Goal: Task Accomplishment & Management: Complete application form

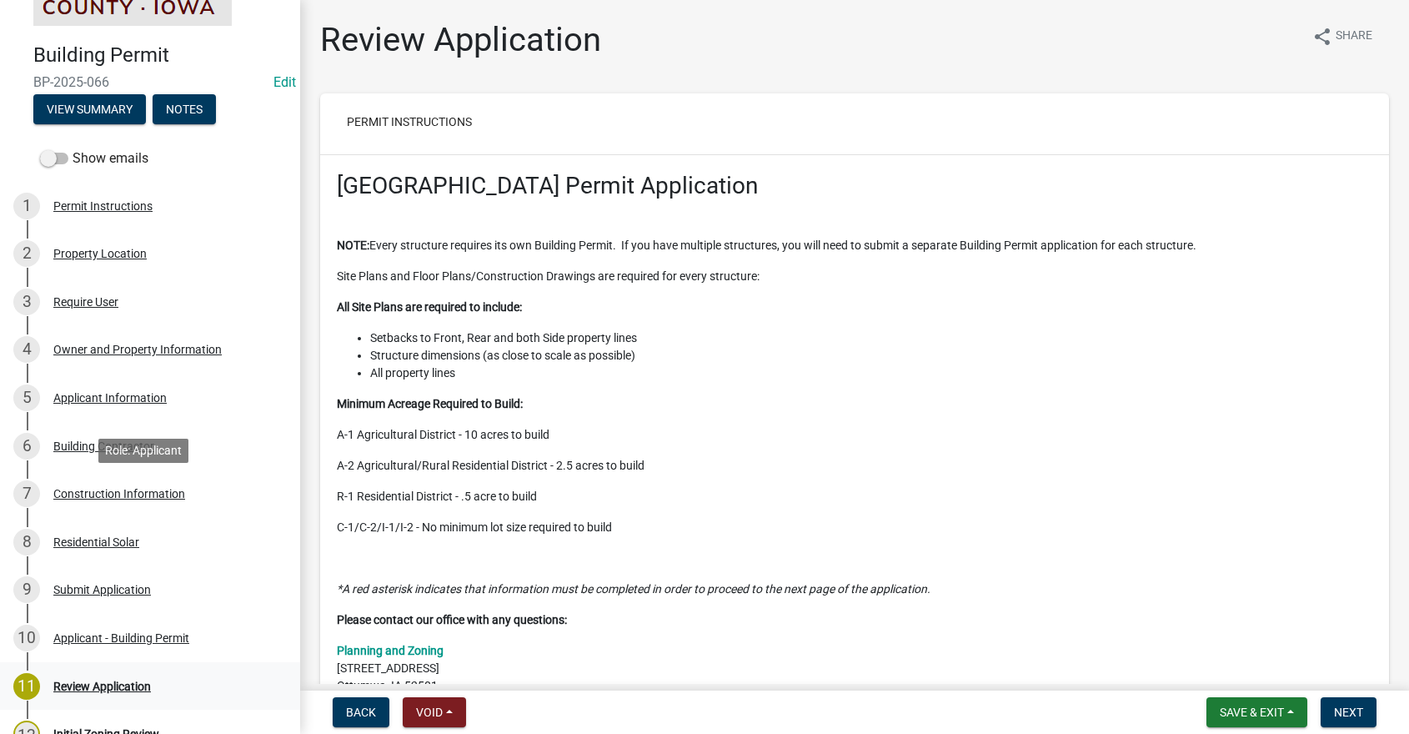
scroll to position [167, 0]
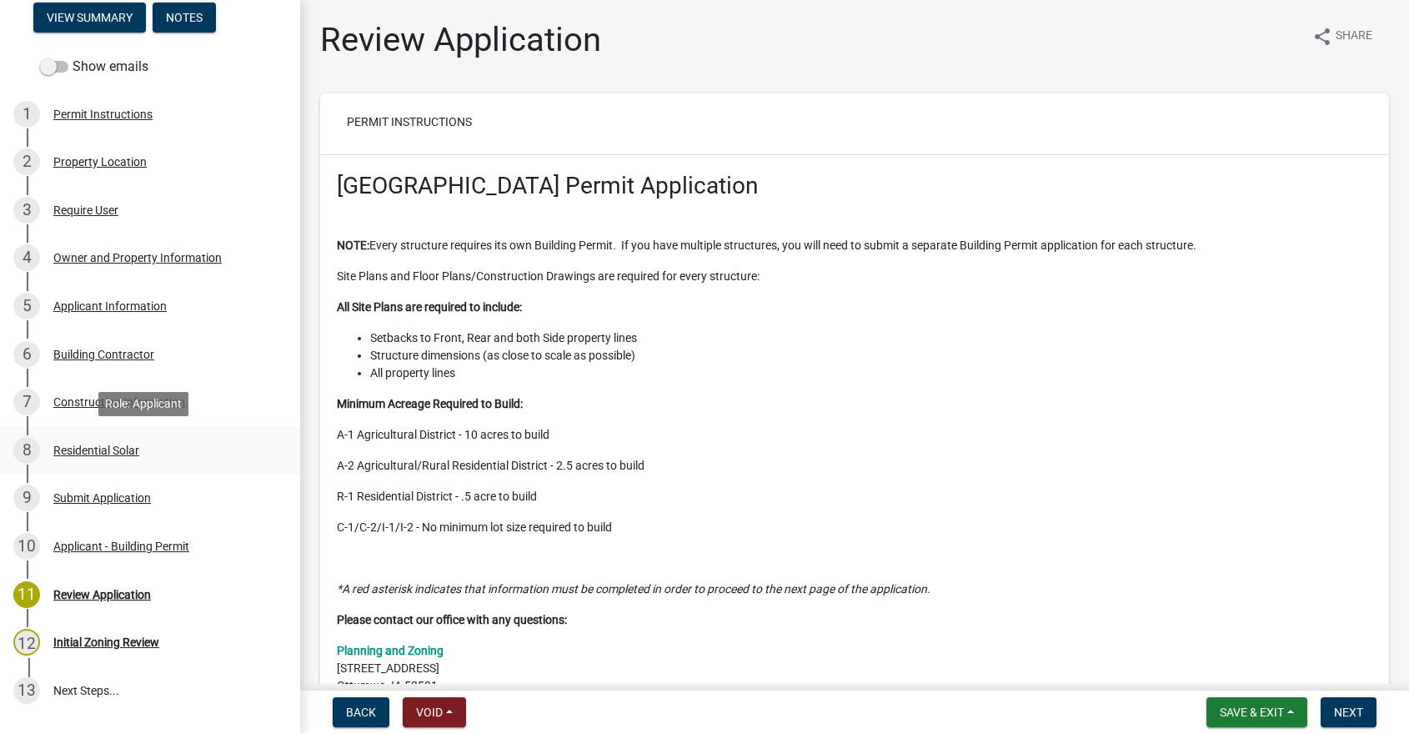
click at [91, 453] on div "Residential Solar" at bounding box center [96, 450] width 86 height 12
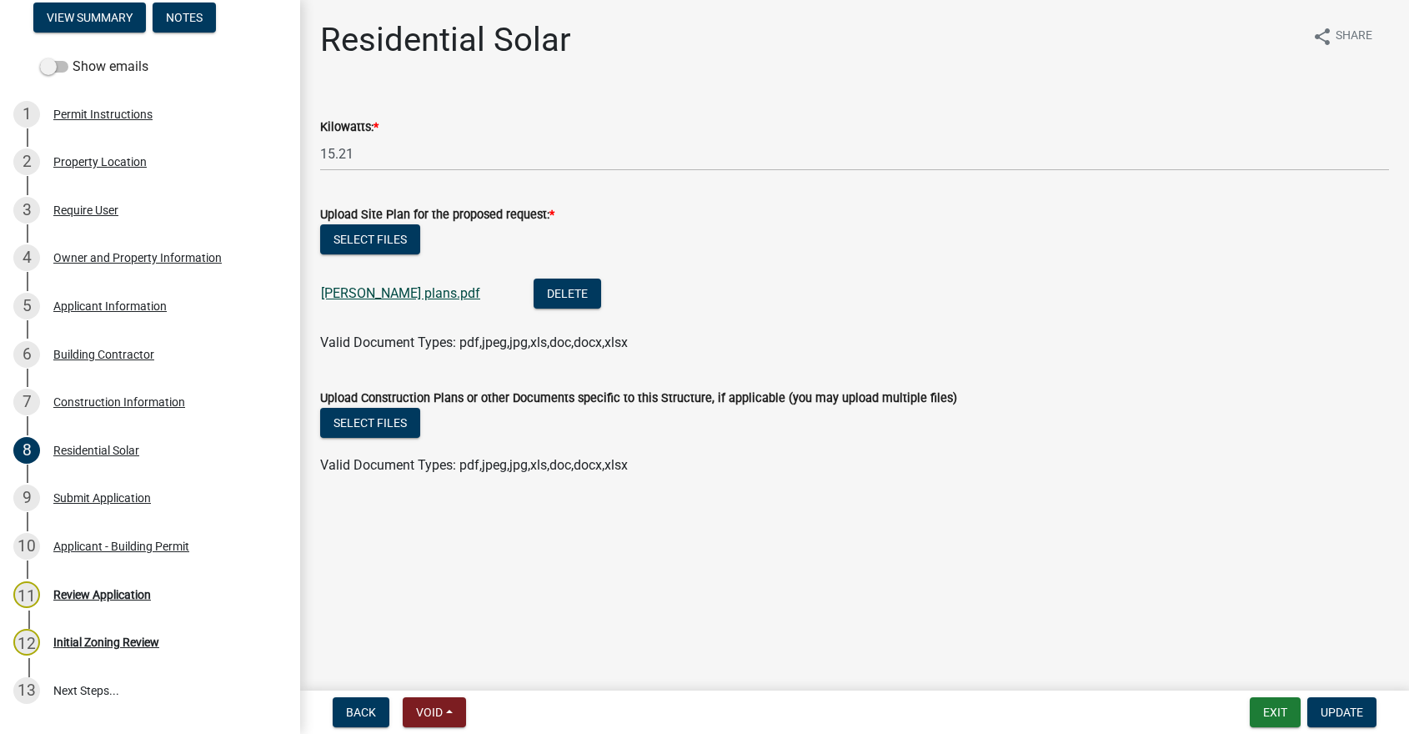
click at [372, 292] on link "[PERSON_NAME] plans.pdf" at bounding box center [400, 293] width 159 height 16
click at [106, 306] on div "Applicant Information" at bounding box center [109, 306] width 113 height 12
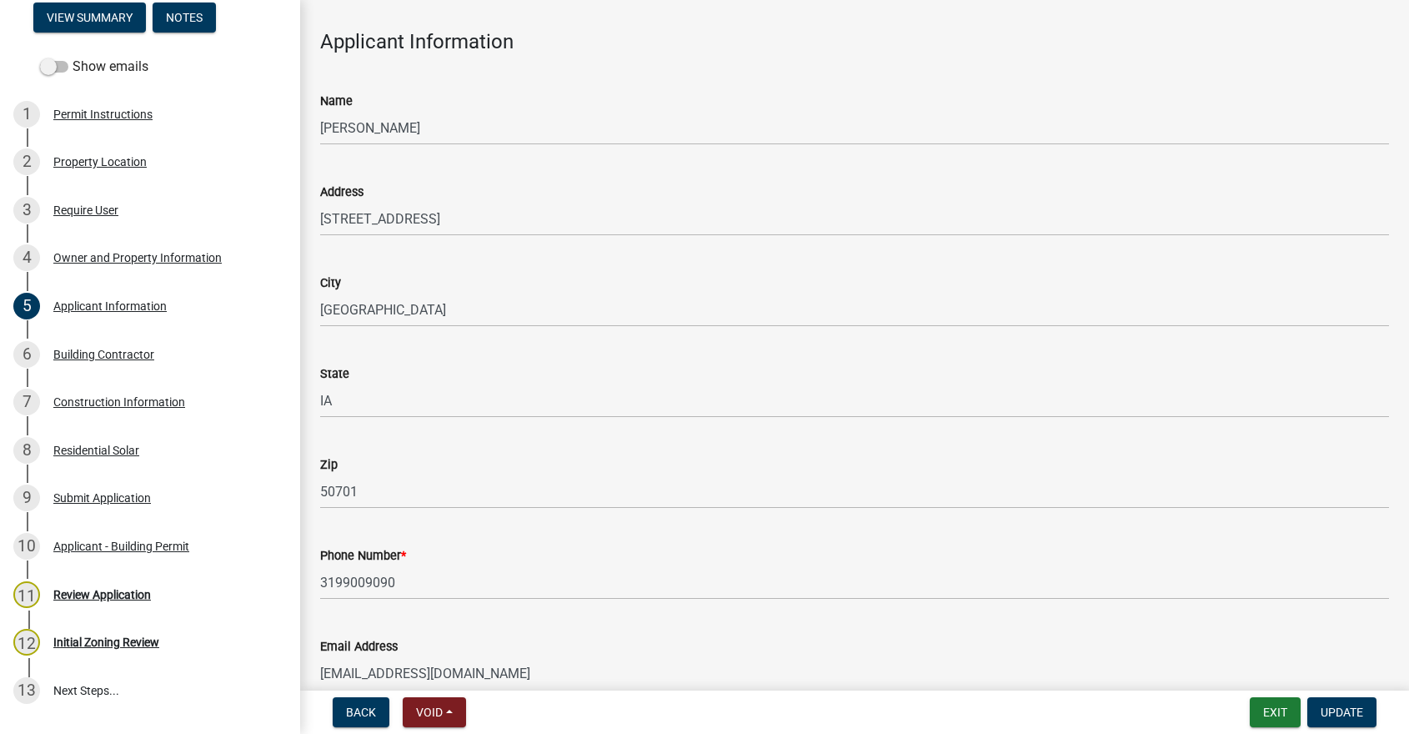
scroll to position [148, 0]
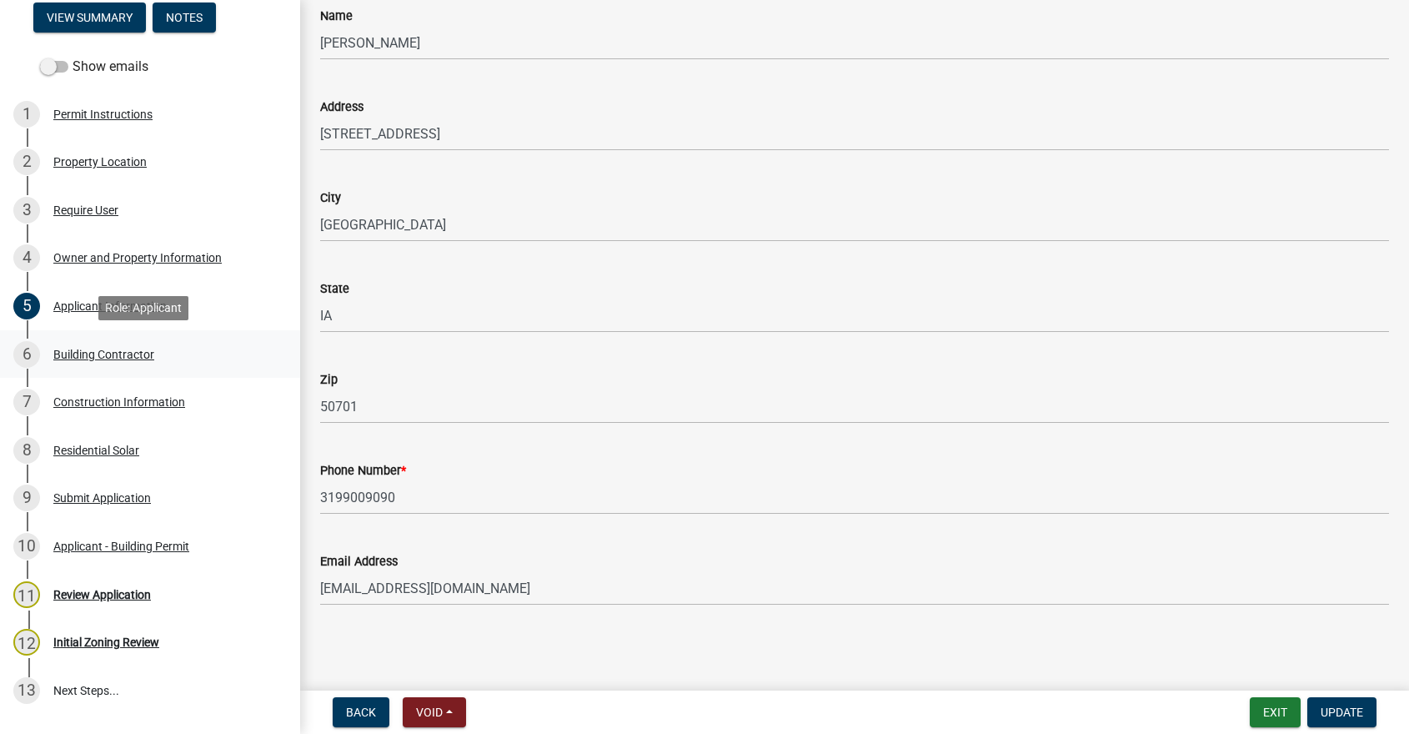
click at [100, 351] on div "Building Contractor" at bounding box center [103, 355] width 101 height 12
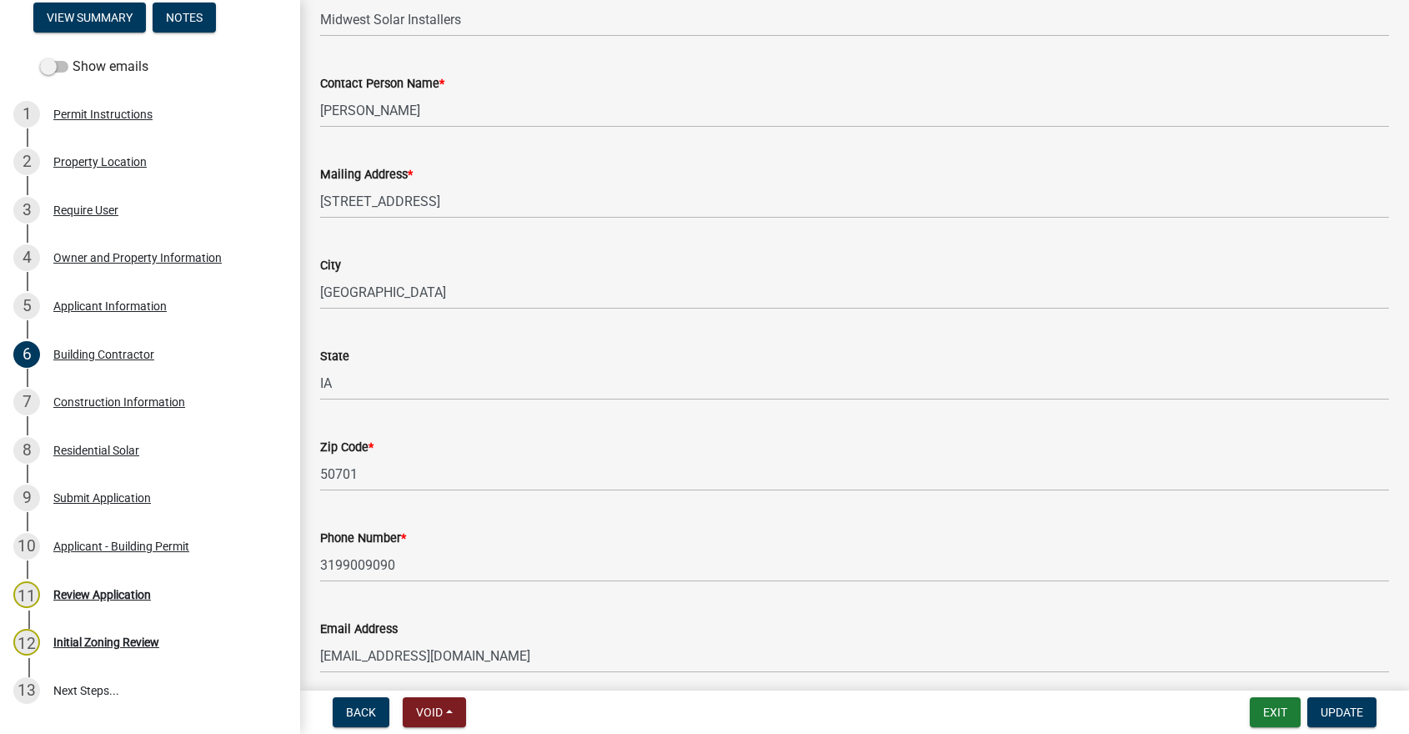
scroll to position [239, 0]
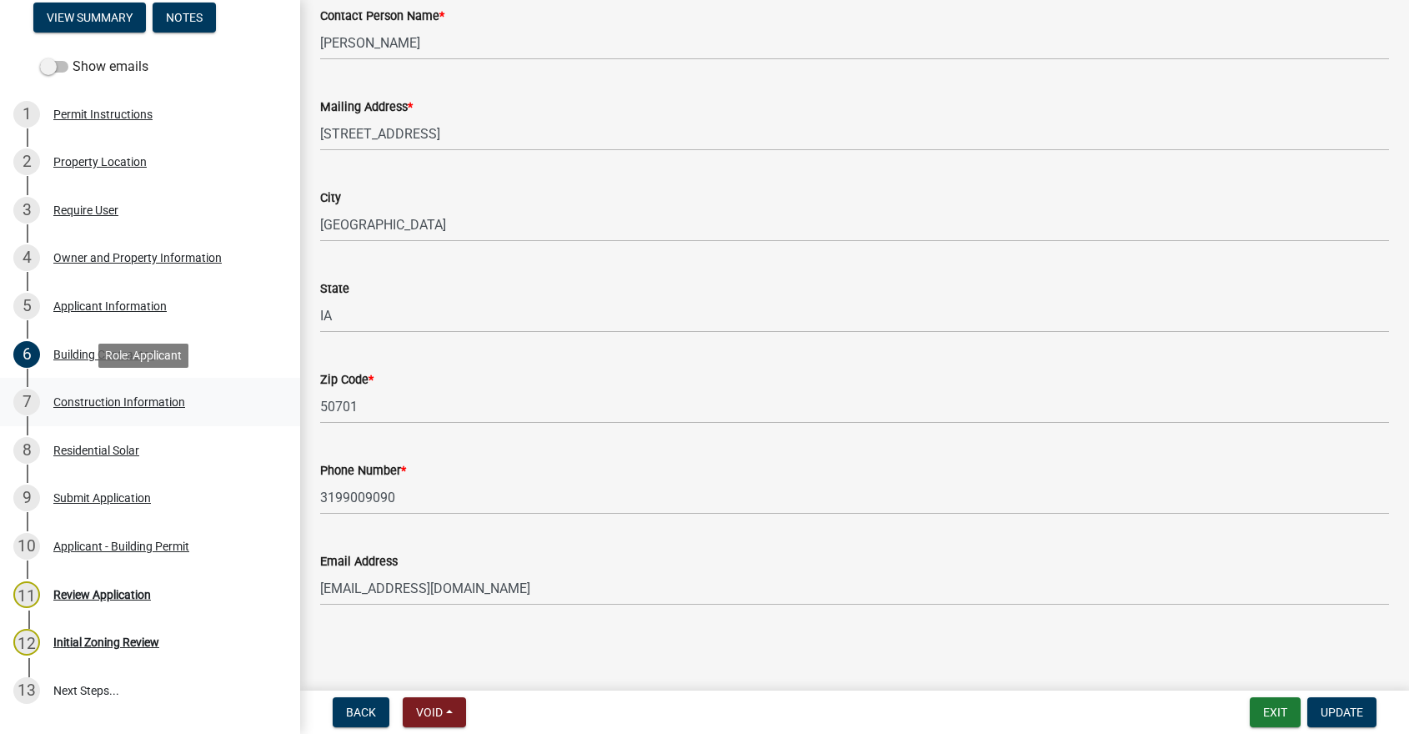
click at [81, 402] on div "Construction Information" at bounding box center [119, 402] width 132 height 12
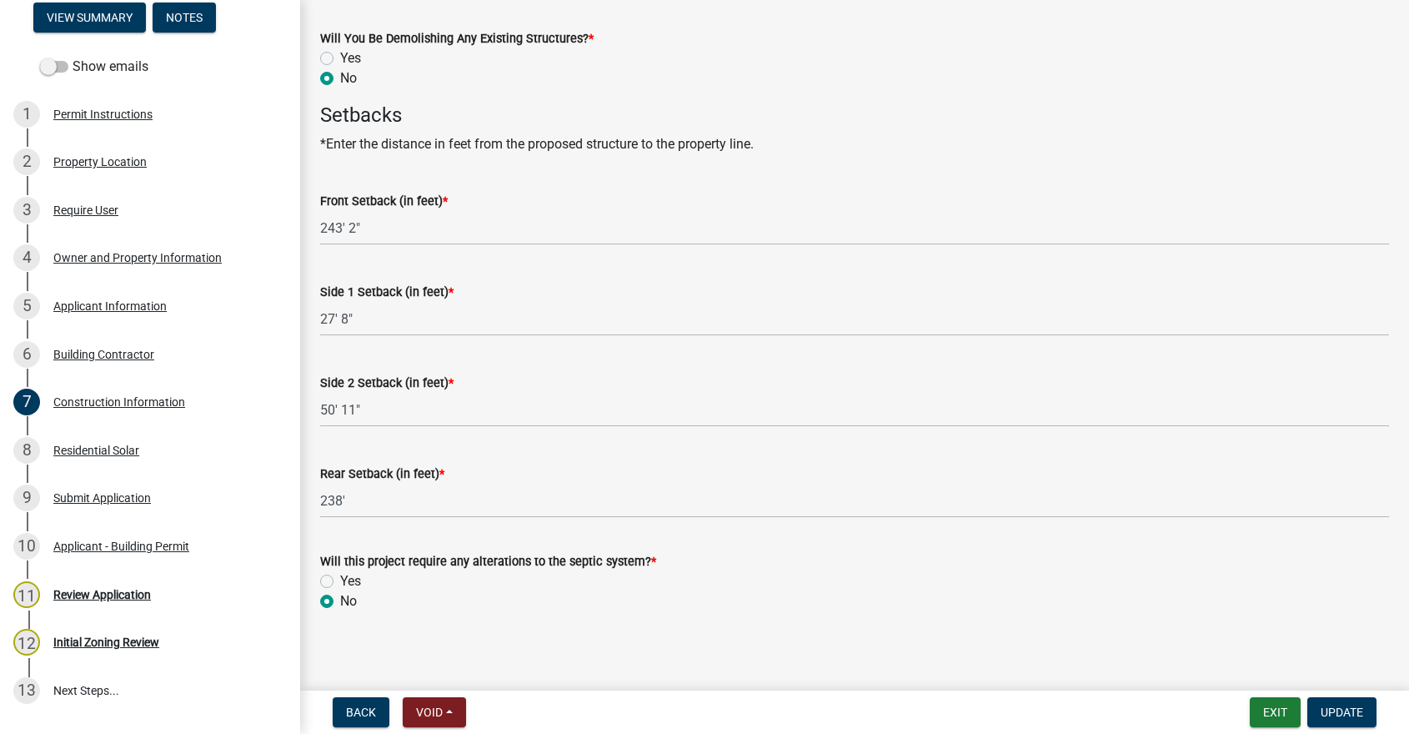
scroll to position [836, 0]
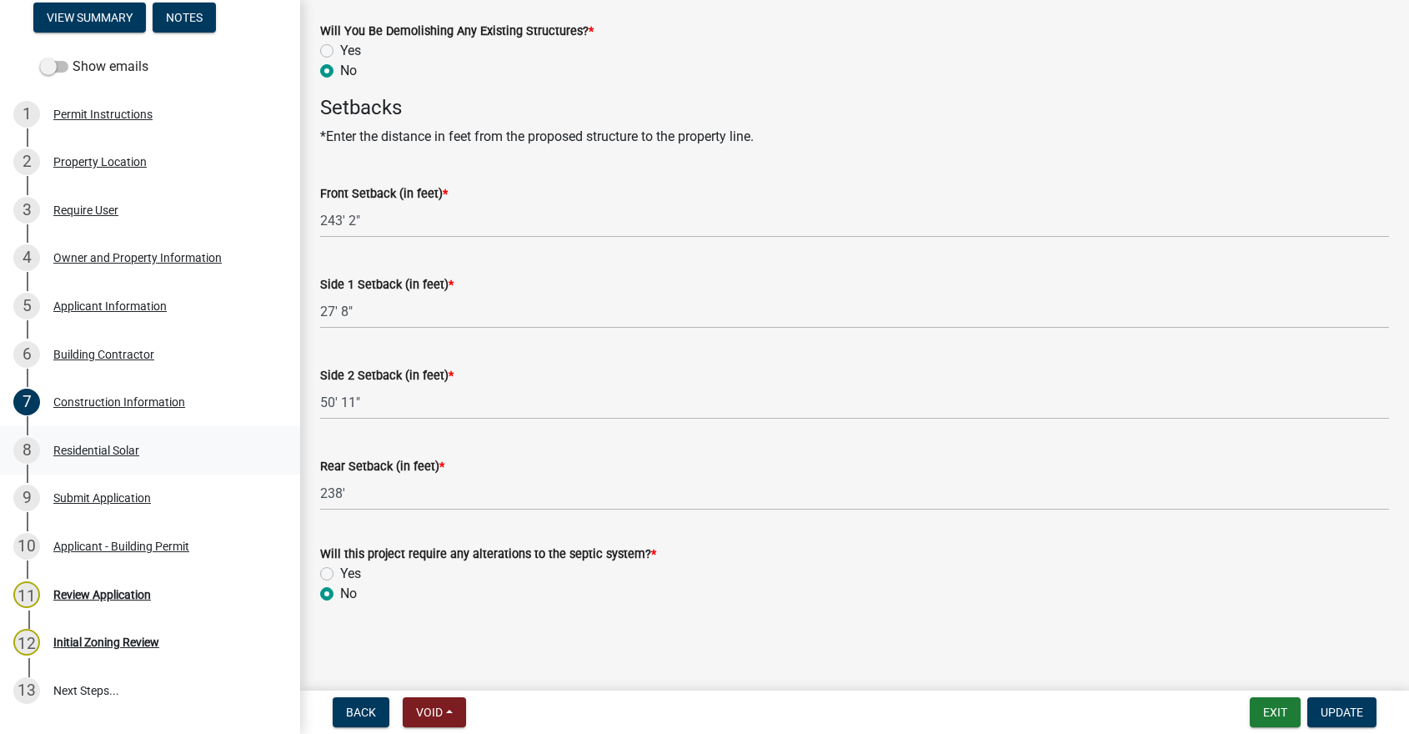
click at [92, 449] on div "Residential Solar" at bounding box center [96, 450] width 86 height 12
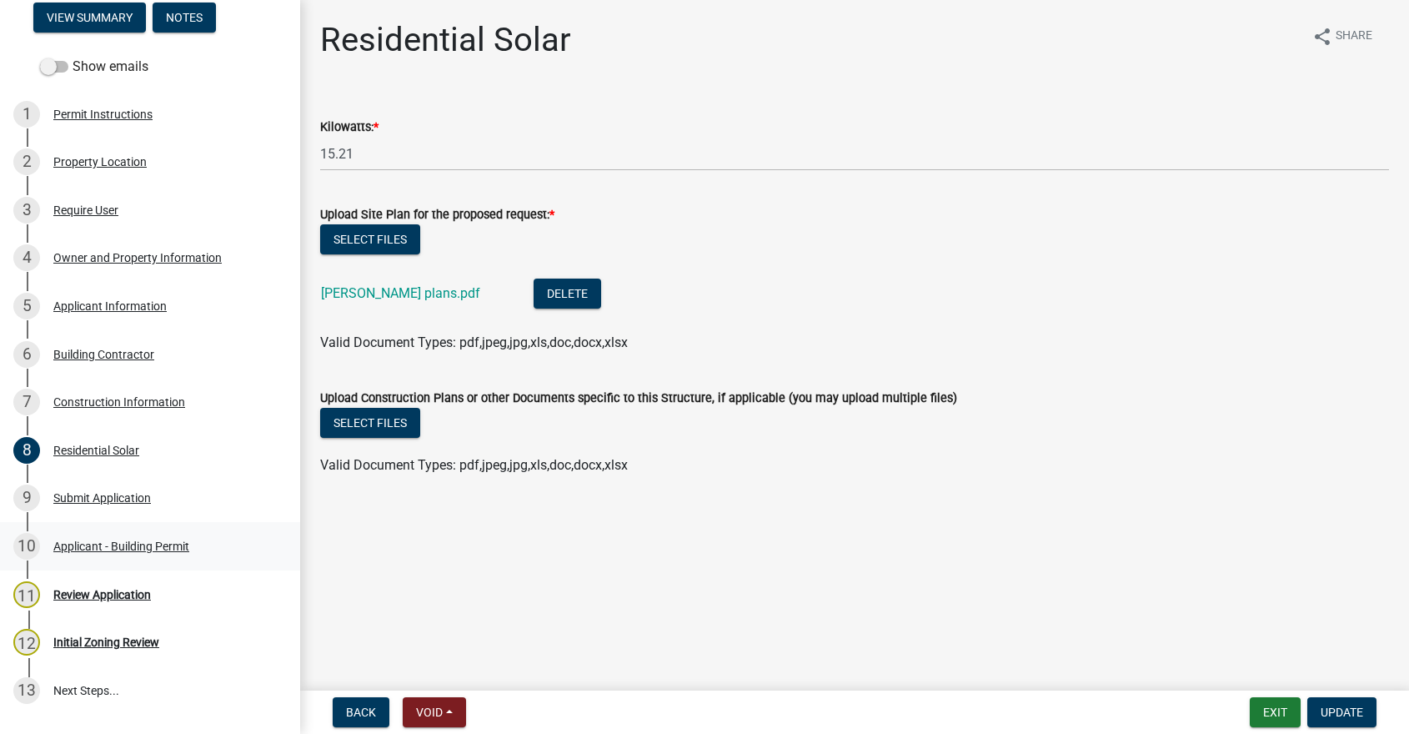
click at [156, 548] on div "Applicant - Building Permit" at bounding box center [121, 546] width 136 height 12
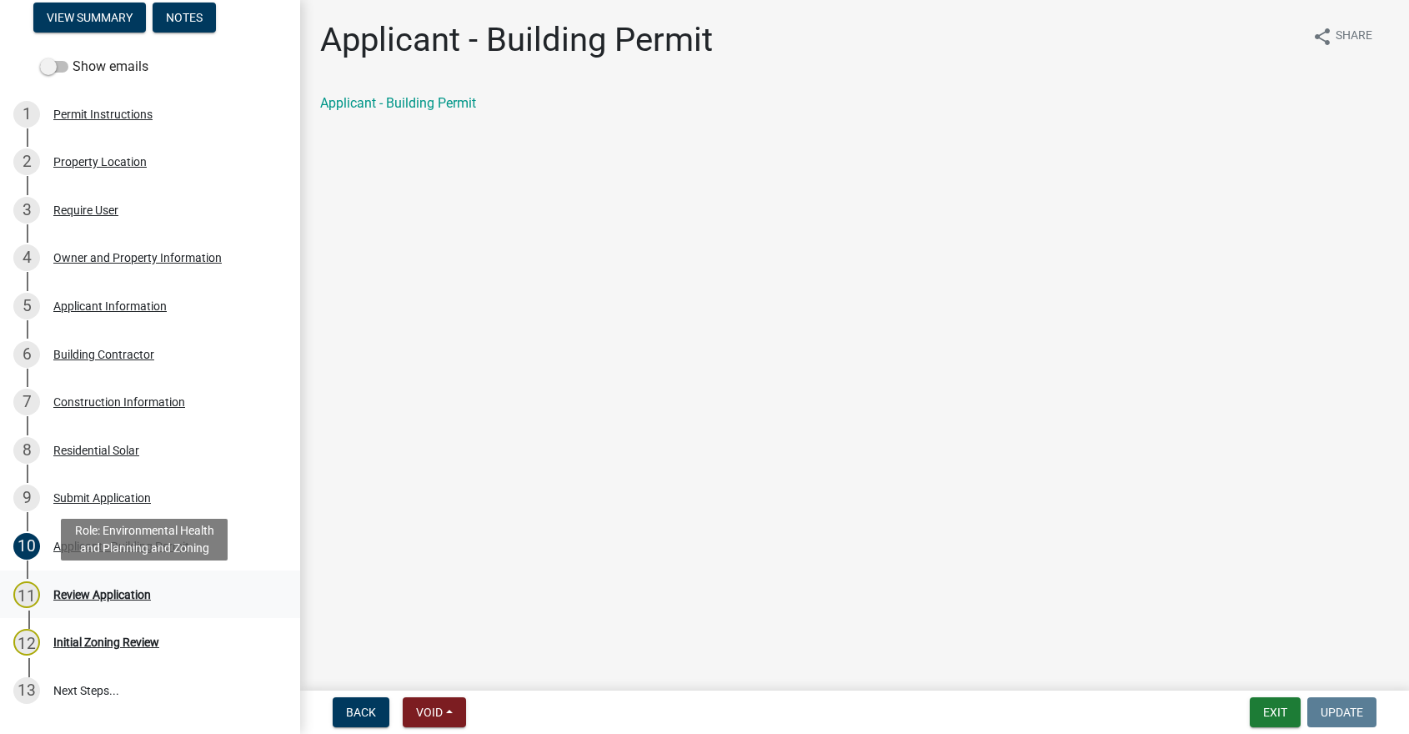
click at [109, 594] on div "Review Application" at bounding box center [102, 595] width 98 height 12
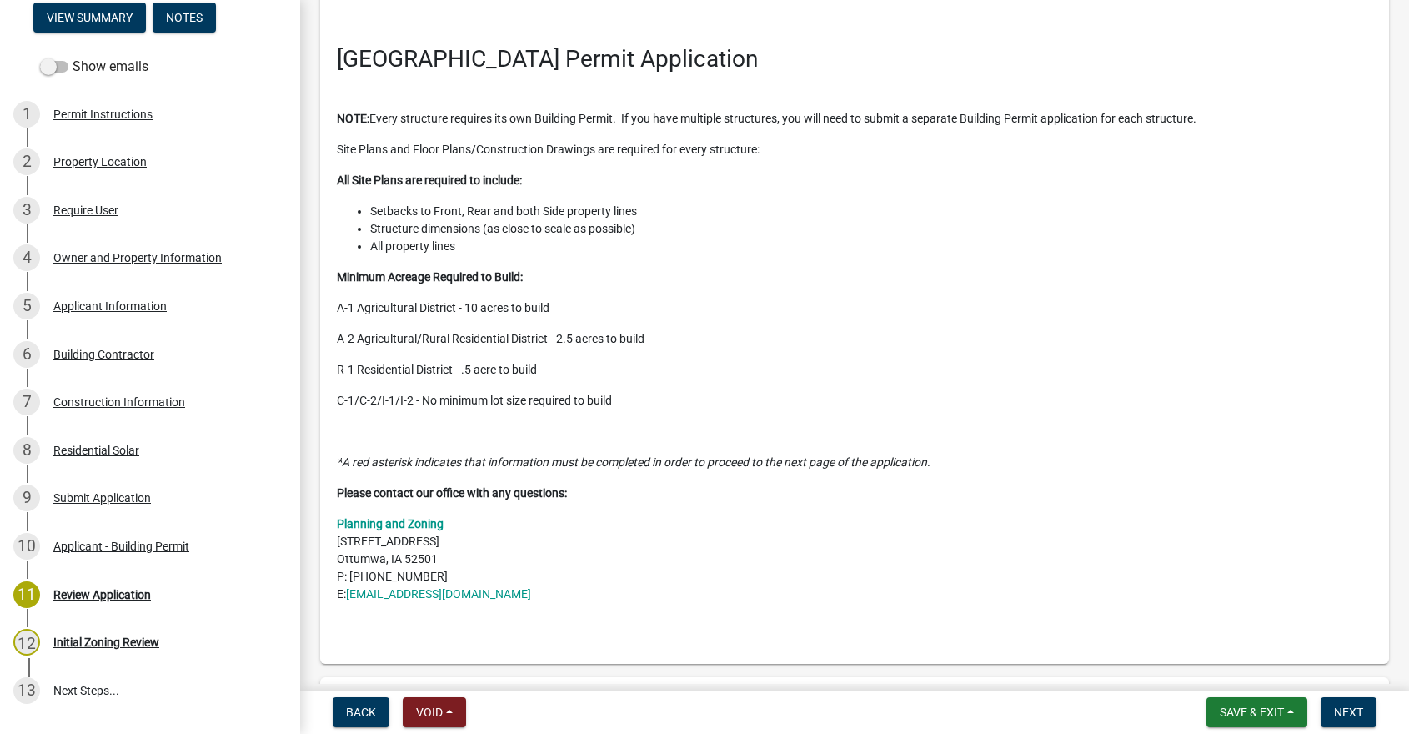
scroll to position [167, 0]
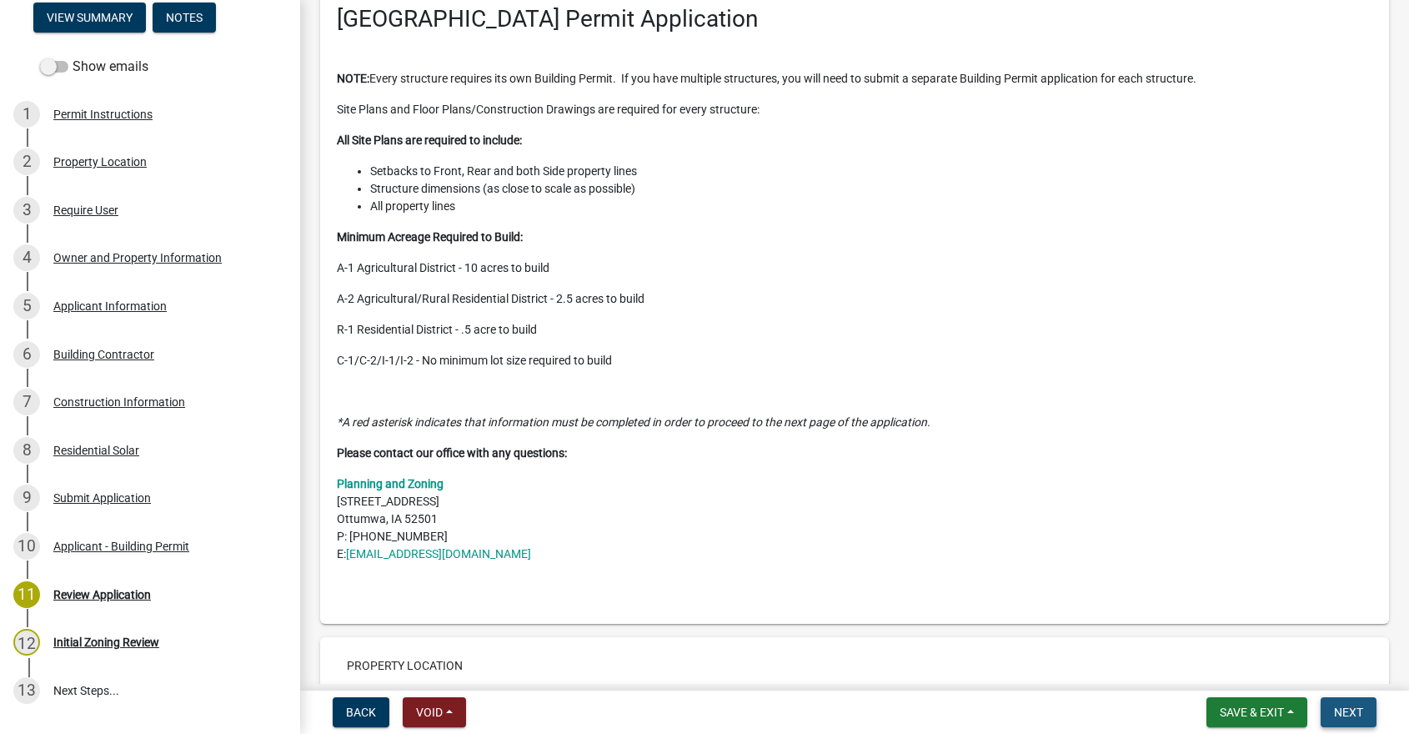
click at [1355, 713] on span "Next" at bounding box center [1348, 711] width 29 height 13
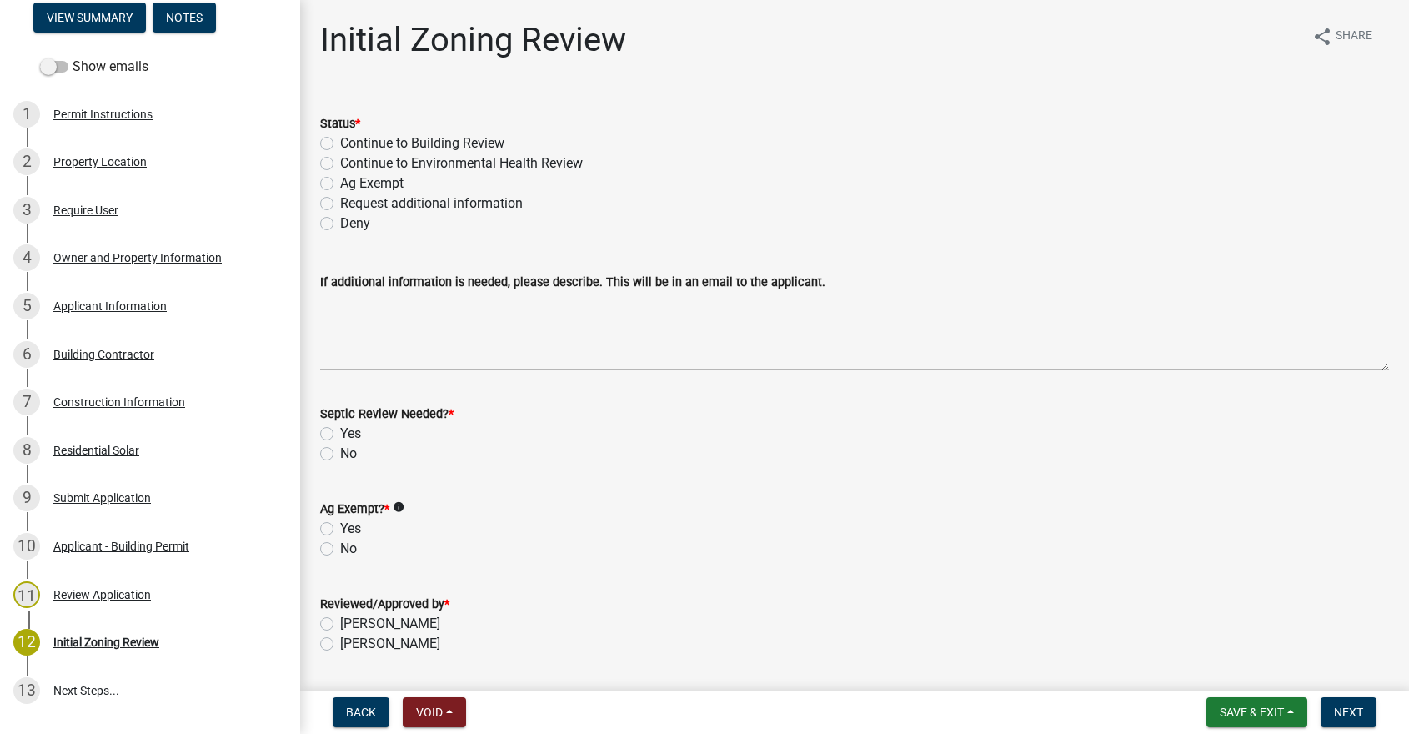
click at [340, 146] on label "Continue to Building Review" at bounding box center [422, 143] width 164 height 20
click at [340, 144] on input "Continue to Building Review" at bounding box center [345, 138] width 11 height 11
radio input "true"
click at [340, 450] on label "No" at bounding box center [348, 454] width 17 height 20
click at [340, 450] on input "No" at bounding box center [345, 449] width 11 height 11
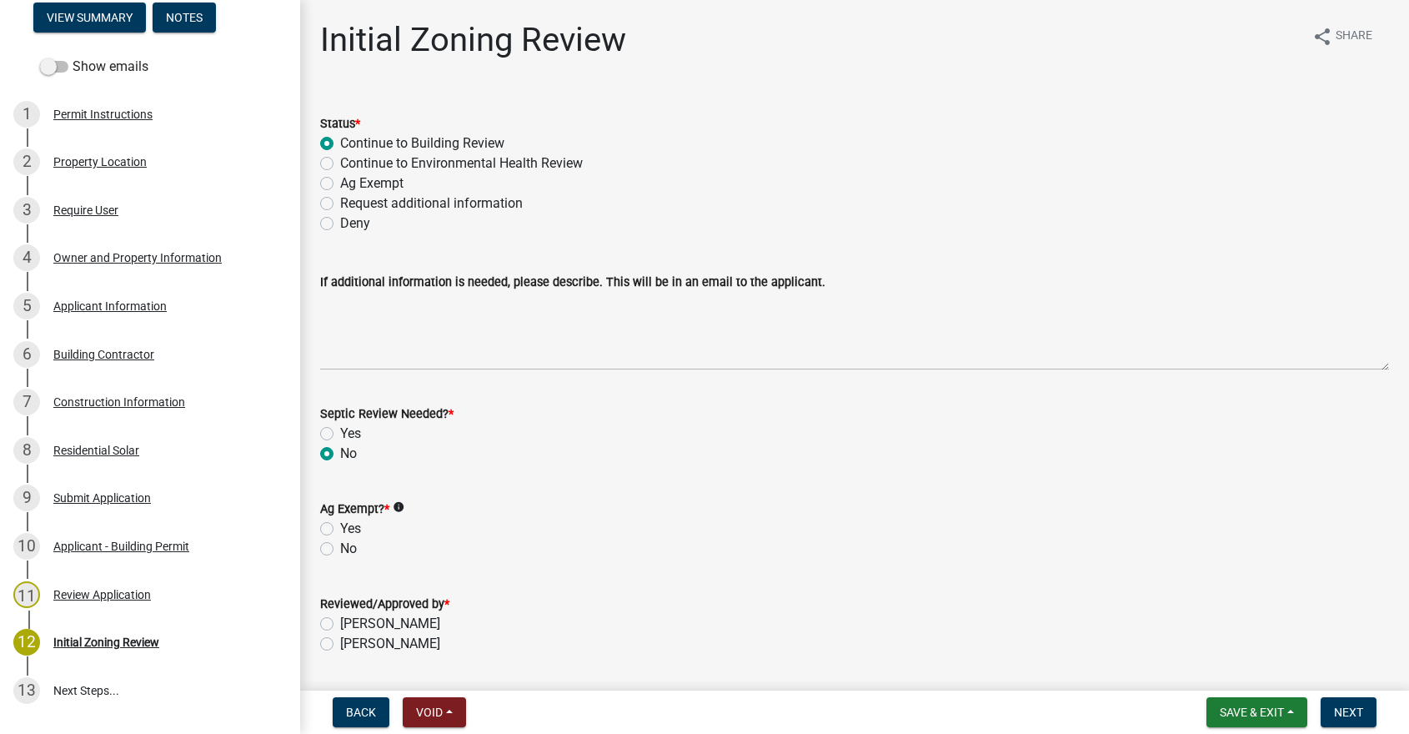
radio input "true"
click at [340, 550] on label "No" at bounding box center [348, 549] width 17 height 20
click at [340, 550] on input "No" at bounding box center [345, 544] width 11 height 11
radio input "true"
click at [340, 621] on label "[PERSON_NAME]" at bounding box center [390, 624] width 100 height 20
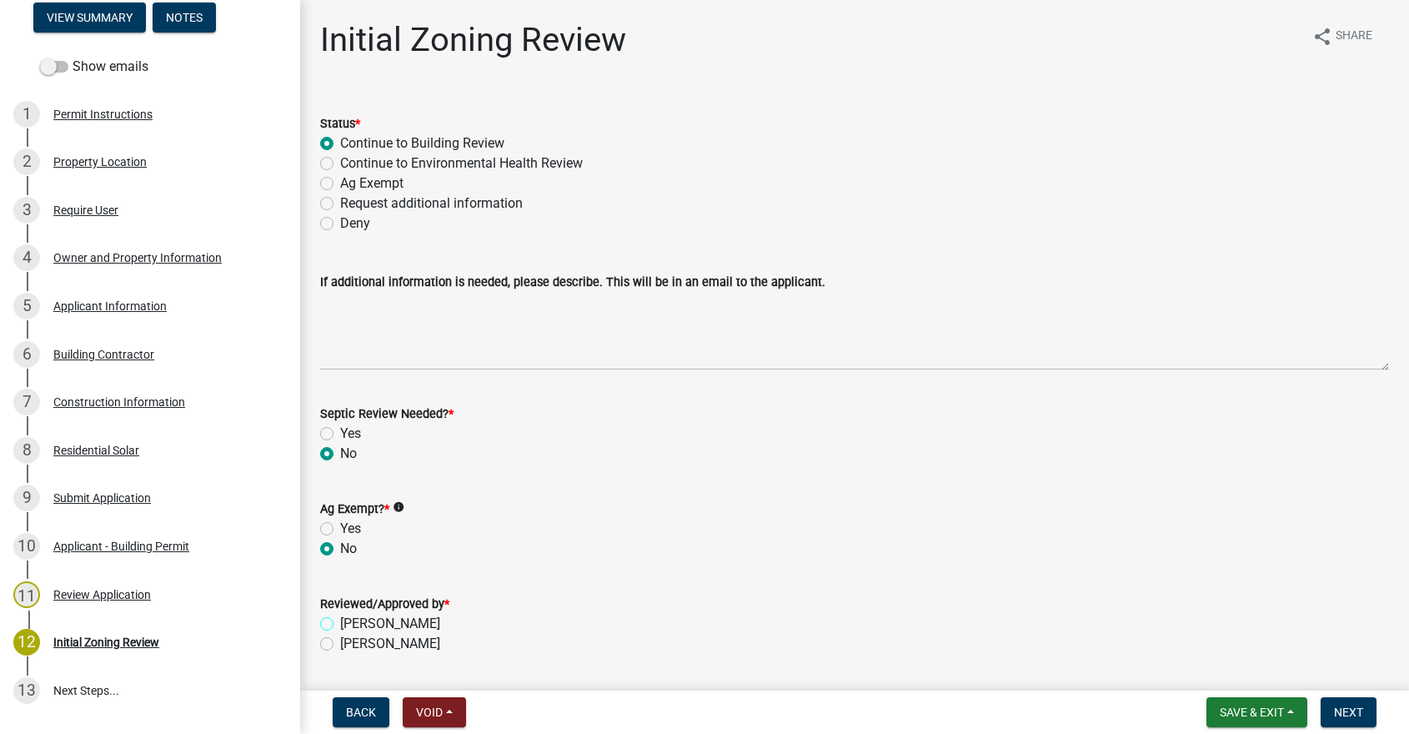
click at [340, 621] on input "[PERSON_NAME]" at bounding box center [345, 619] width 11 height 11
radio input "true"
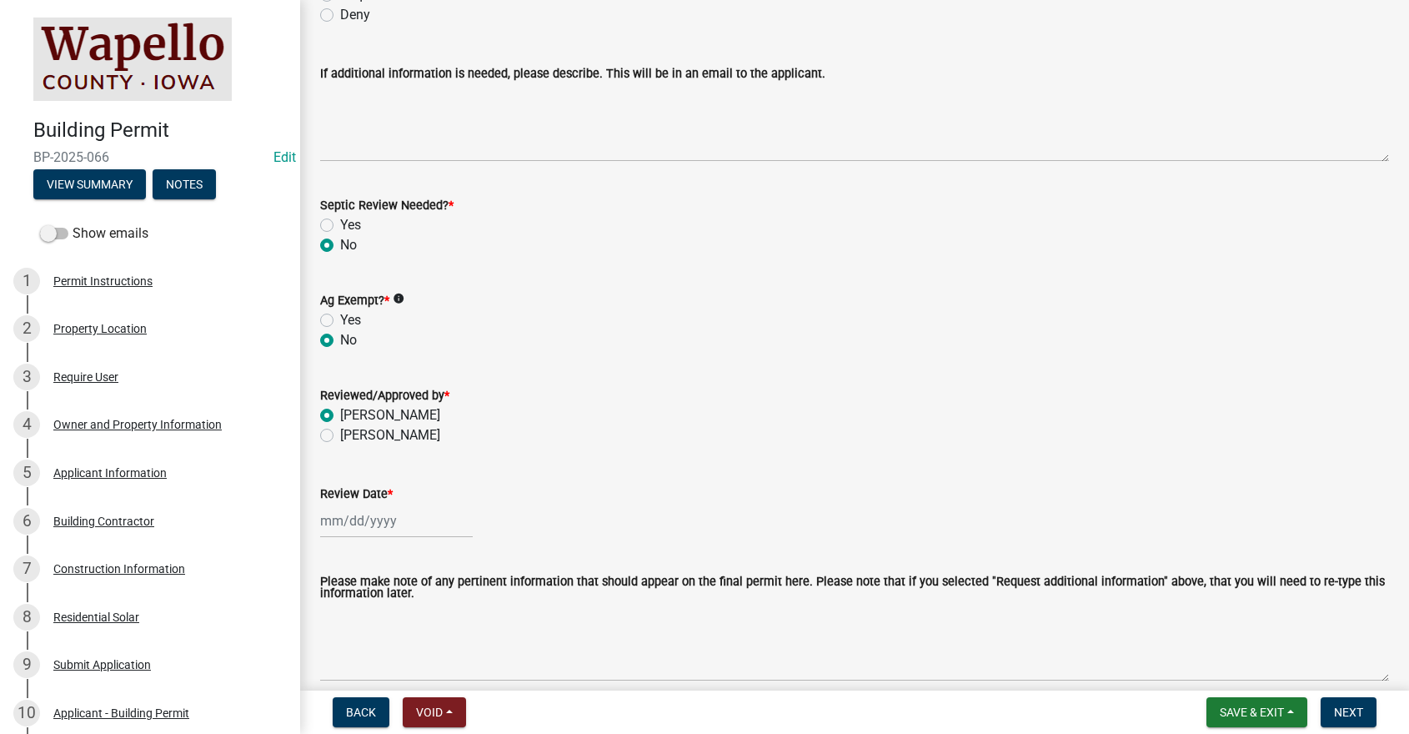
scroll to position [250, 0]
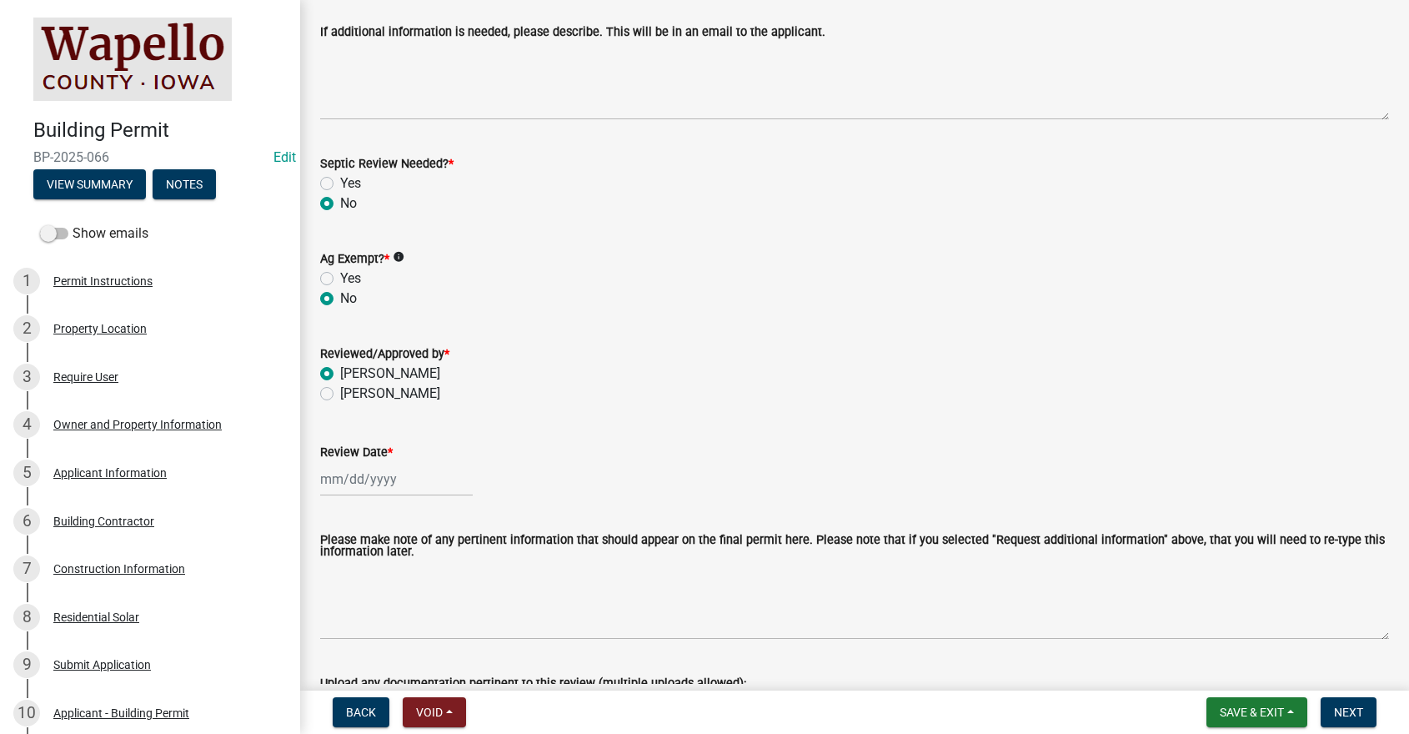
click at [389, 483] on input "Review Date *" at bounding box center [396, 479] width 153 height 34
select select "10"
select select "2025"
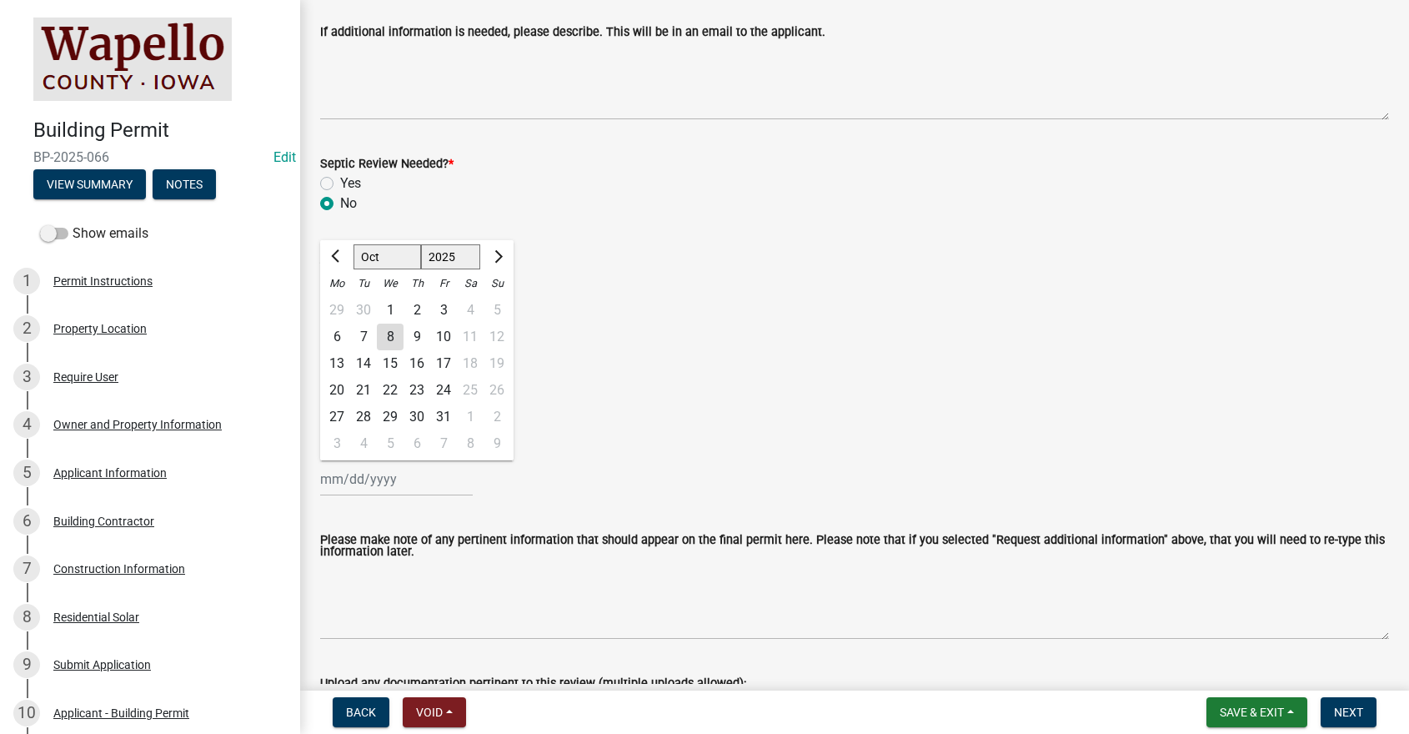
click at [395, 334] on div "8" at bounding box center [390, 337] width 27 height 27
type input "[DATE]"
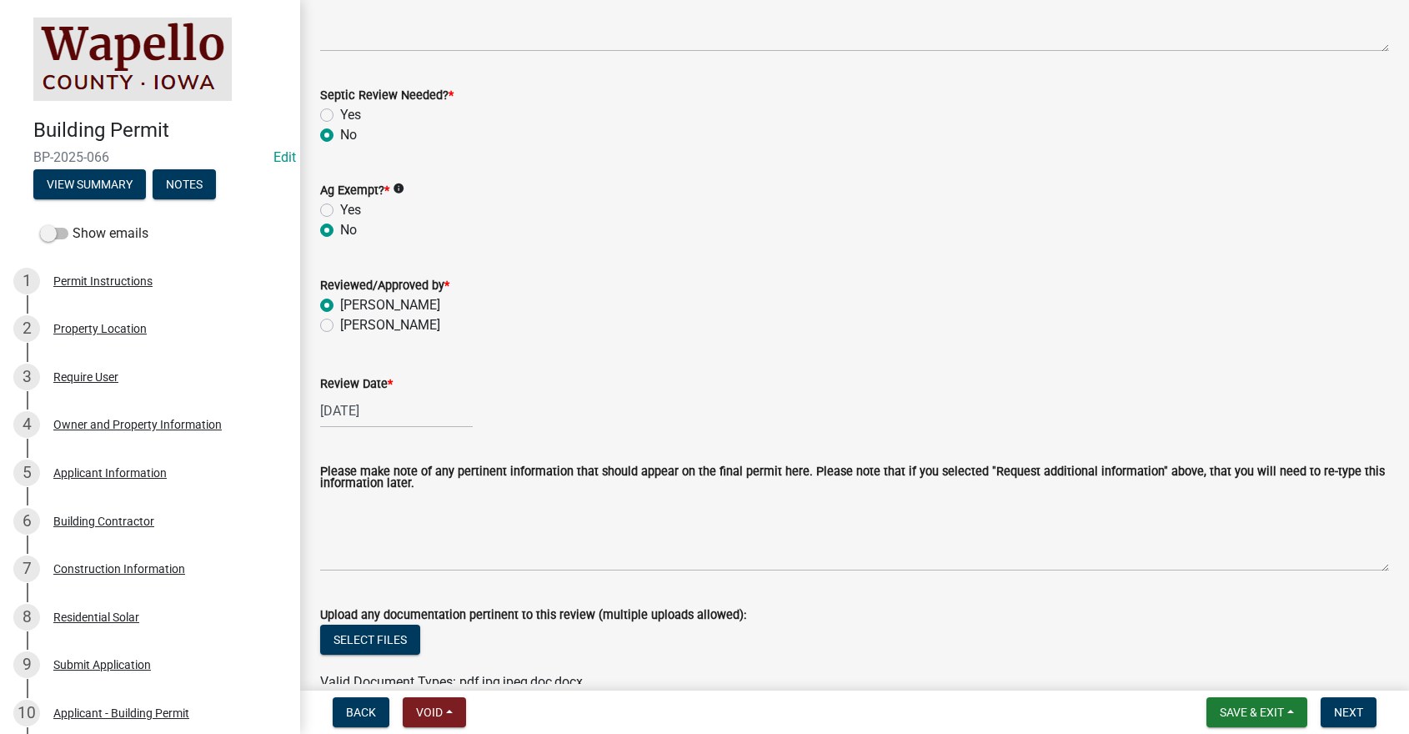
scroll to position [408, 0]
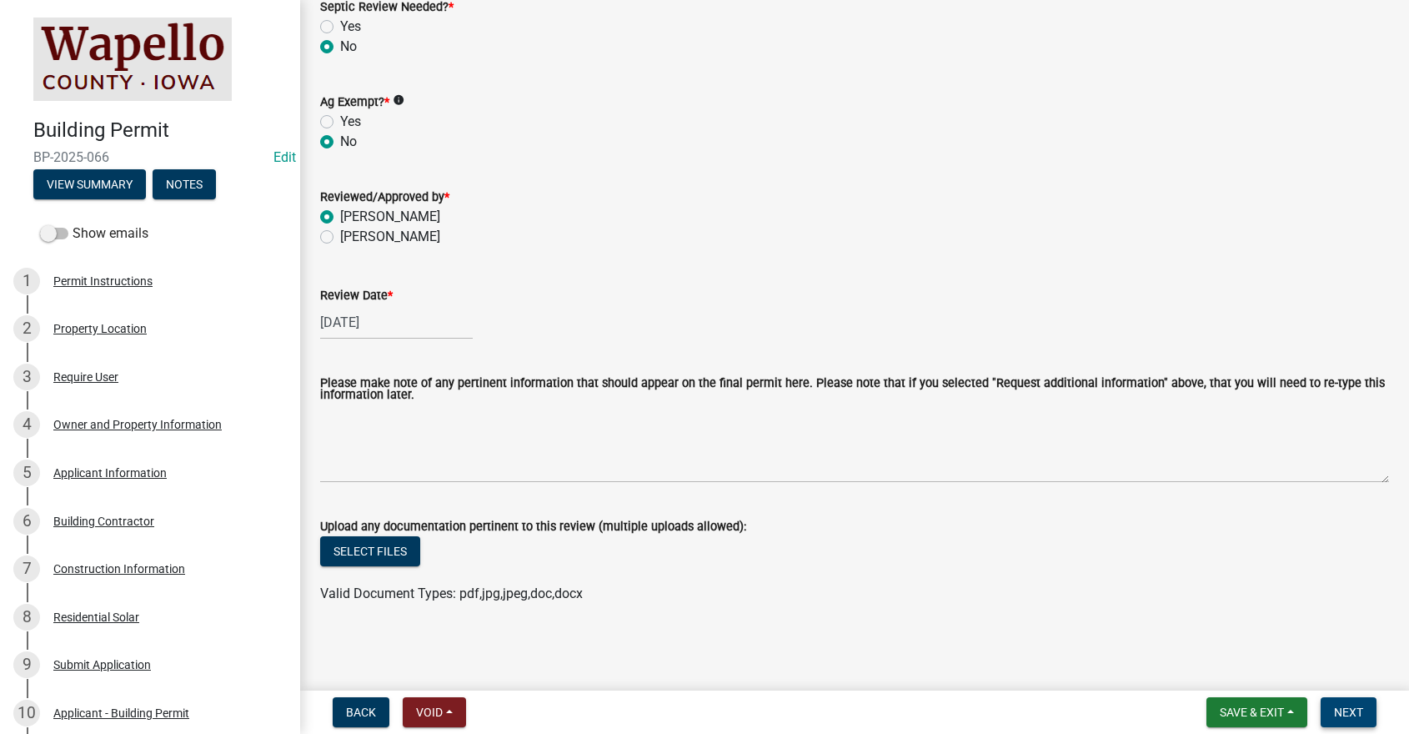
click at [1353, 709] on span "Next" at bounding box center [1348, 711] width 29 height 13
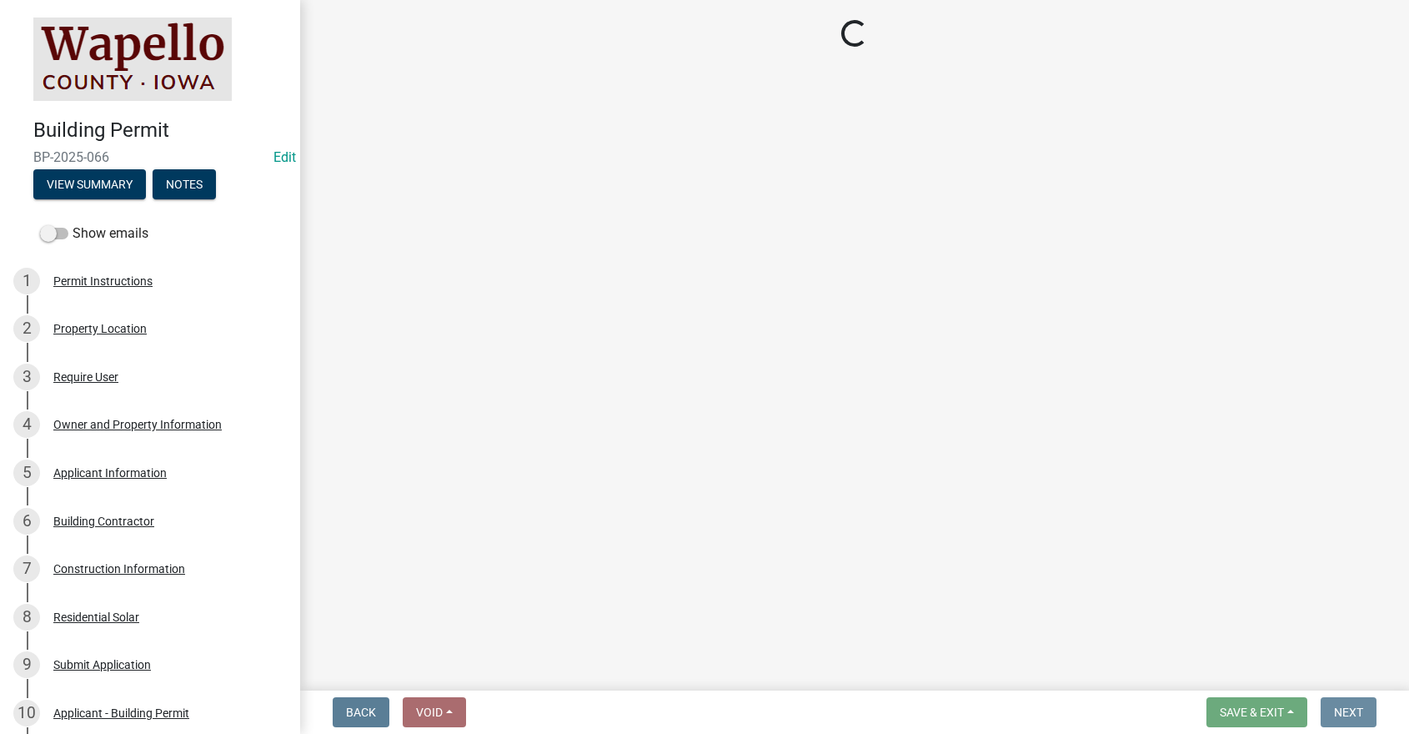
scroll to position [0, 0]
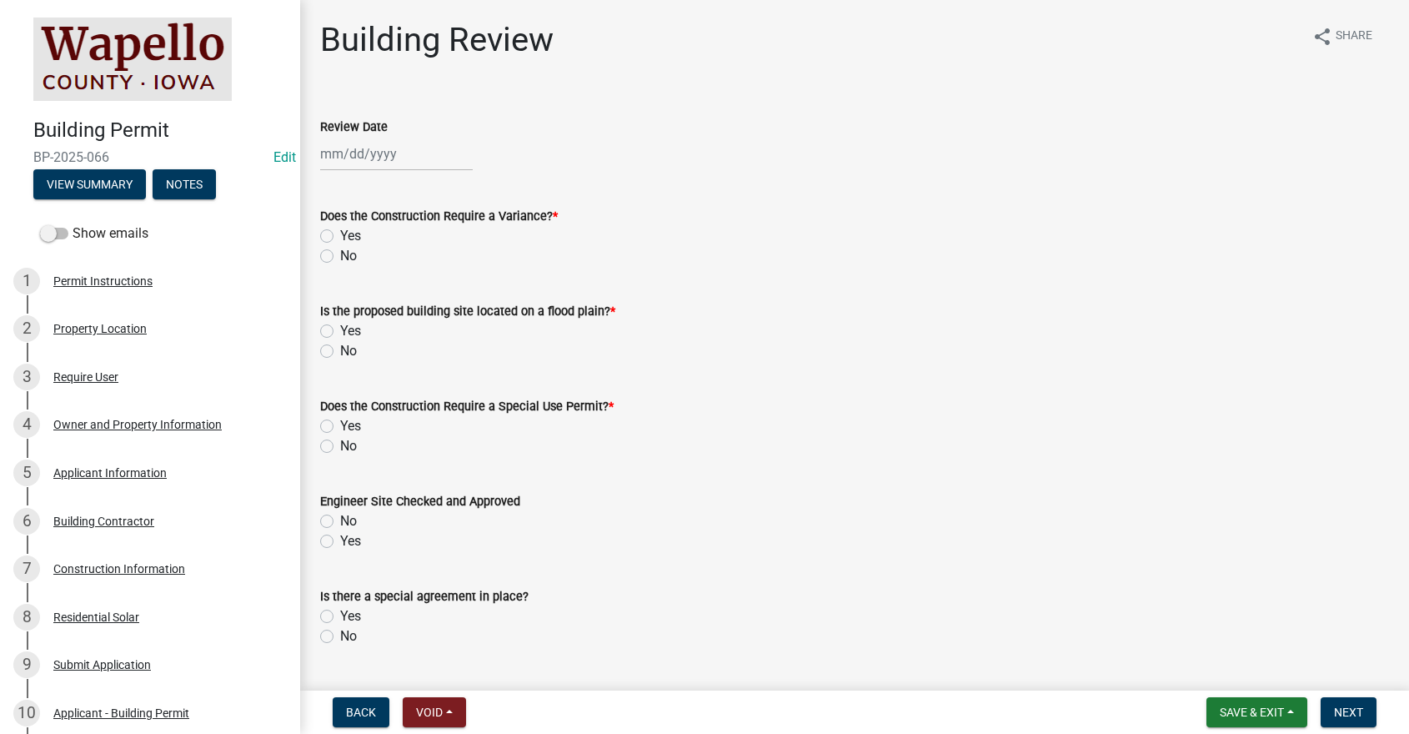
select select "10"
select select "2025"
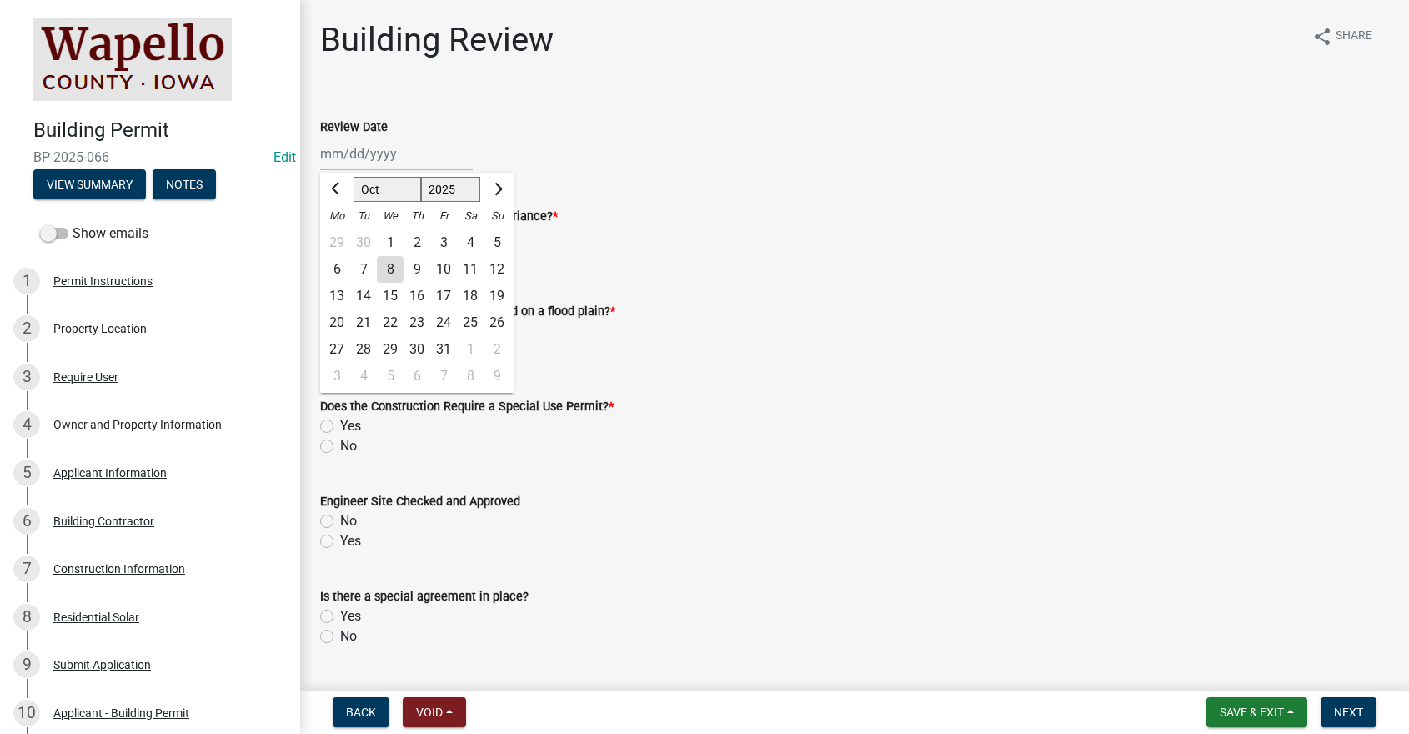
click at [350, 154] on div "[PERSON_NAME] Feb Mar Apr [PERSON_NAME][DATE] Oct Nov [DATE] 1526 1527 1528 152…" at bounding box center [396, 154] width 153 height 34
click at [726, 202] on form "Does the Construction Require a Variance? * Yes No" at bounding box center [854, 226] width 1069 height 80
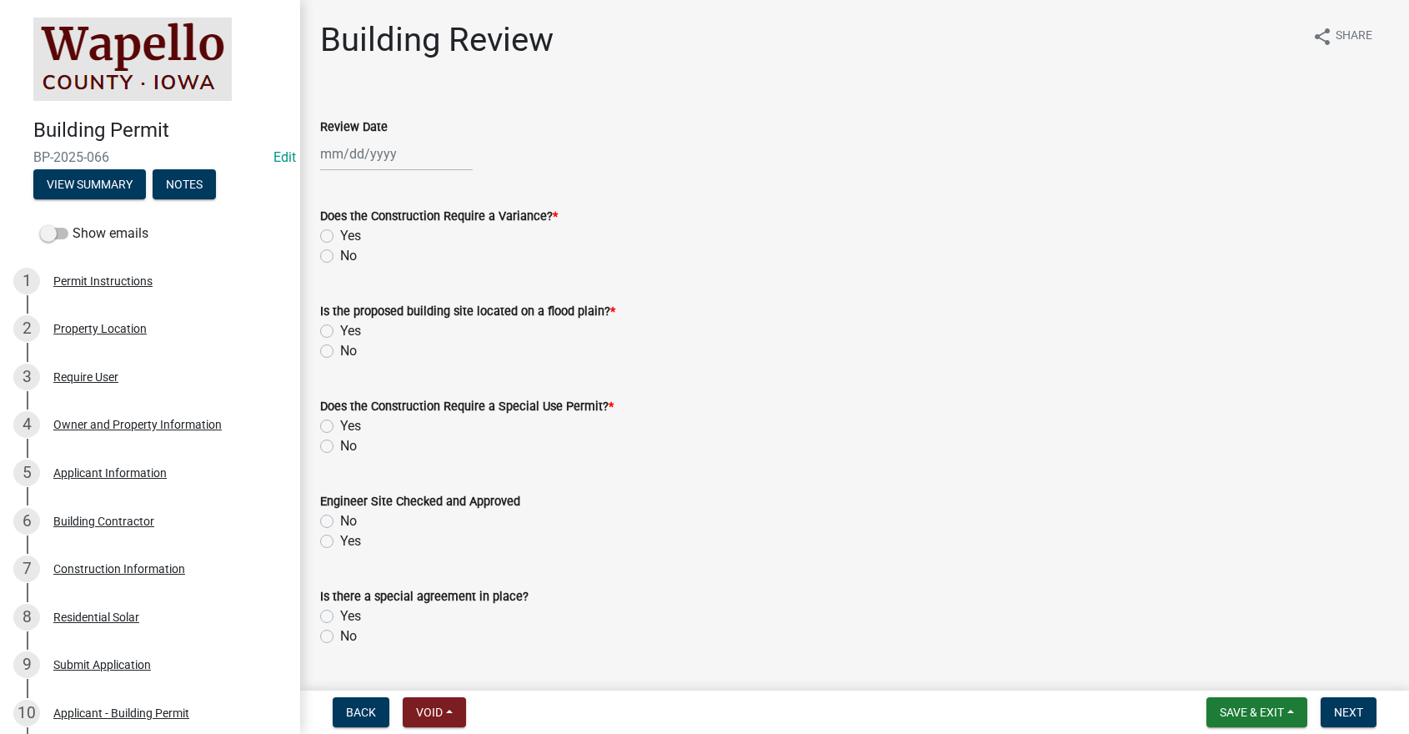
click at [339, 158] on div at bounding box center [396, 154] width 153 height 34
select select "10"
select select "2025"
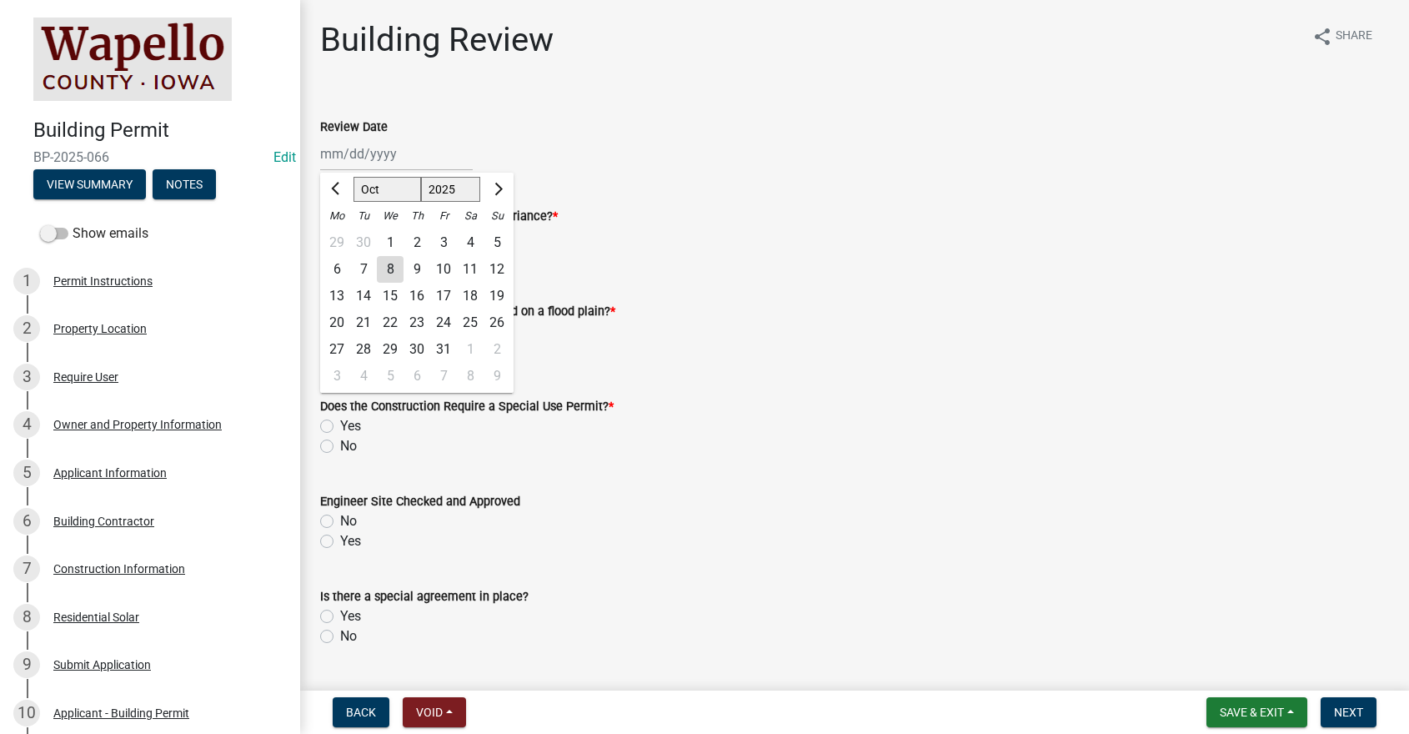
click at [389, 267] on div "8" at bounding box center [390, 269] width 27 height 27
type input "[DATE]"
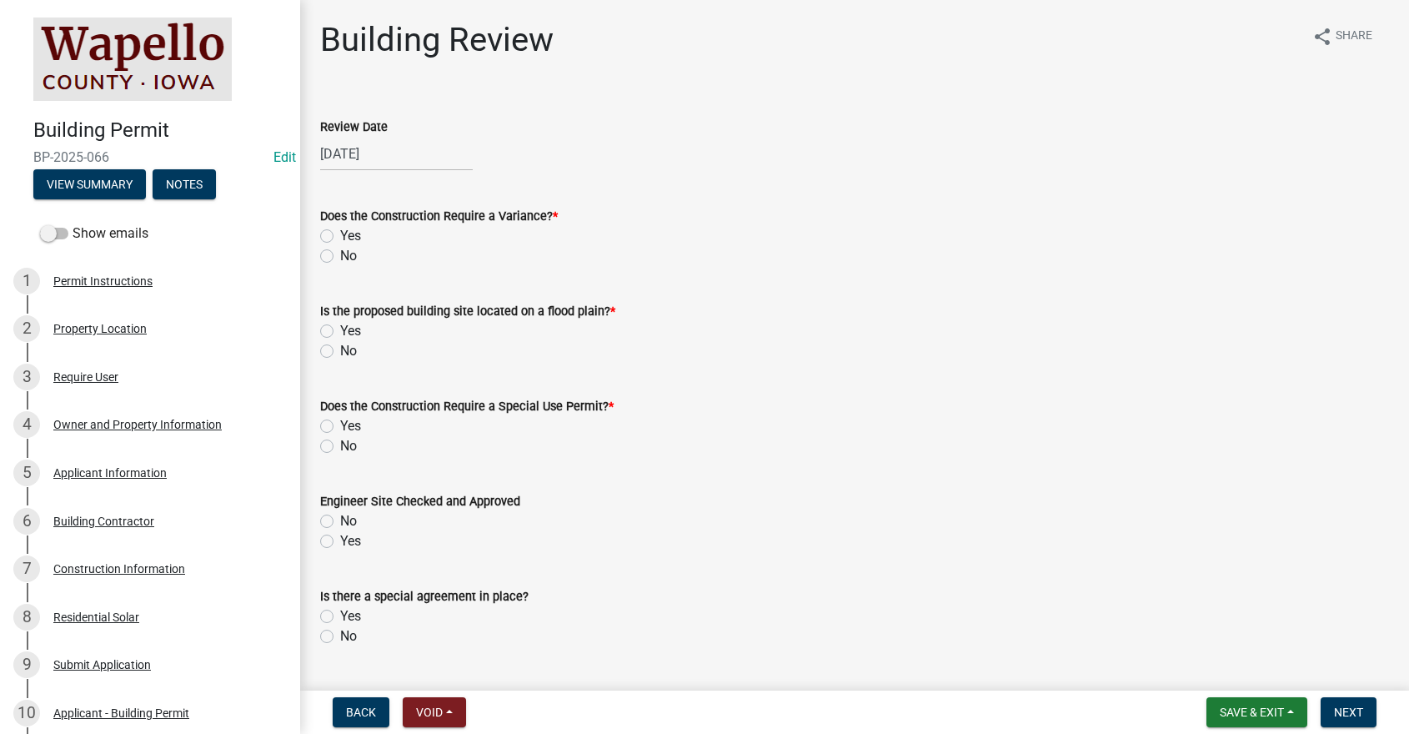
click at [340, 255] on label "No" at bounding box center [348, 256] width 17 height 20
click at [340, 255] on input "No" at bounding box center [345, 251] width 11 height 11
radio input "true"
click at [340, 349] on label "No" at bounding box center [348, 351] width 17 height 20
click at [340, 349] on input "No" at bounding box center [345, 346] width 11 height 11
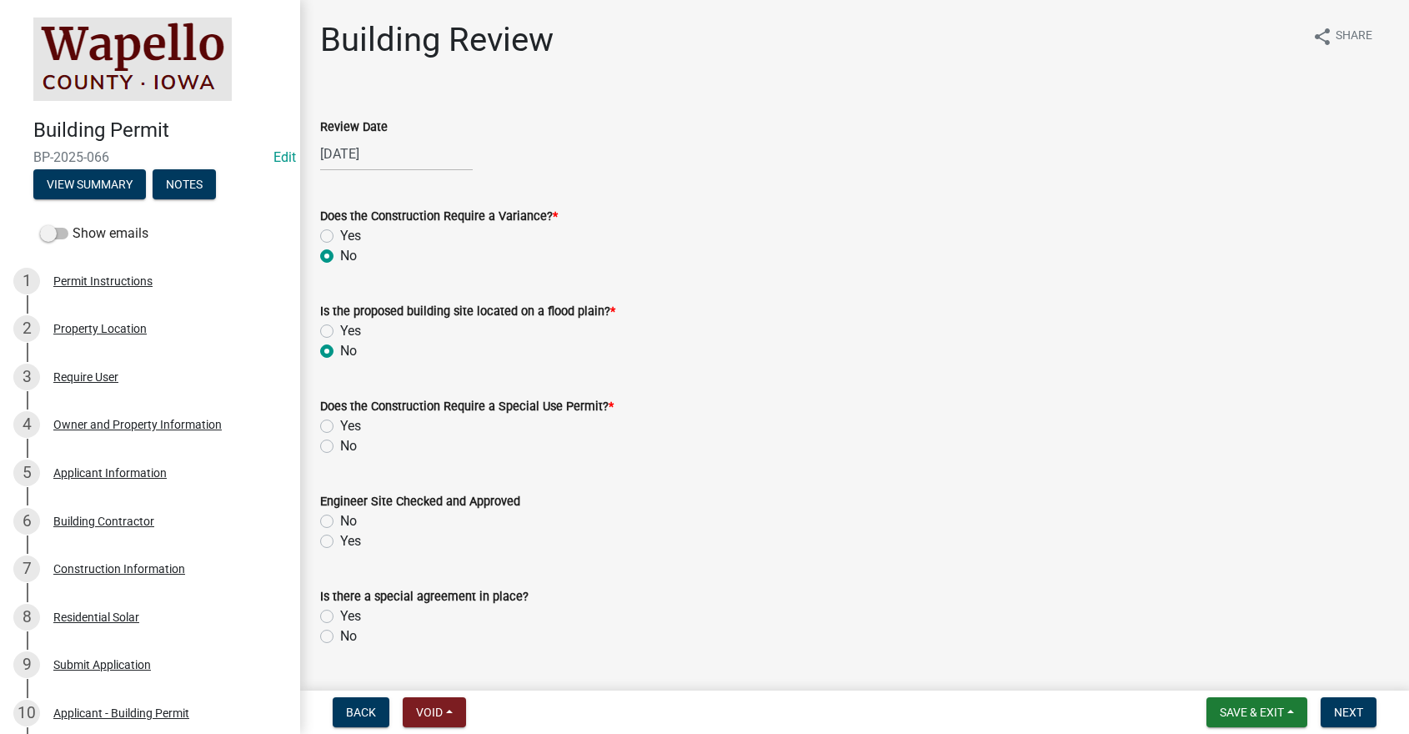
radio input "true"
click at [340, 449] on label "No" at bounding box center [348, 446] width 17 height 20
click at [340, 447] on input "No" at bounding box center [345, 441] width 11 height 11
radio input "true"
click at [340, 541] on label "Yes" at bounding box center [350, 541] width 21 height 20
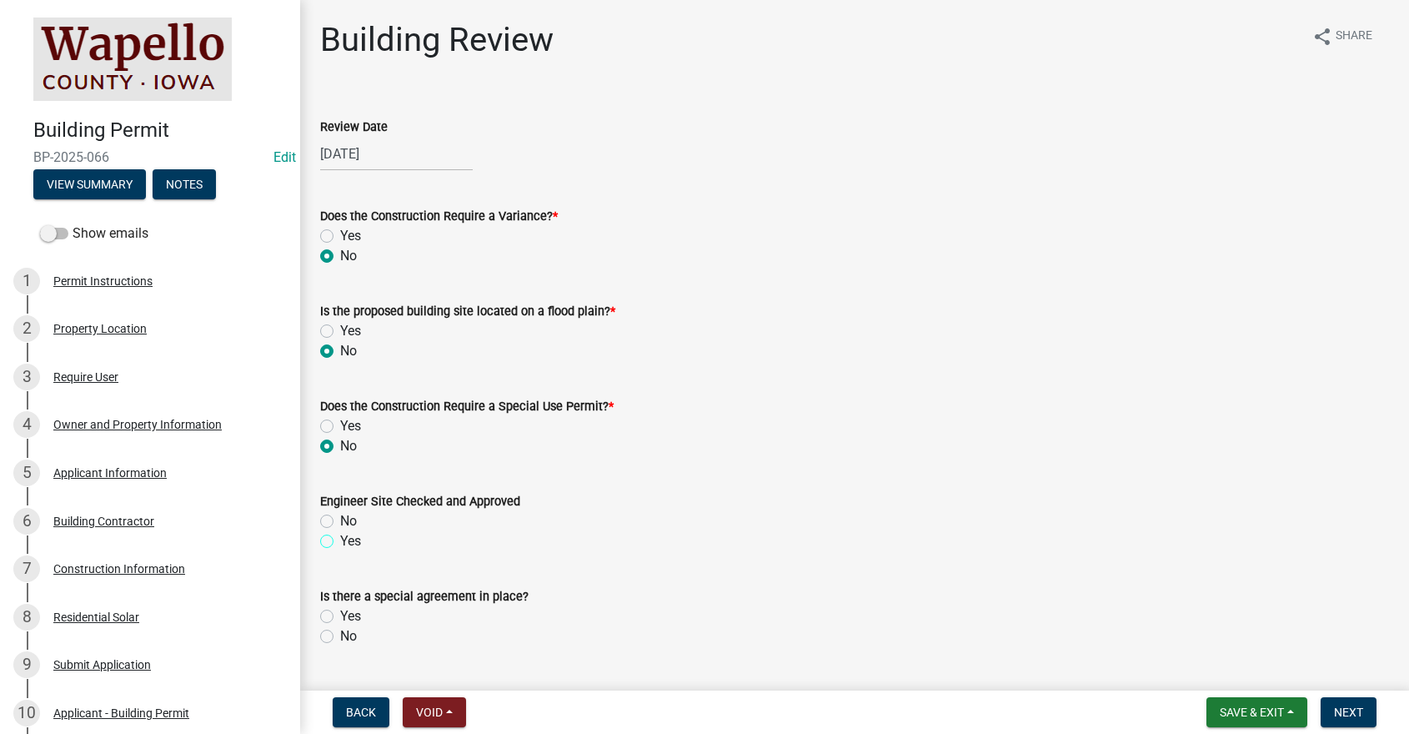
click at [340, 541] on input "Yes" at bounding box center [345, 536] width 11 height 11
radio input "true"
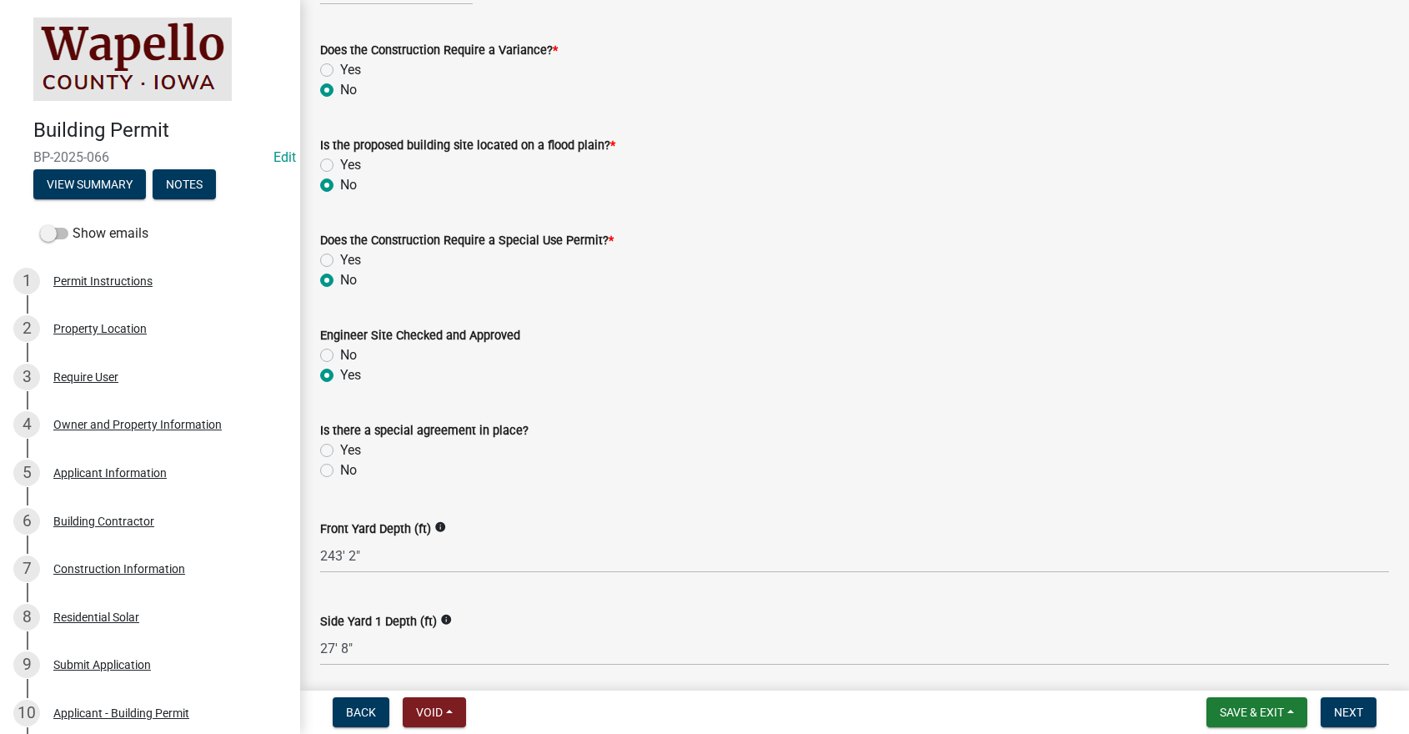
scroll to position [167, 0]
click at [340, 469] on label "No" at bounding box center [348, 469] width 17 height 20
click at [340, 469] on input "No" at bounding box center [345, 464] width 11 height 11
radio input "true"
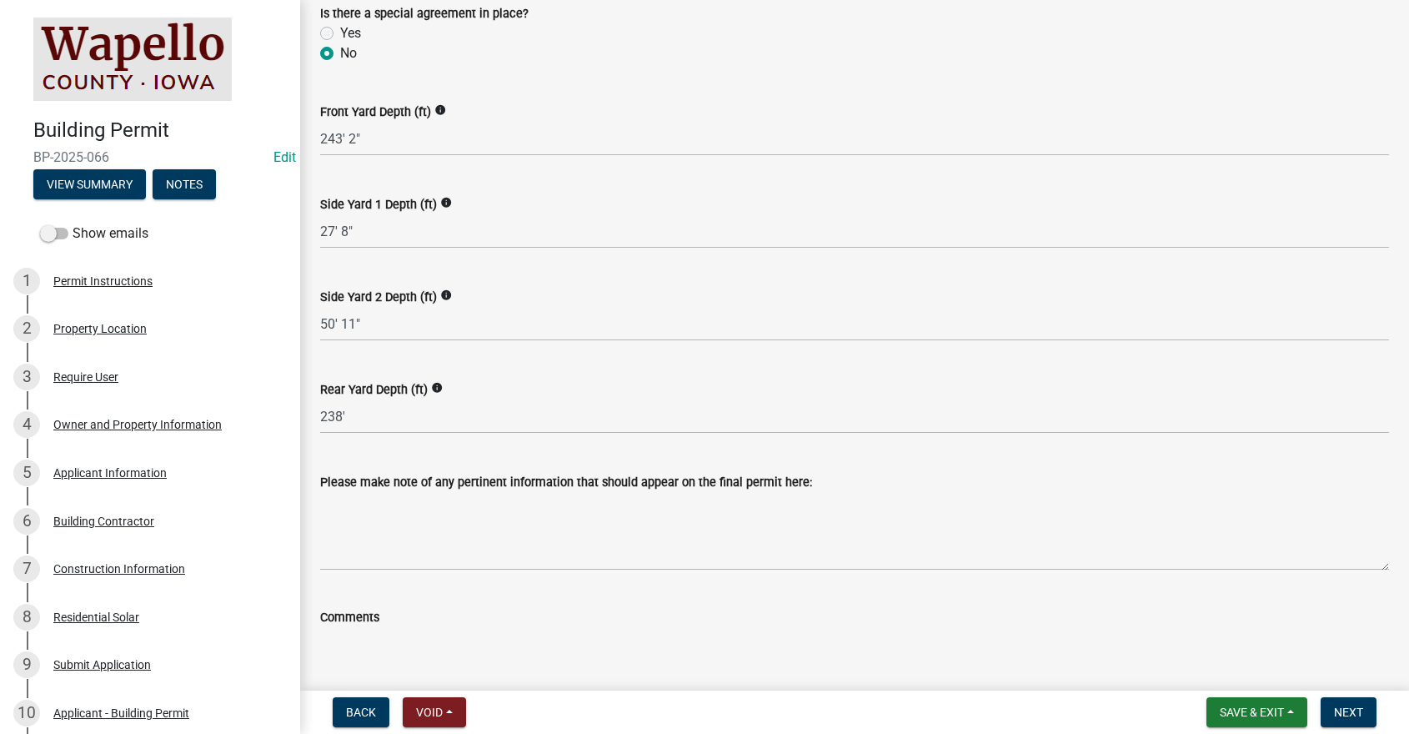
scroll to position [584, 0]
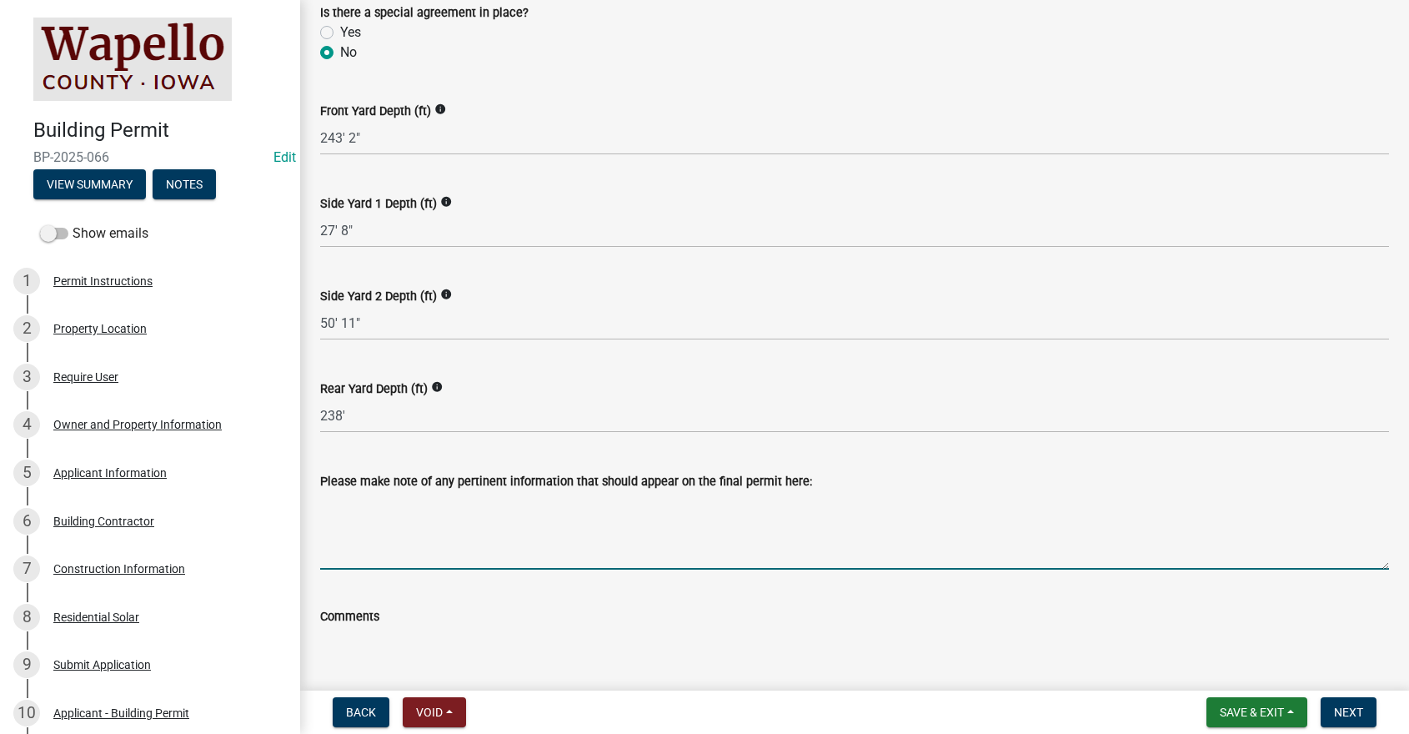
click at [359, 500] on textarea "Please make note of any pertinent information that should appear on the final p…" at bounding box center [854, 530] width 1069 height 78
type textarea "Roof mounted solar array"
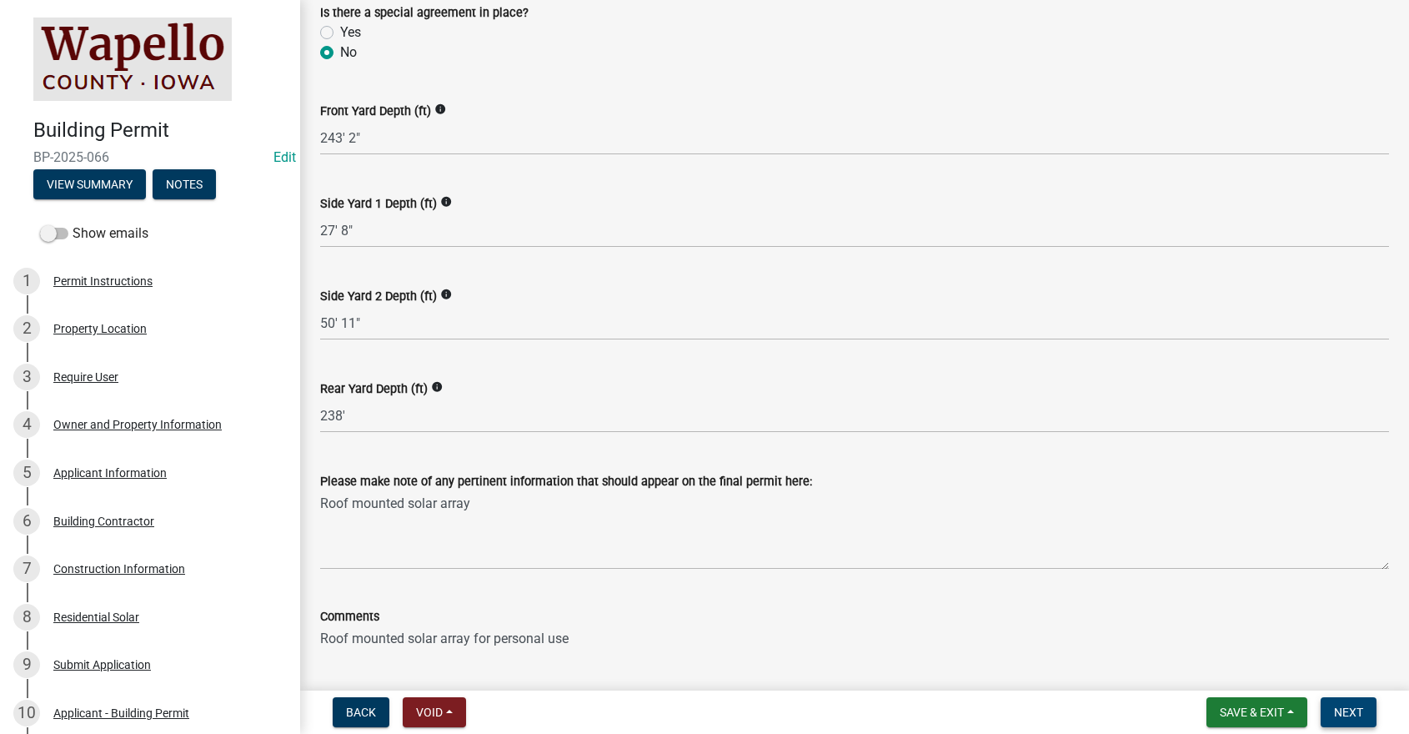
type textarea "Roof mounted solar array for personal use"
click at [1348, 709] on span "Next" at bounding box center [1348, 711] width 29 height 13
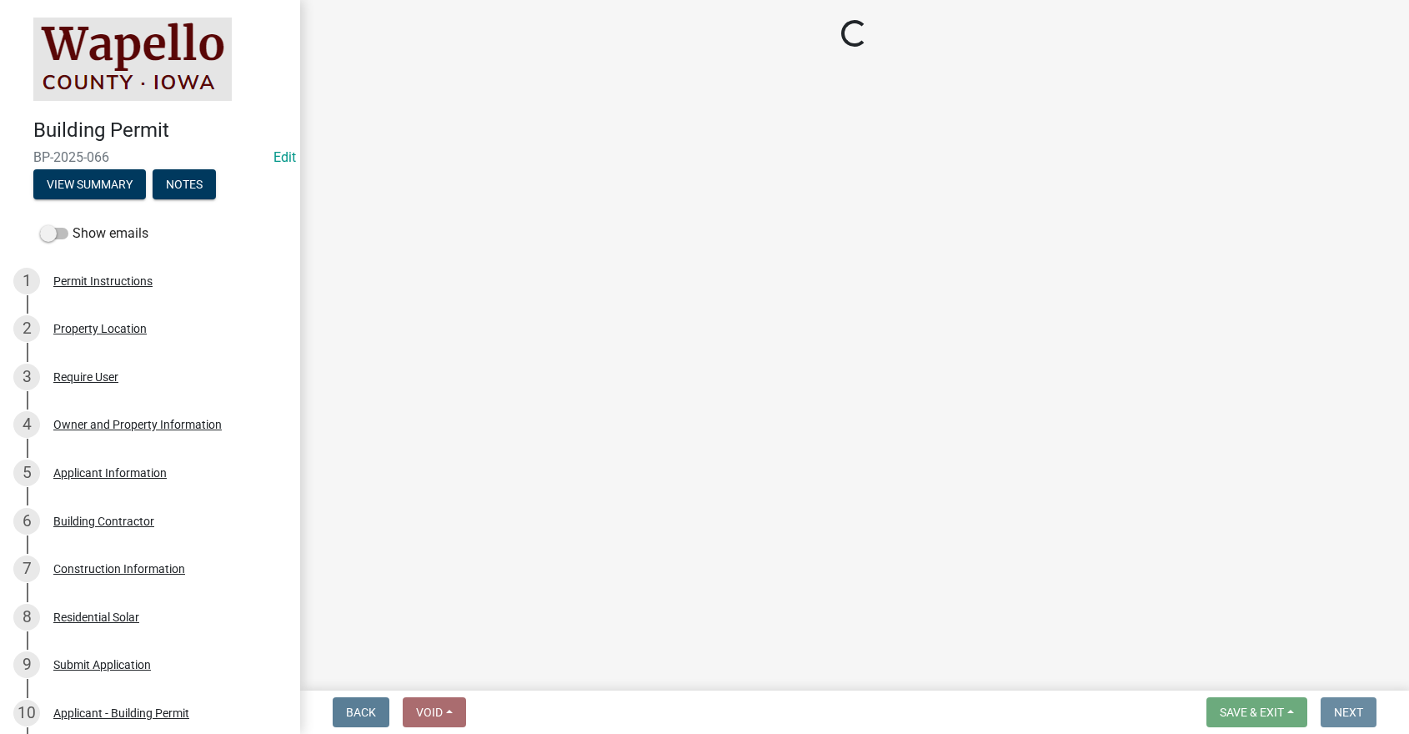
scroll to position [0, 0]
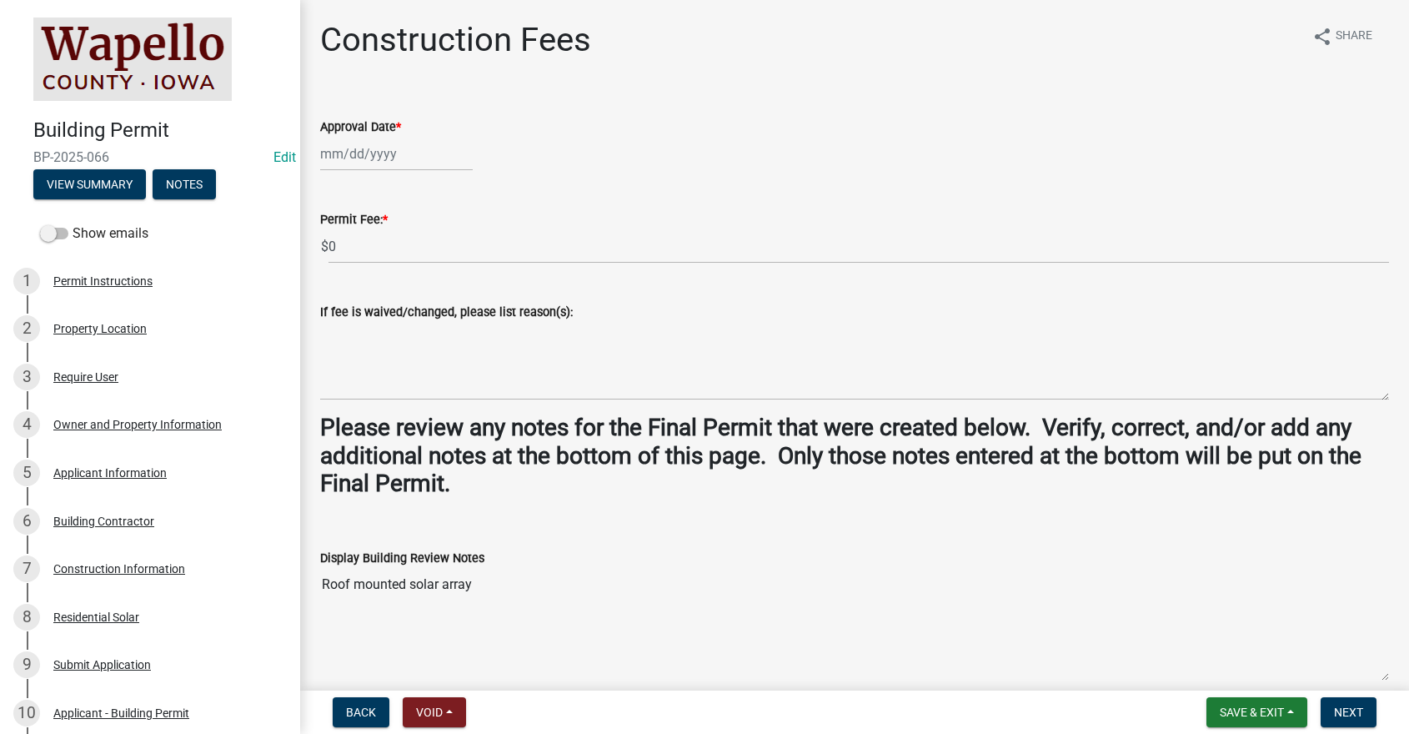
select select "10"
select select "2025"
click at [396, 158] on div "[PERSON_NAME] Feb Mar Apr [PERSON_NAME][DATE] Oct Nov [DATE] 1526 1527 1528 152…" at bounding box center [396, 154] width 153 height 34
click at [394, 266] on div "8" at bounding box center [390, 269] width 27 height 27
type input "[DATE]"
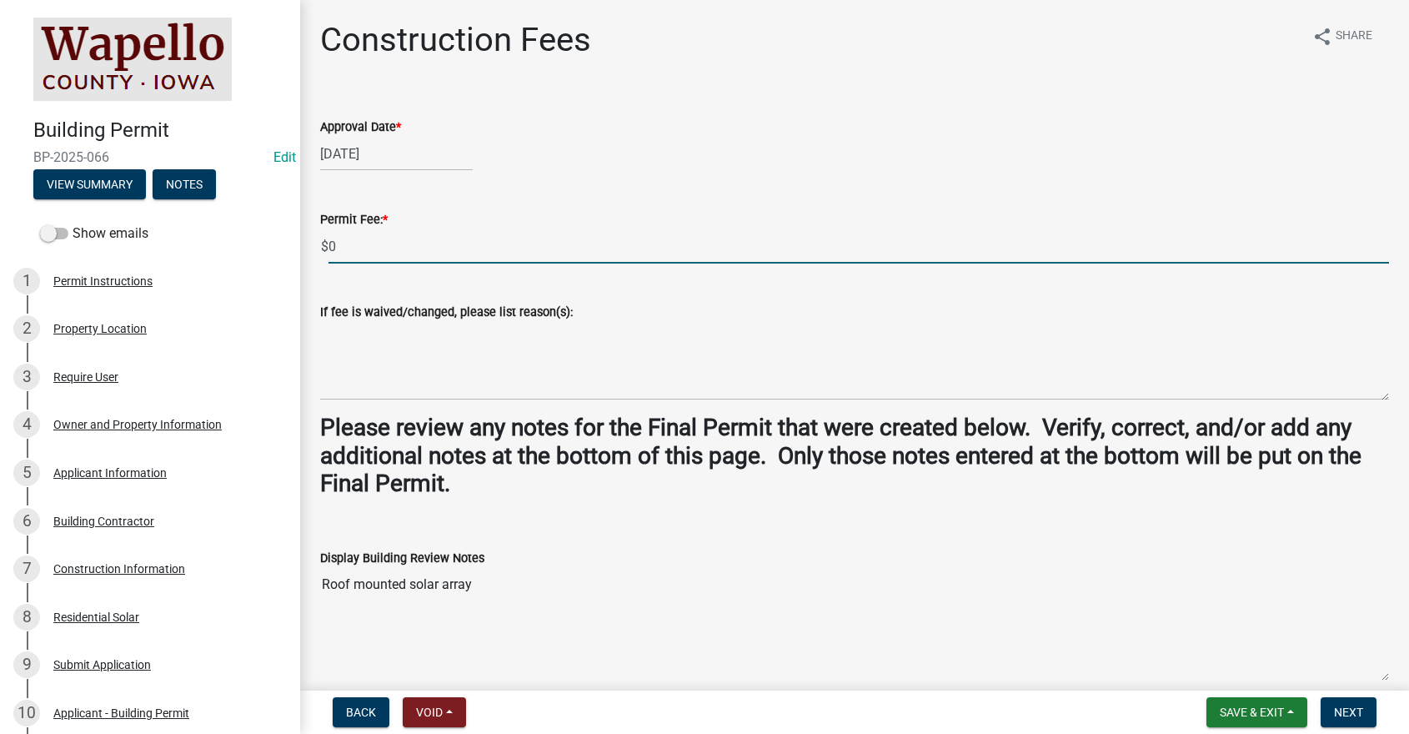
click at [345, 244] on input "0" at bounding box center [859, 246] width 1061 height 34
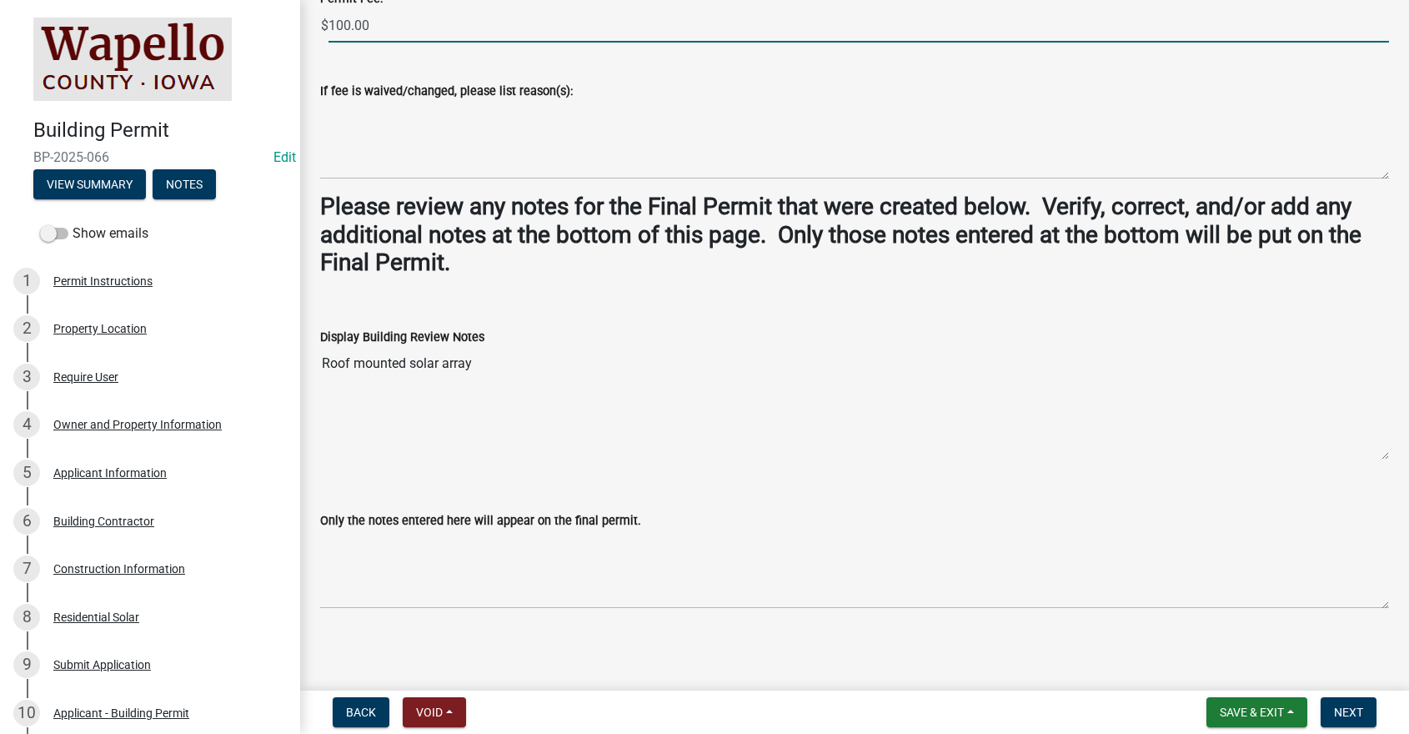
scroll to position [224, 0]
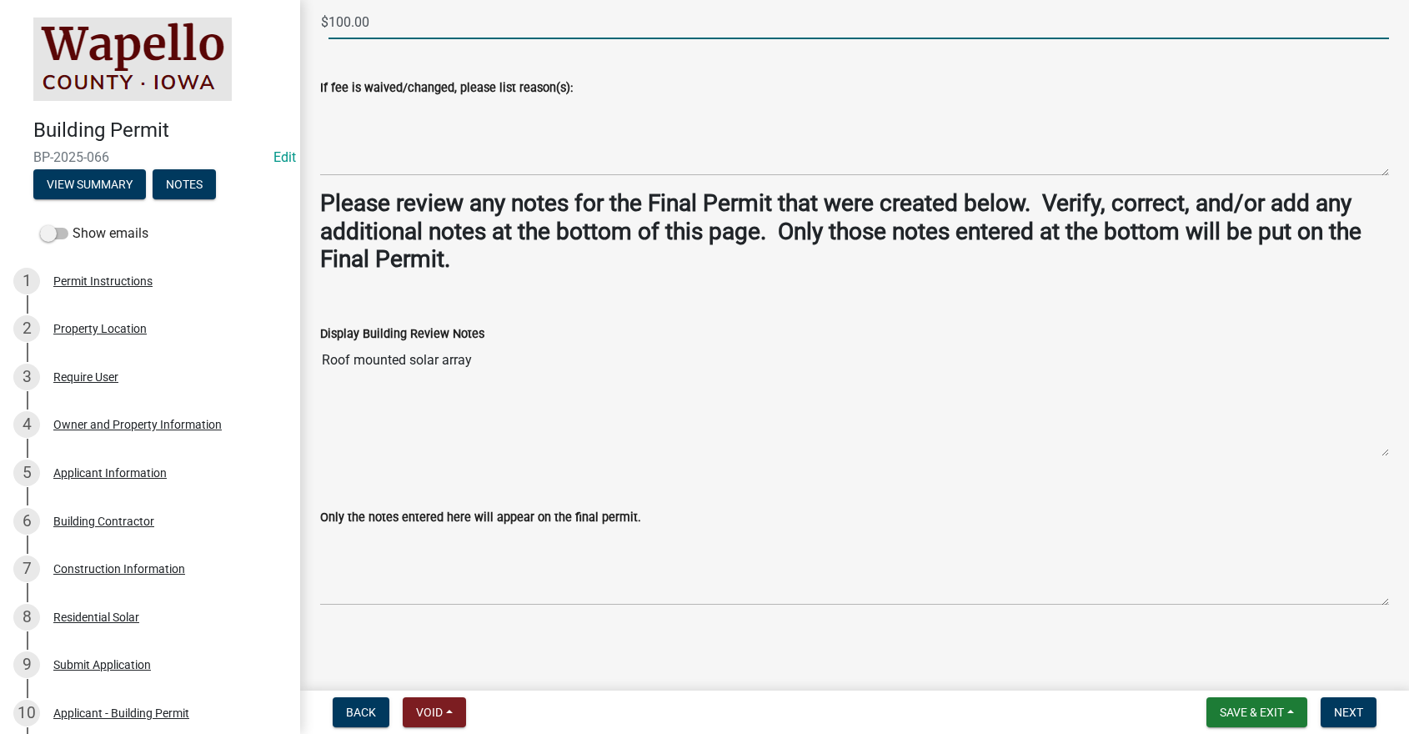
type input "100.00"
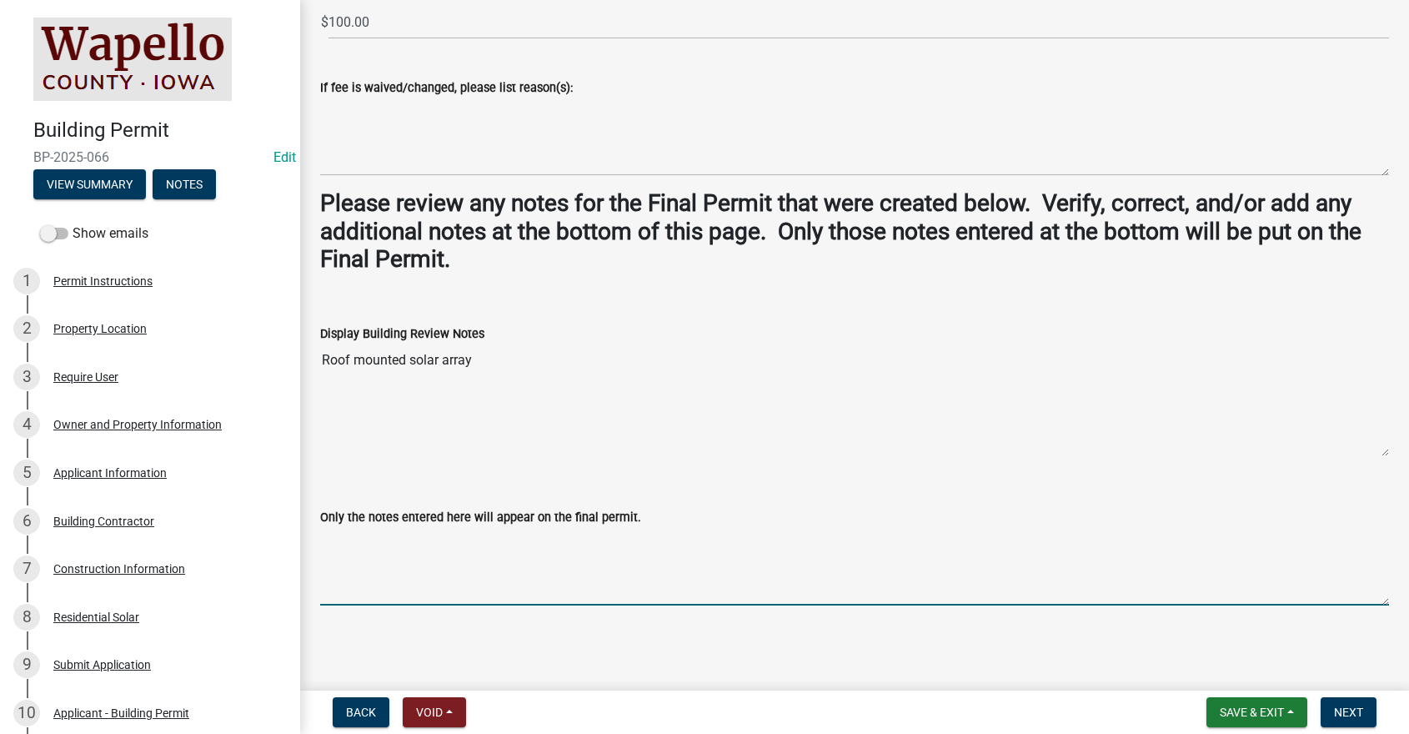
click at [349, 545] on textarea "Only the notes entered here will appear on the final permit." at bounding box center [854, 566] width 1069 height 78
type textarea "Roof mounted solar array for personal use"
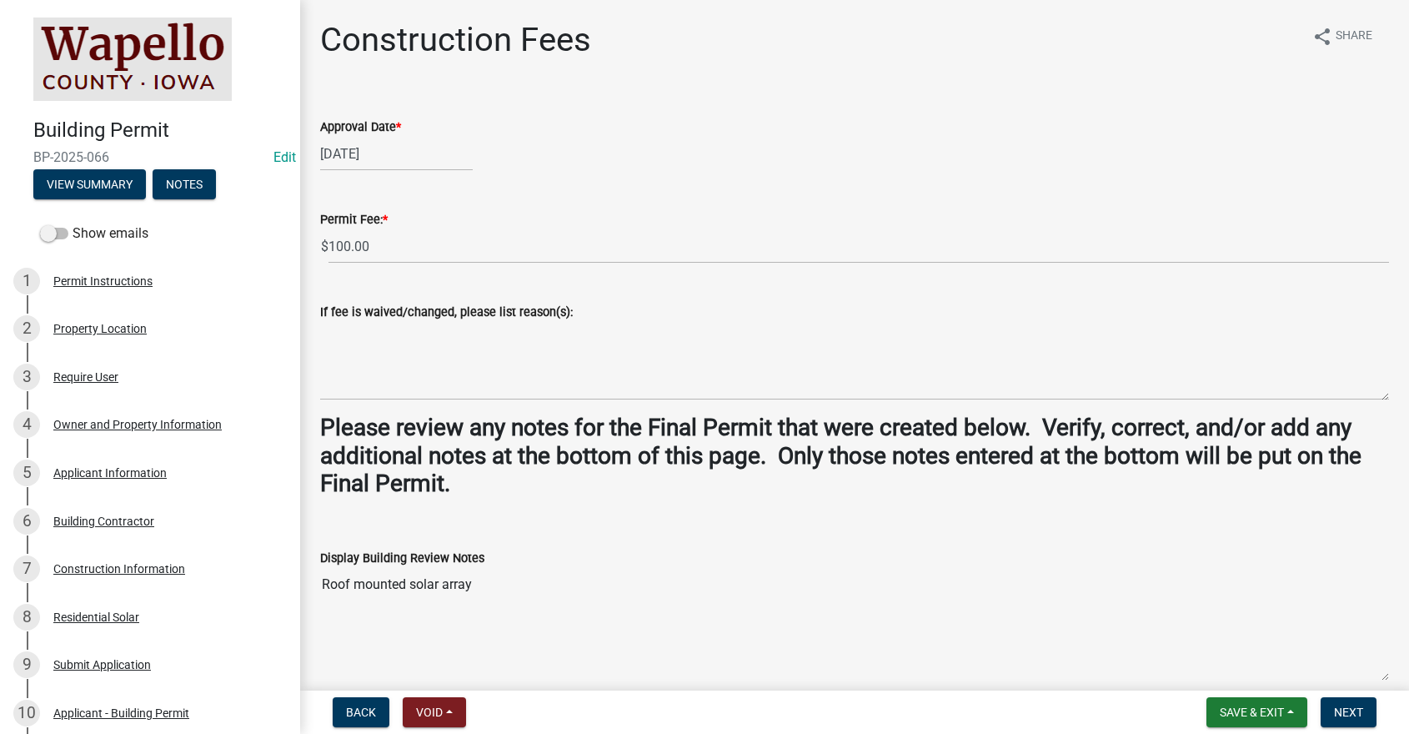
scroll to position [83, 0]
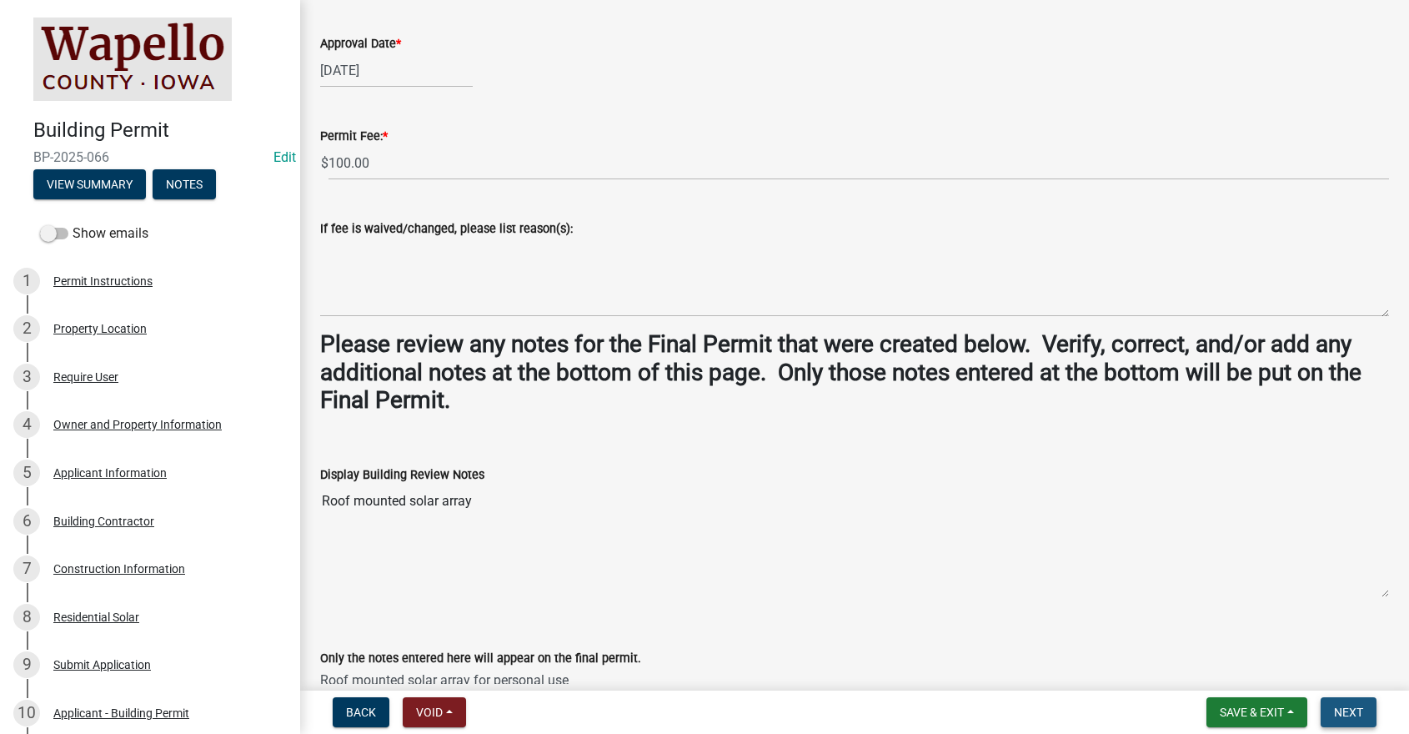
click at [1363, 710] on span "Next" at bounding box center [1348, 711] width 29 height 13
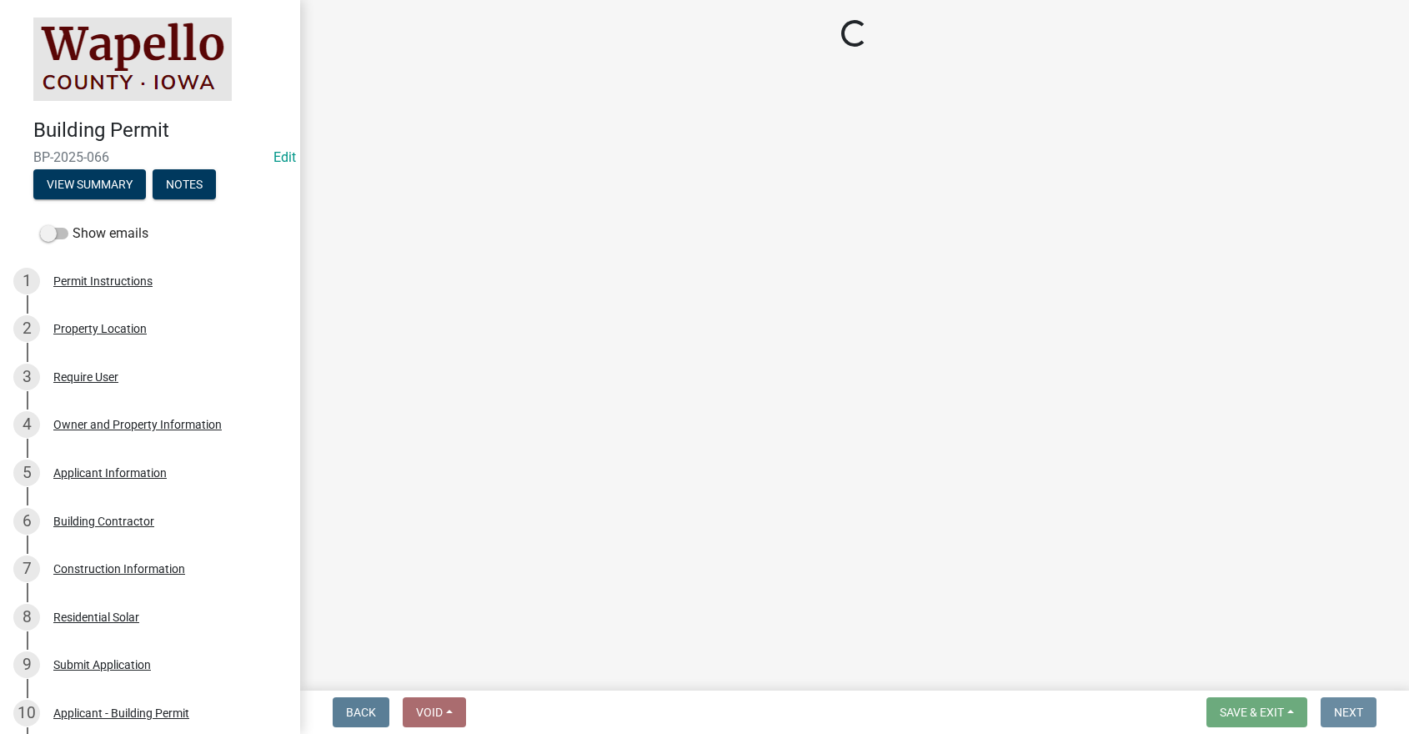
scroll to position [0, 0]
select select "3: 3"
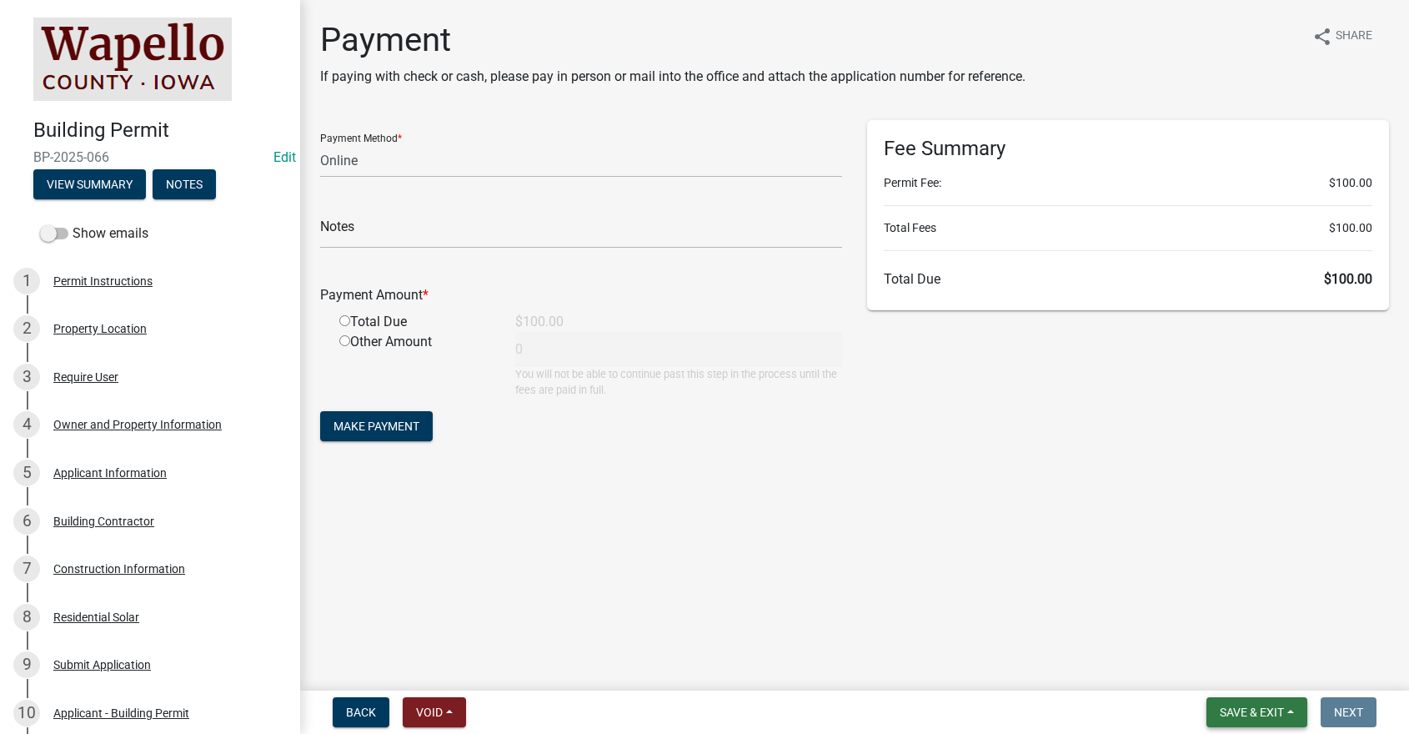
click at [1268, 705] on span "Save & Exit" at bounding box center [1252, 711] width 64 height 13
click at [1250, 664] on button "Save & Exit" at bounding box center [1240, 669] width 133 height 40
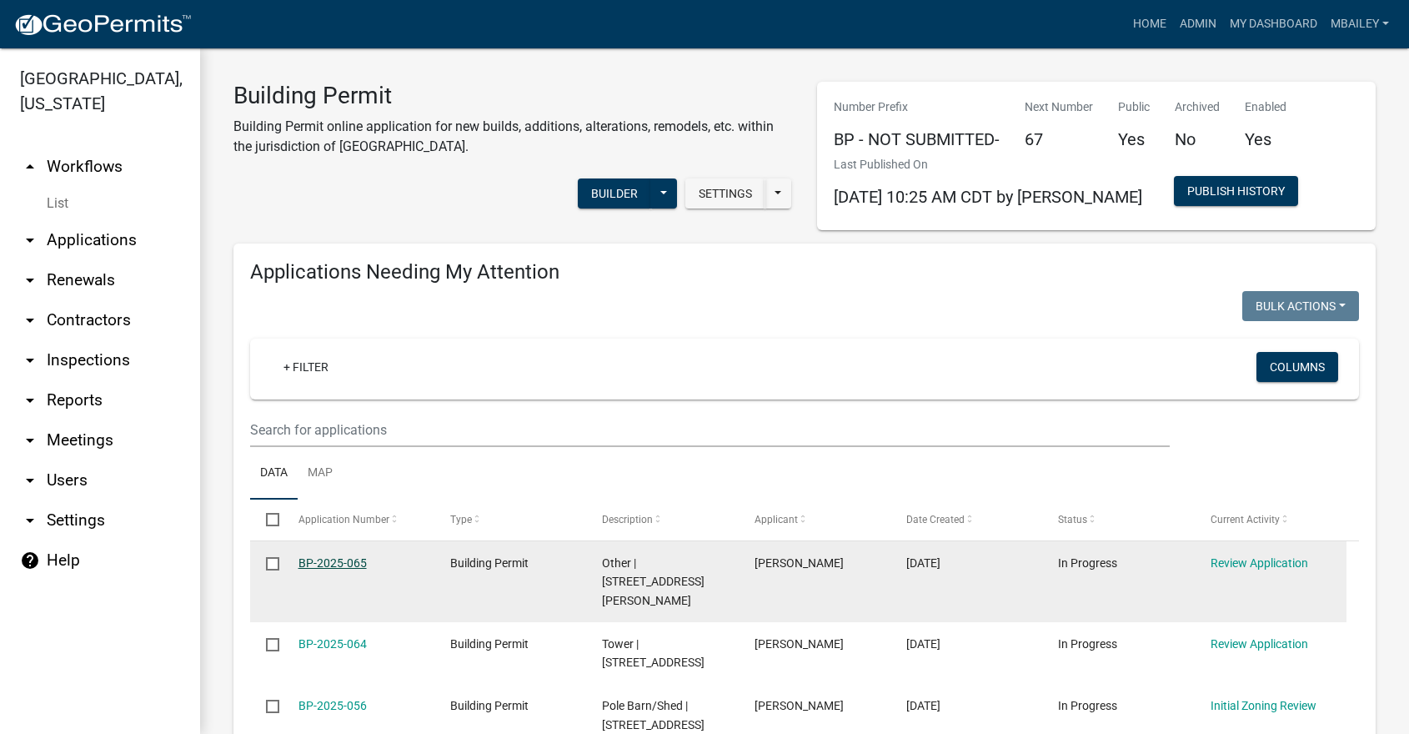
click at [344, 563] on link "BP-2025-065" at bounding box center [333, 562] width 68 height 13
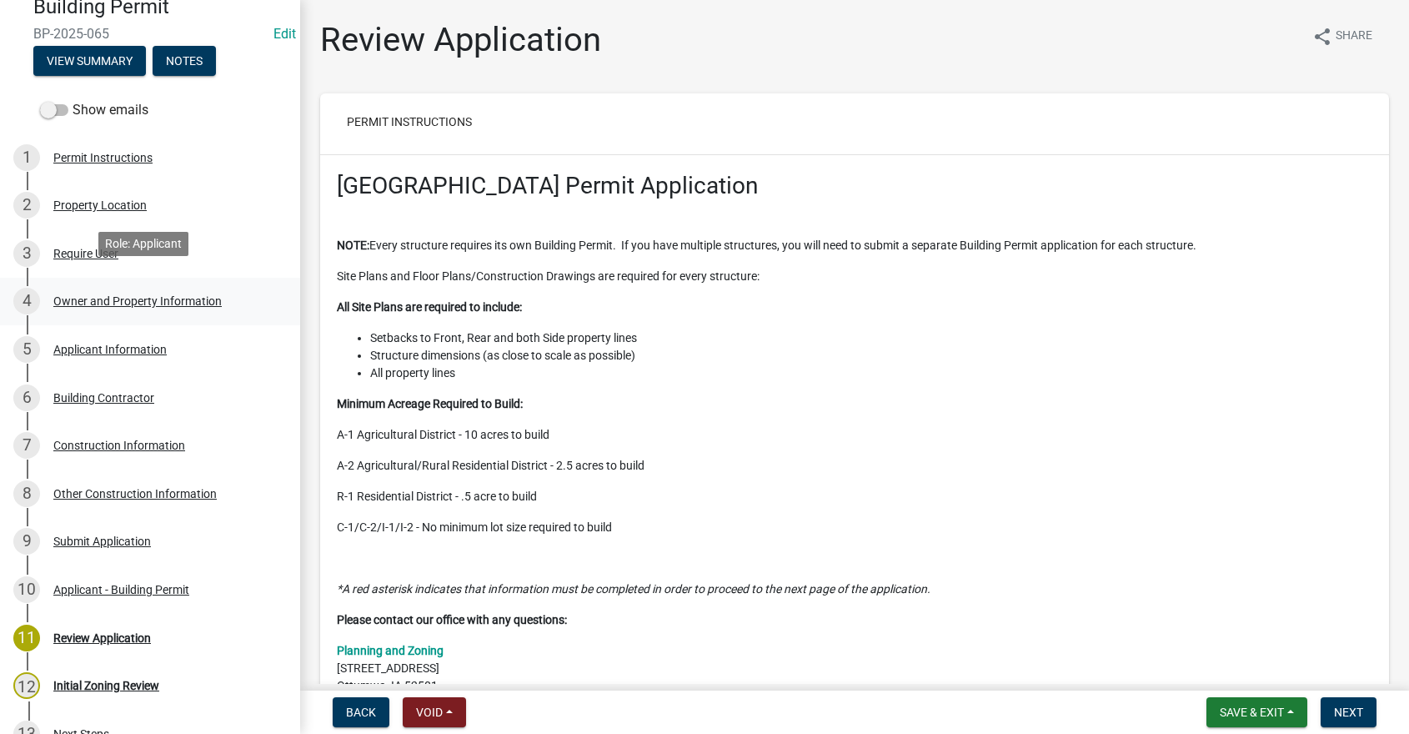
scroll to position [167, 0]
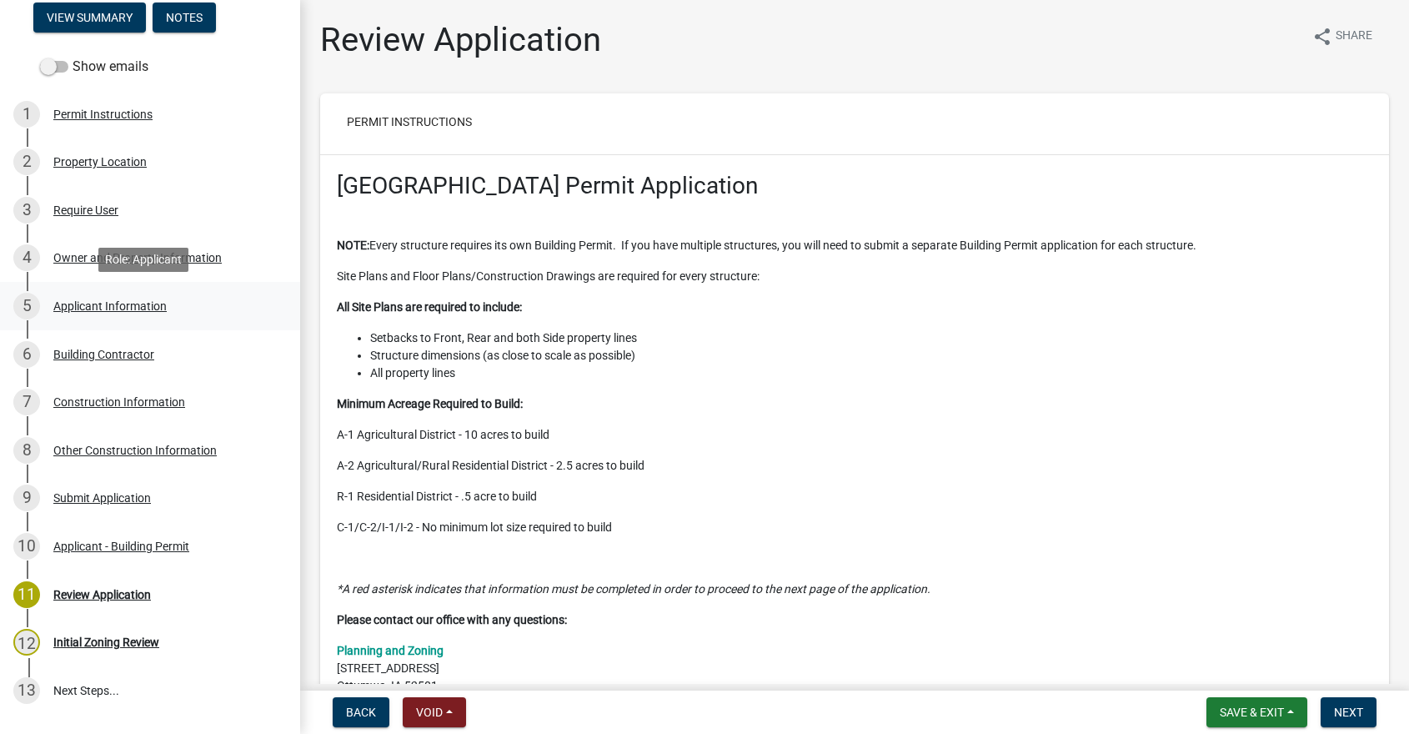
click at [77, 308] on div "Applicant Information" at bounding box center [109, 306] width 113 height 12
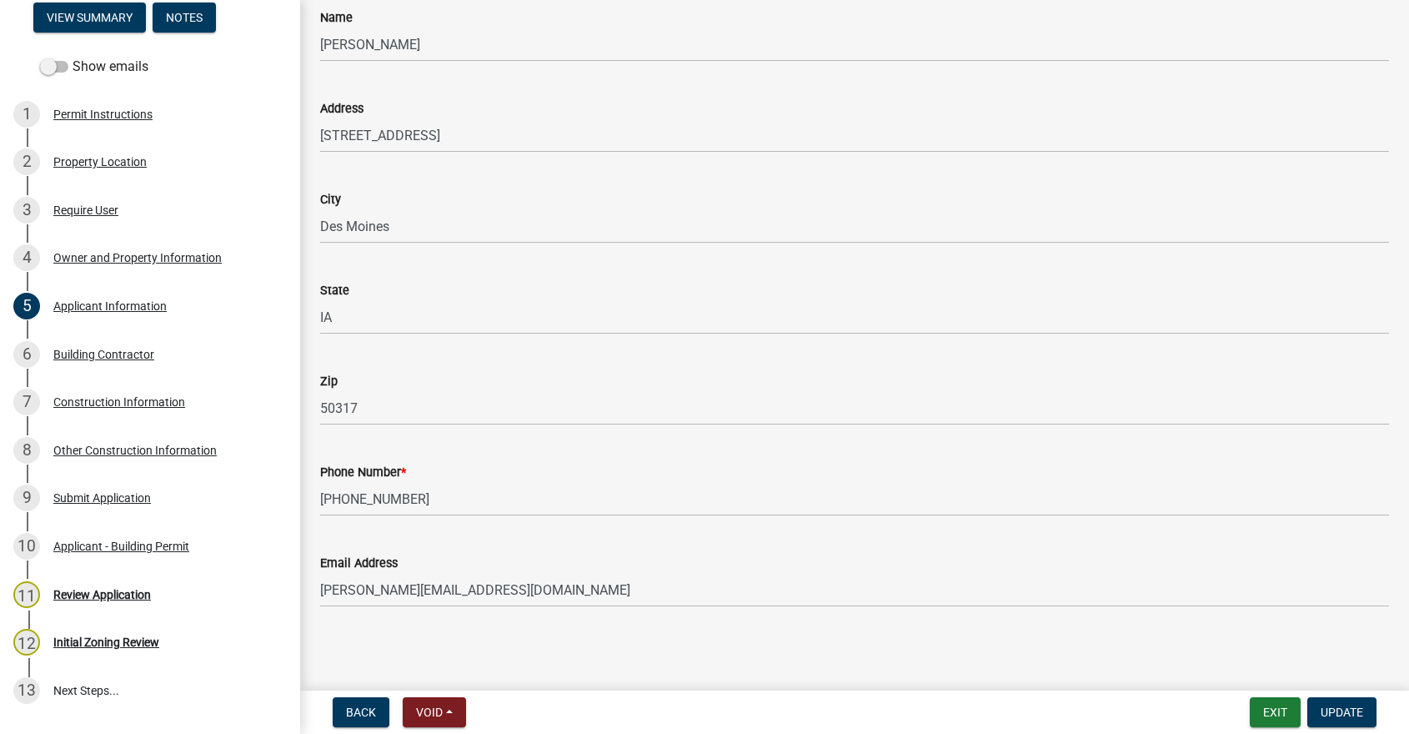
scroll to position [148, 0]
click at [98, 351] on div "Building Contractor" at bounding box center [103, 355] width 101 height 12
click at [141, 399] on div "Construction Information" at bounding box center [119, 402] width 132 height 12
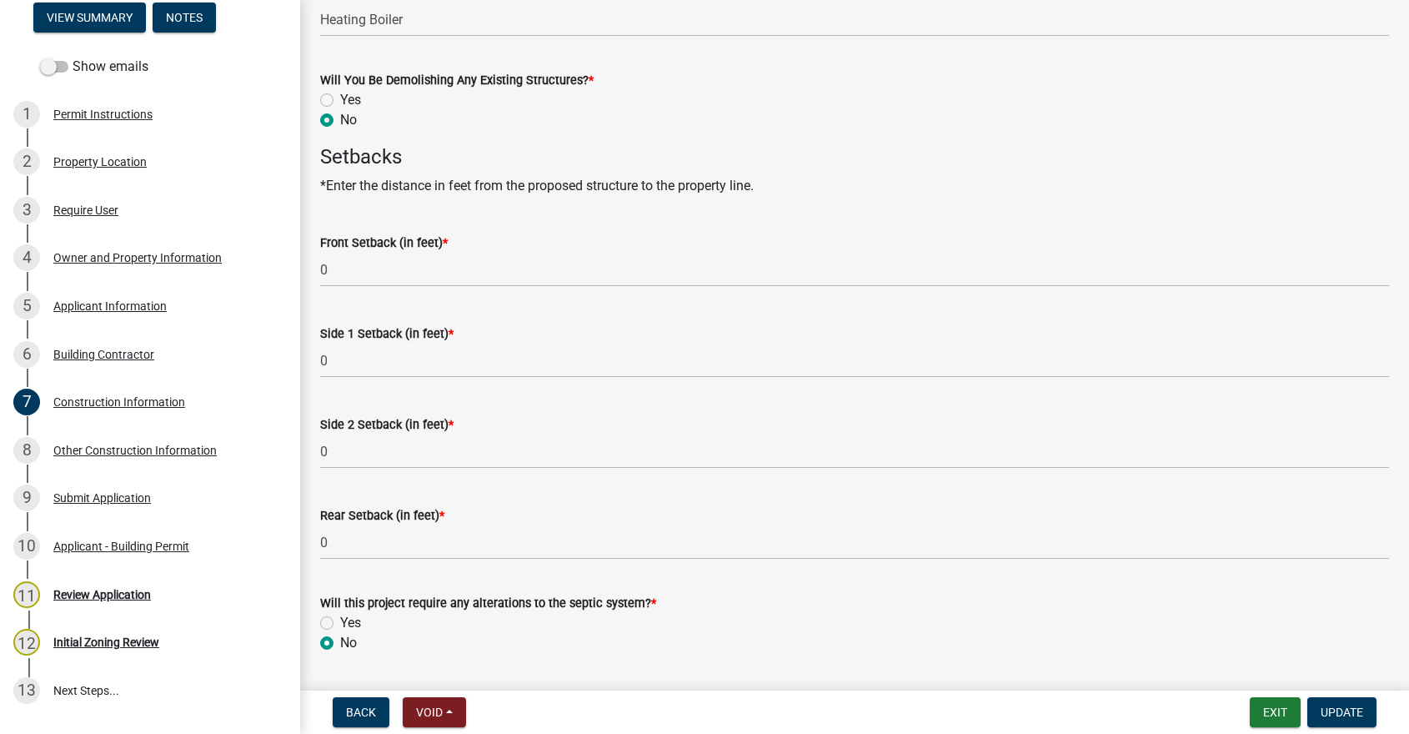
scroll to position [836, 0]
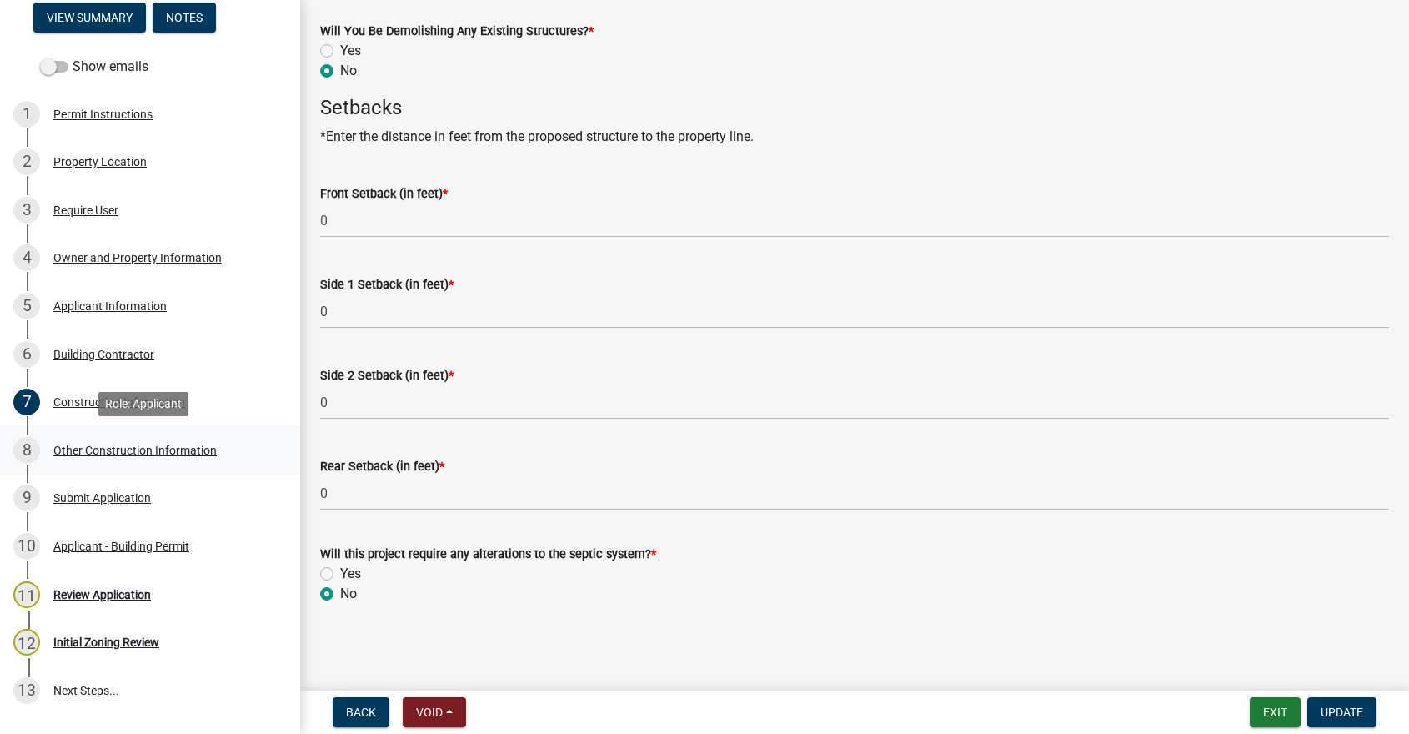
click at [100, 446] on div "Other Construction Information" at bounding box center [134, 450] width 163 height 12
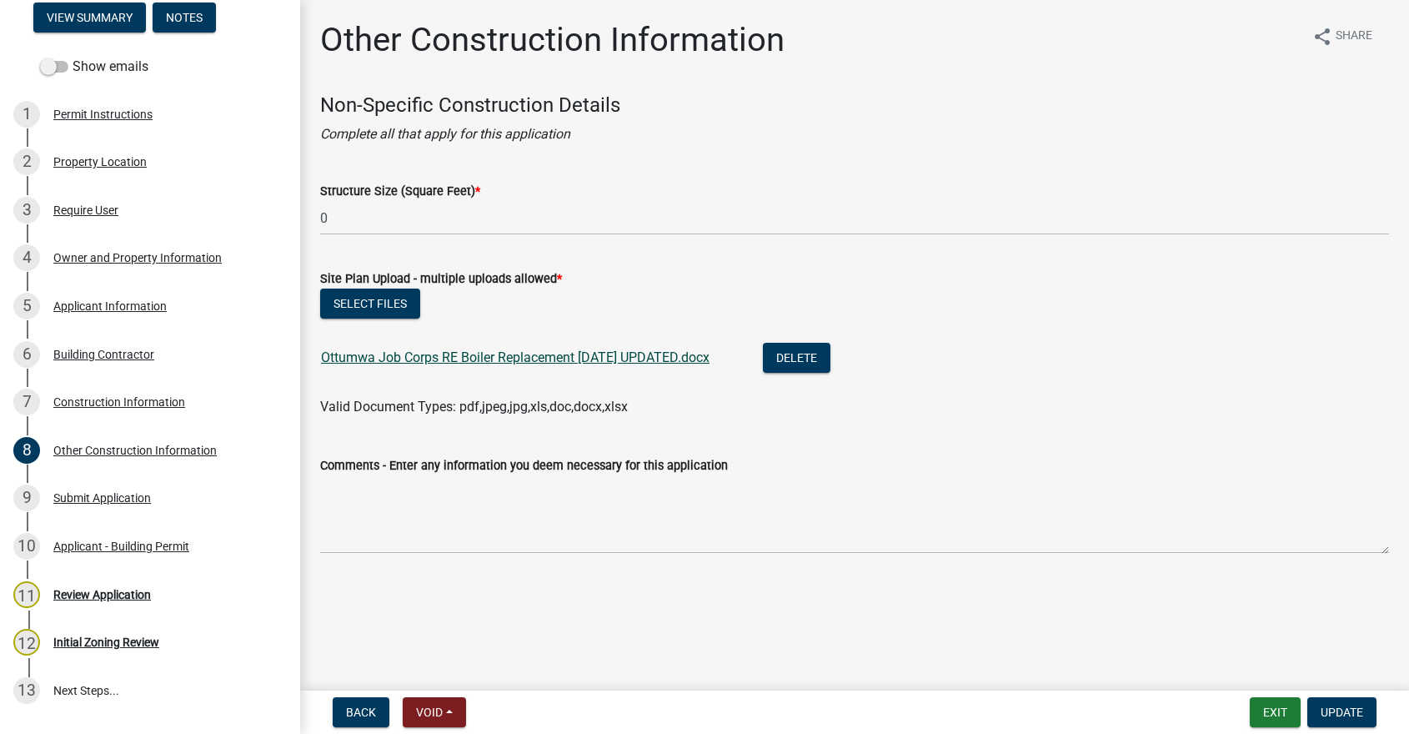
click at [457, 354] on link "Ottumwa Job Corps RE Boiler Replacement [DATE] UPDATED.docx" at bounding box center [515, 357] width 389 height 16
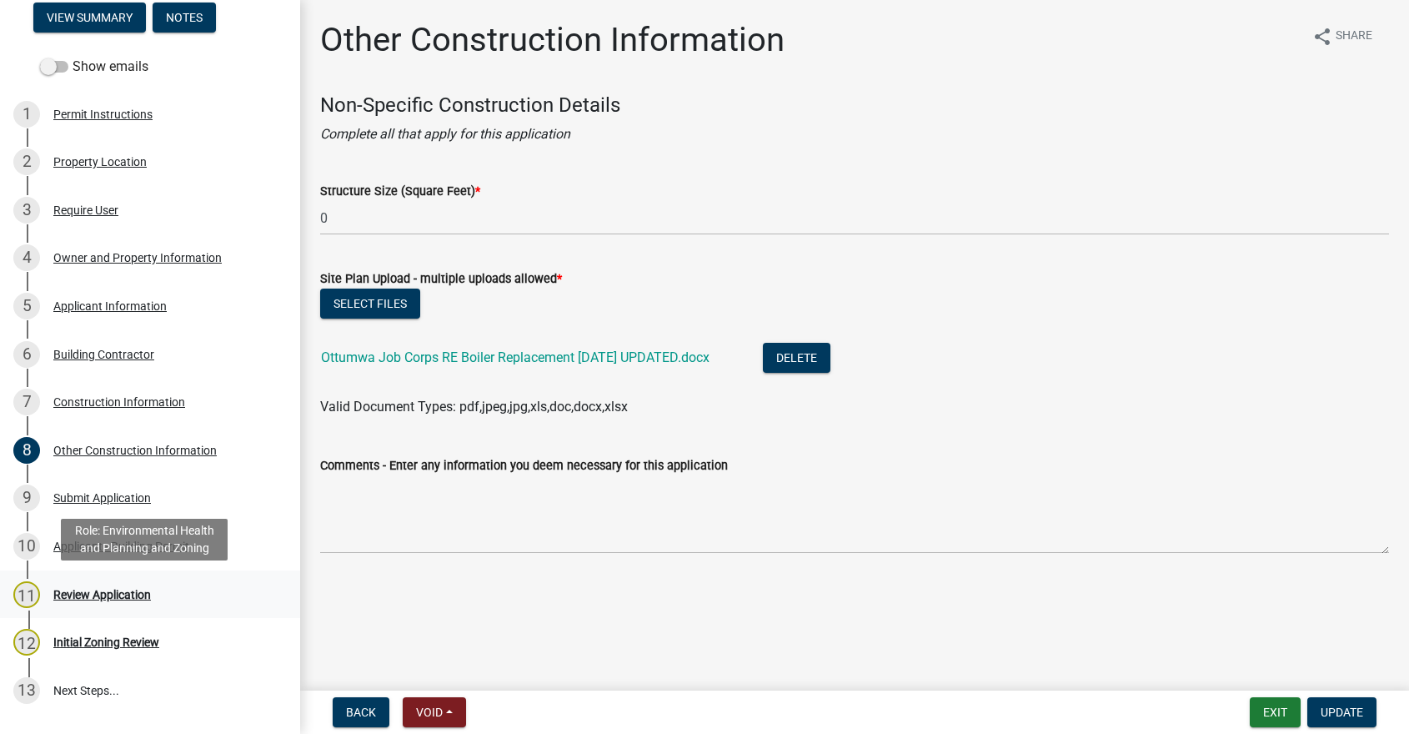
click at [121, 596] on div "Review Application" at bounding box center [102, 595] width 98 height 12
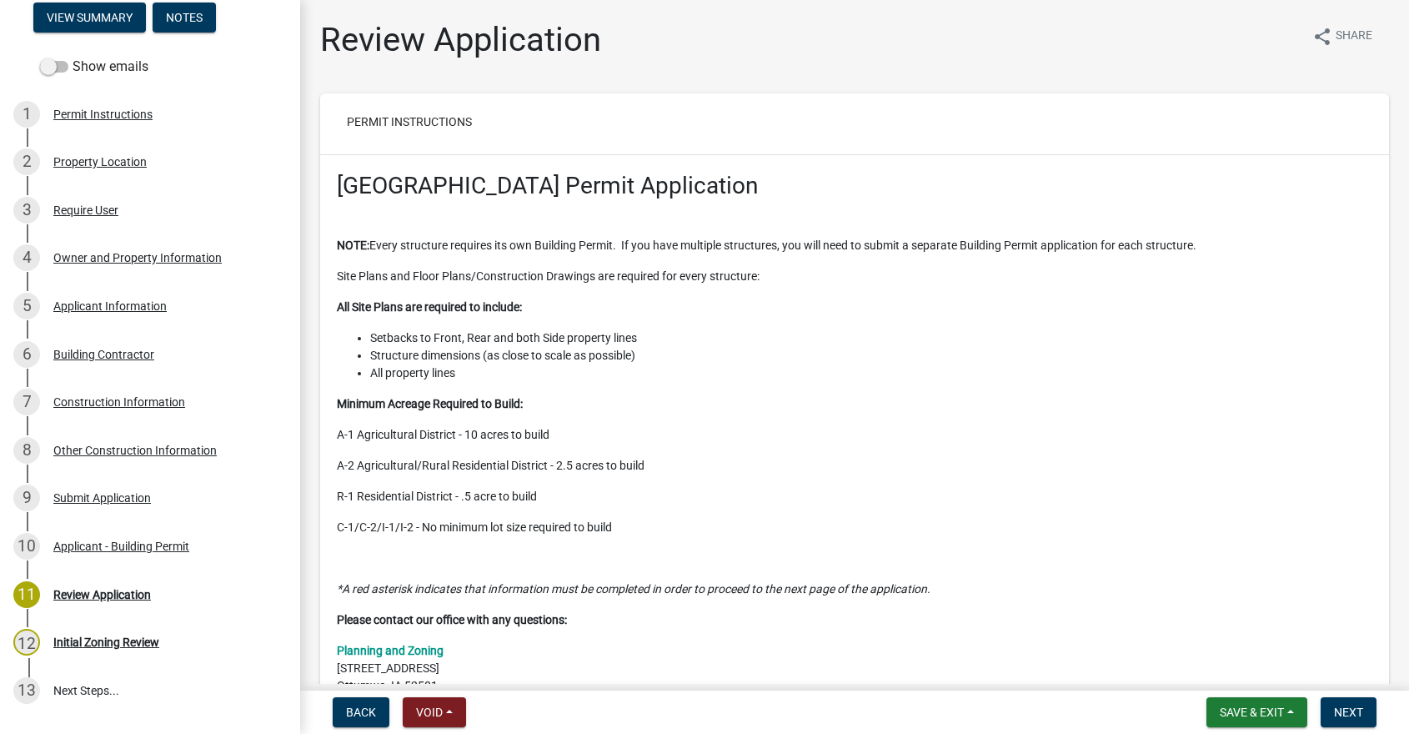
scroll to position [250, 0]
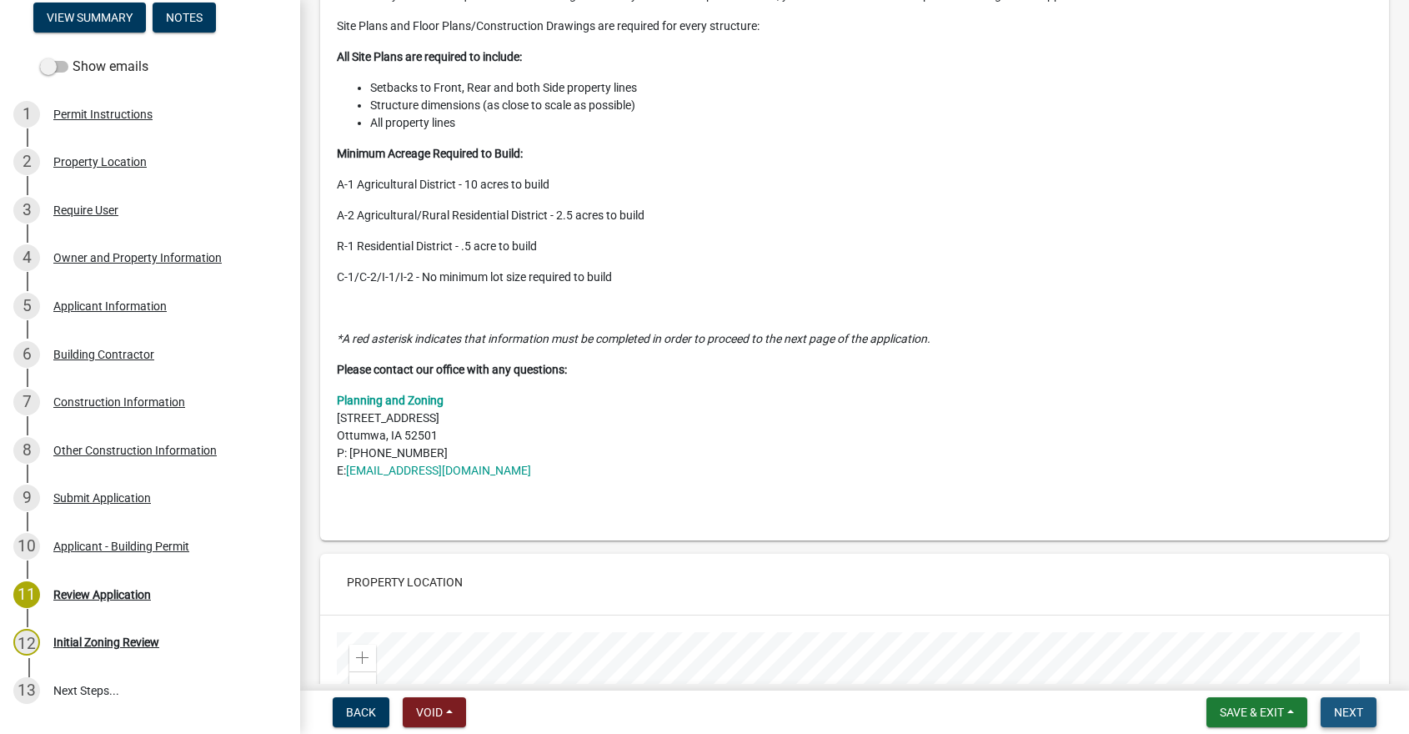
click at [1358, 712] on span "Next" at bounding box center [1348, 711] width 29 height 13
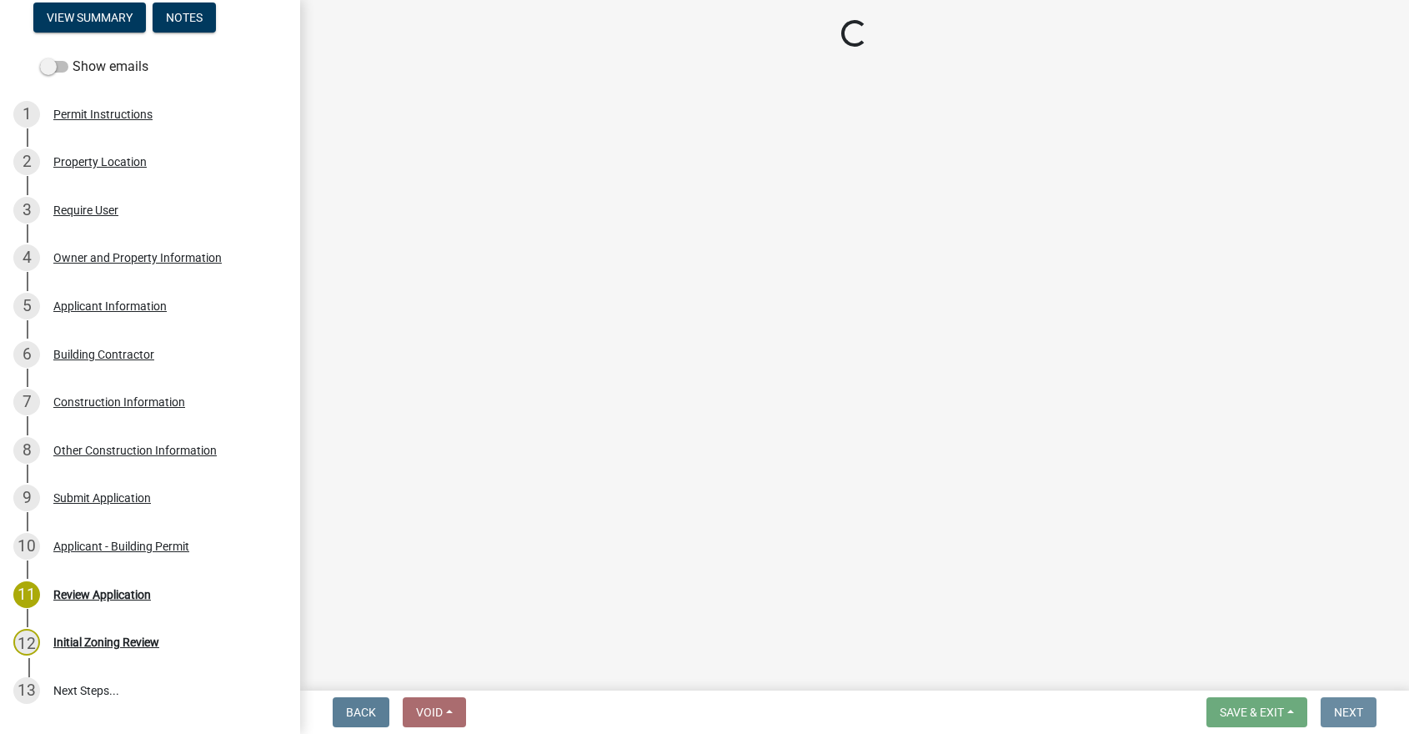
scroll to position [0, 0]
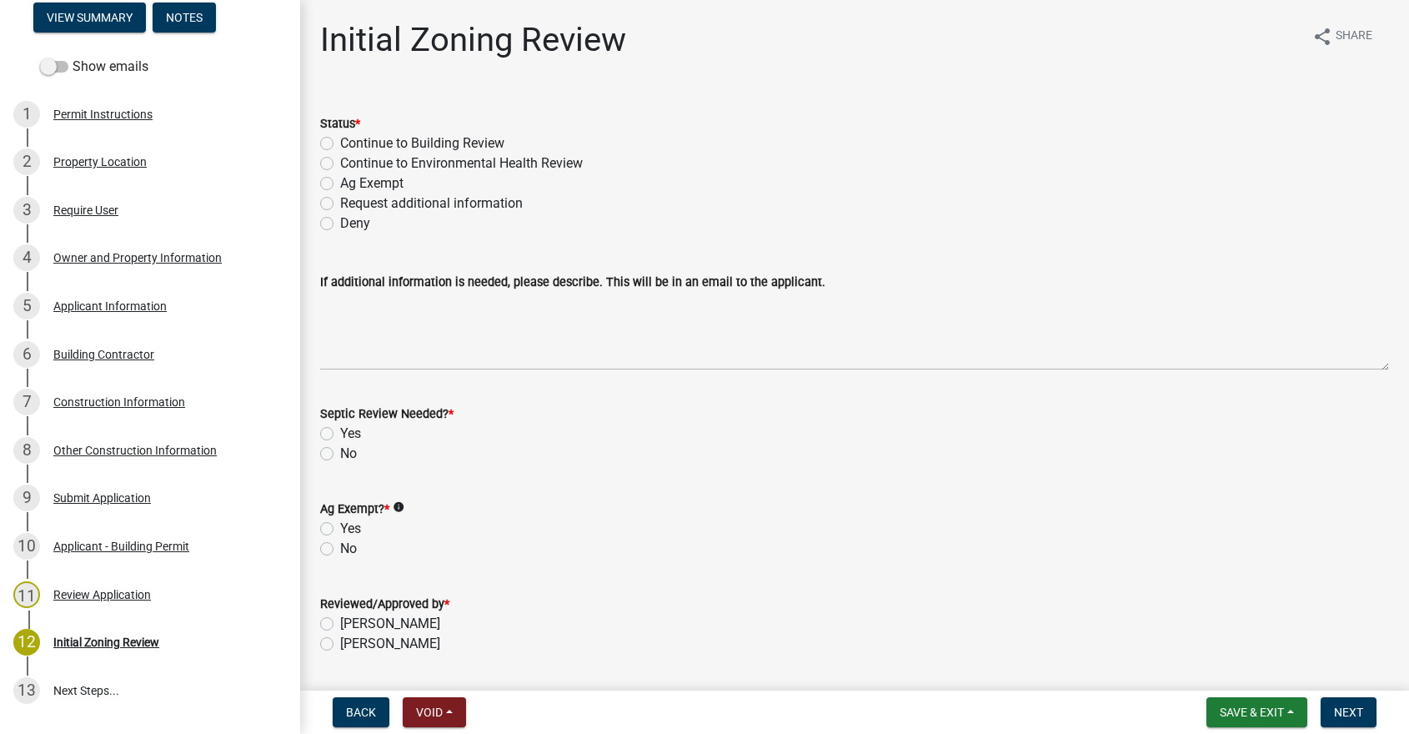
click at [340, 142] on label "Continue to Building Review" at bounding box center [422, 143] width 164 height 20
click at [340, 142] on input "Continue to Building Review" at bounding box center [345, 138] width 11 height 11
radio input "true"
click at [340, 454] on label "No" at bounding box center [348, 454] width 17 height 20
click at [340, 454] on input "No" at bounding box center [345, 449] width 11 height 11
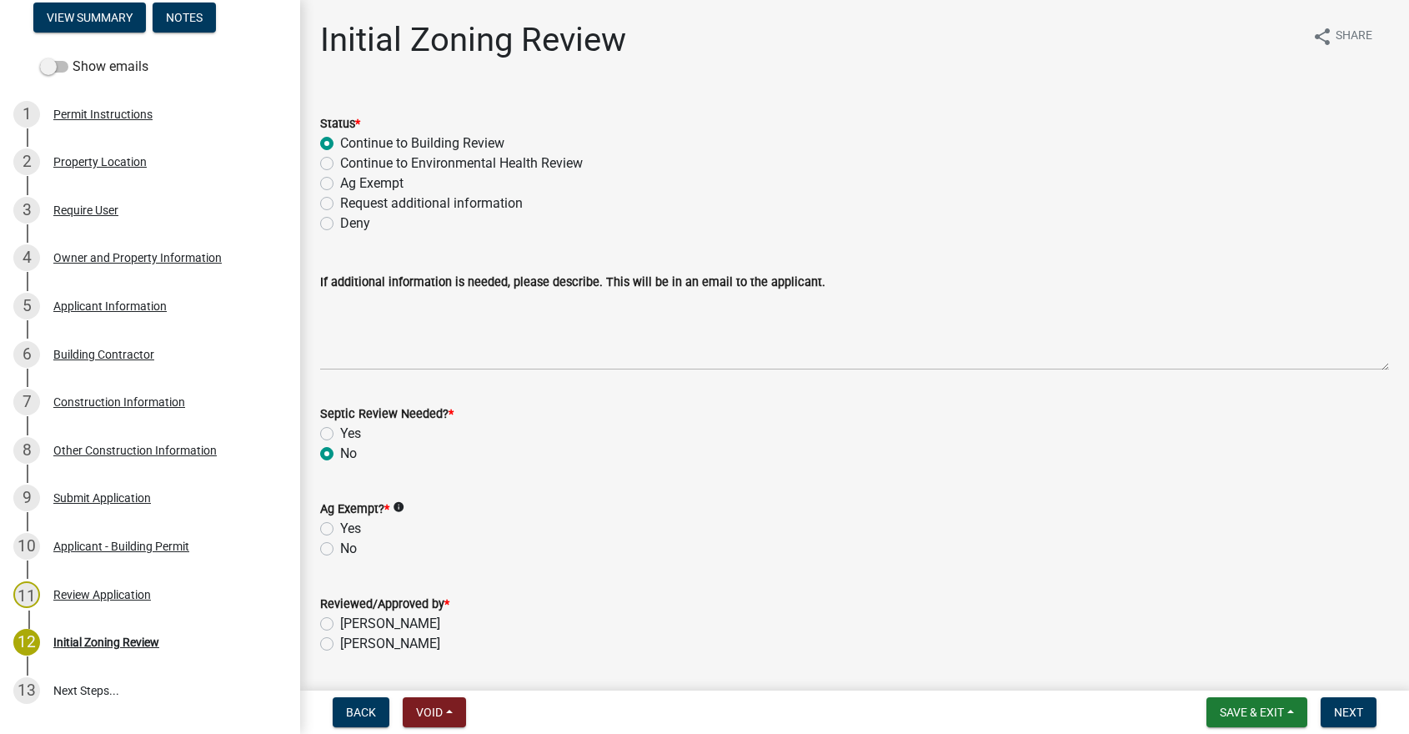
radio input "true"
click at [340, 547] on label "No" at bounding box center [348, 549] width 17 height 20
click at [340, 547] on input "No" at bounding box center [345, 544] width 11 height 11
radio input "true"
click at [340, 626] on label "[PERSON_NAME]" at bounding box center [390, 624] width 100 height 20
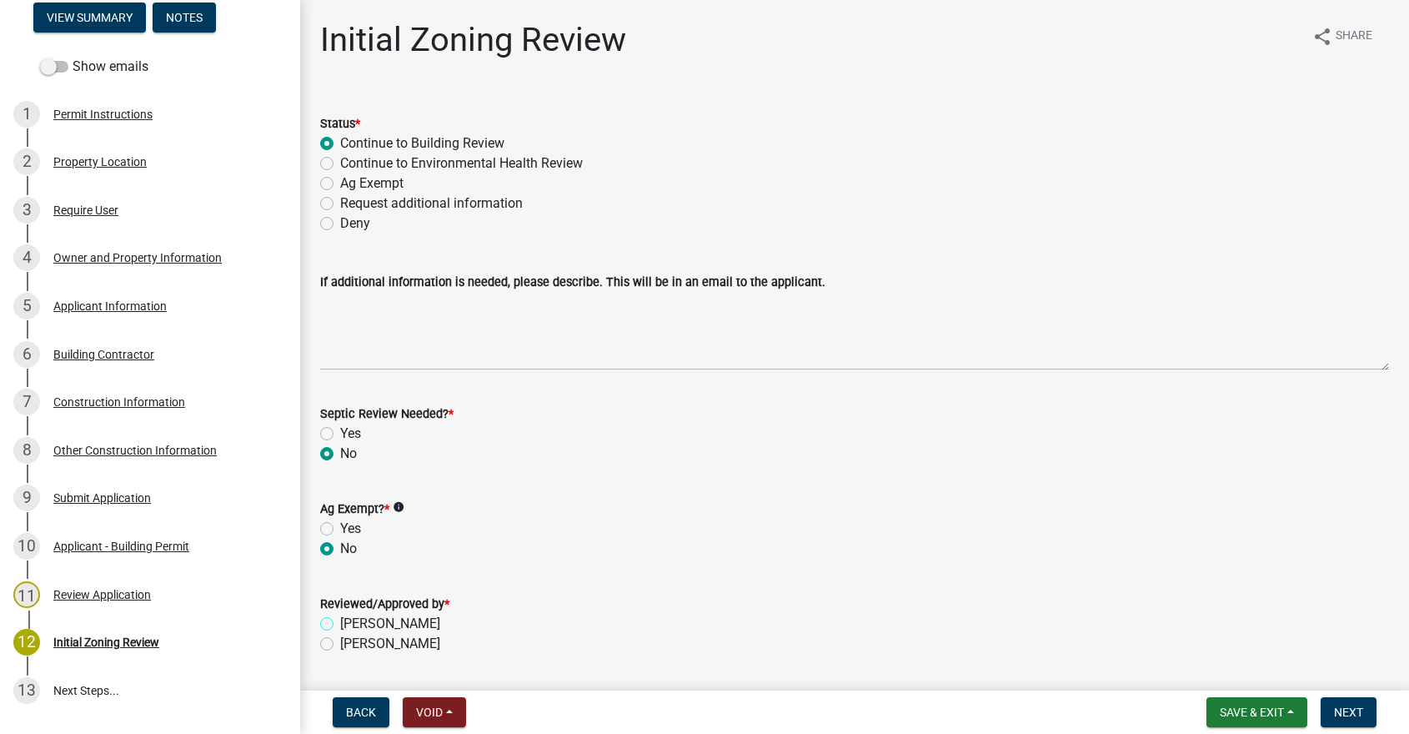
click at [340, 625] on input "[PERSON_NAME]" at bounding box center [345, 619] width 11 height 11
radio input "true"
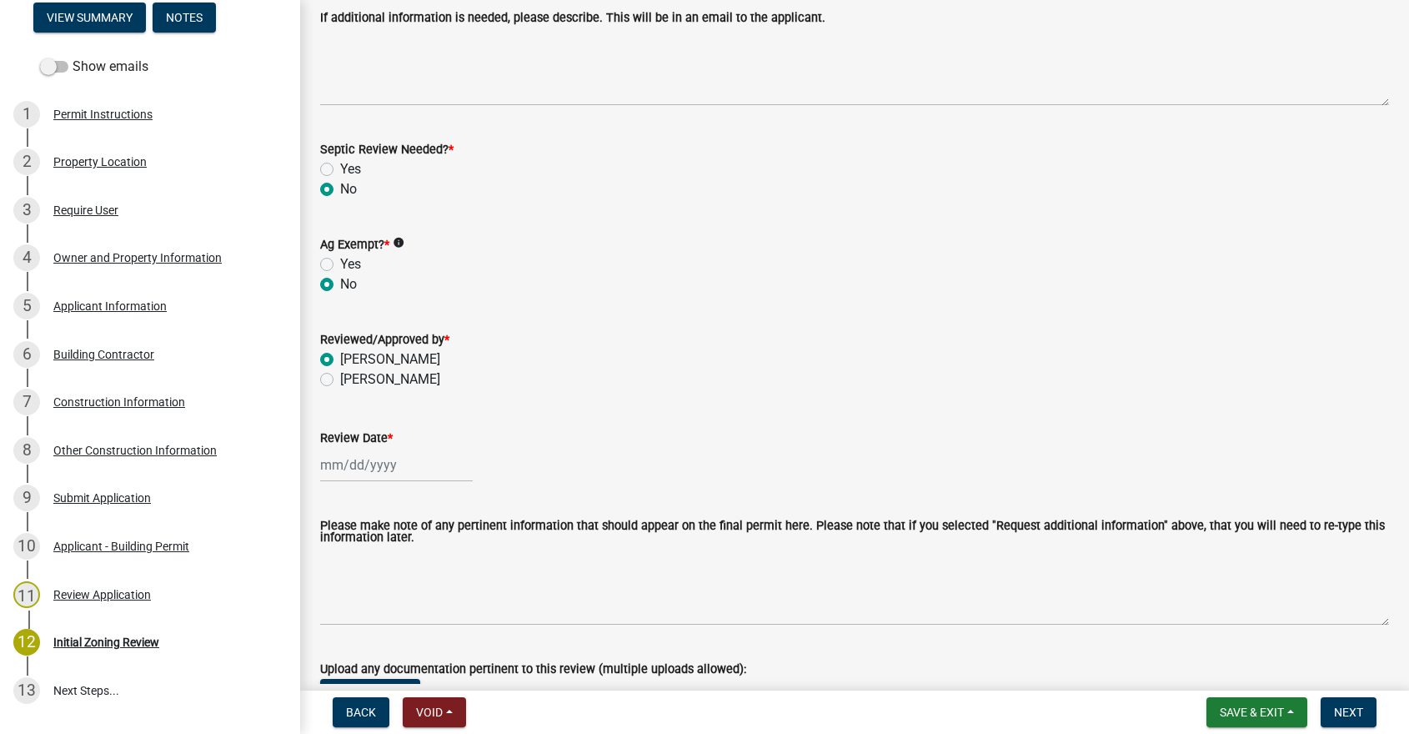
scroll to position [334, 0]
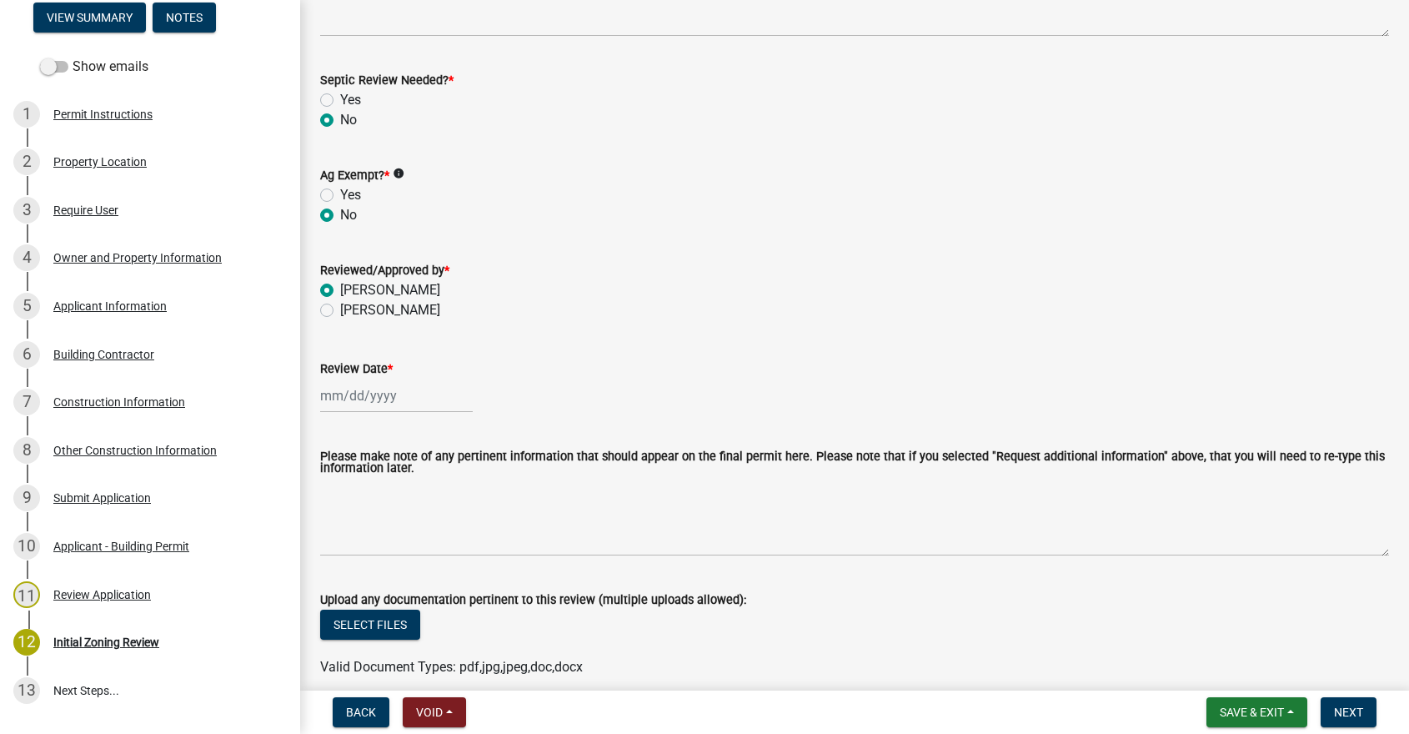
select select "10"
select select "2025"
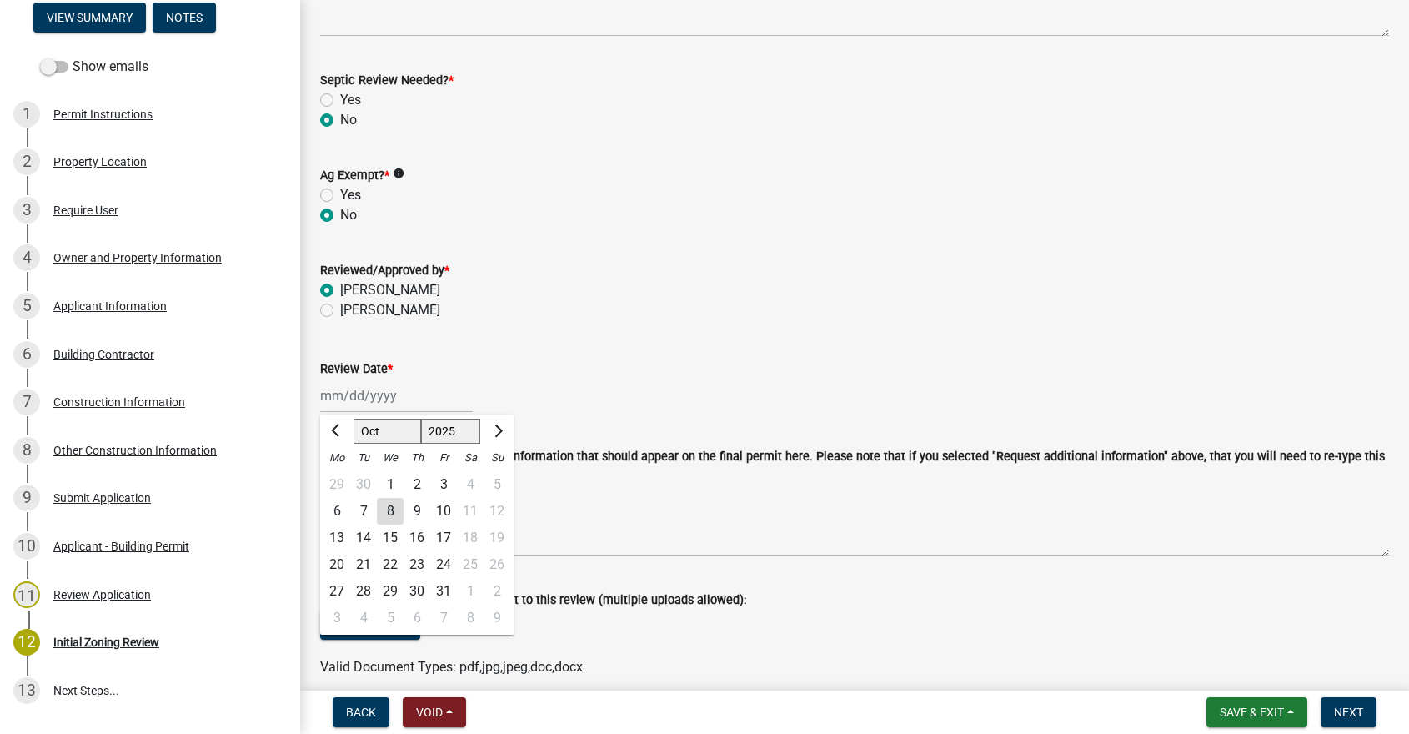
click at [366, 396] on div "[PERSON_NAME] Feb Mar Apr [PERSON_NAME][DATE] Oct Nov [DATE] 1526 1527 1528 152…" at bounding box center [396, 396] width 153 height 34
click at [390, 511] on div "8" at bounding box center [390, 511] width 27 height 27
type input "[DATE]"
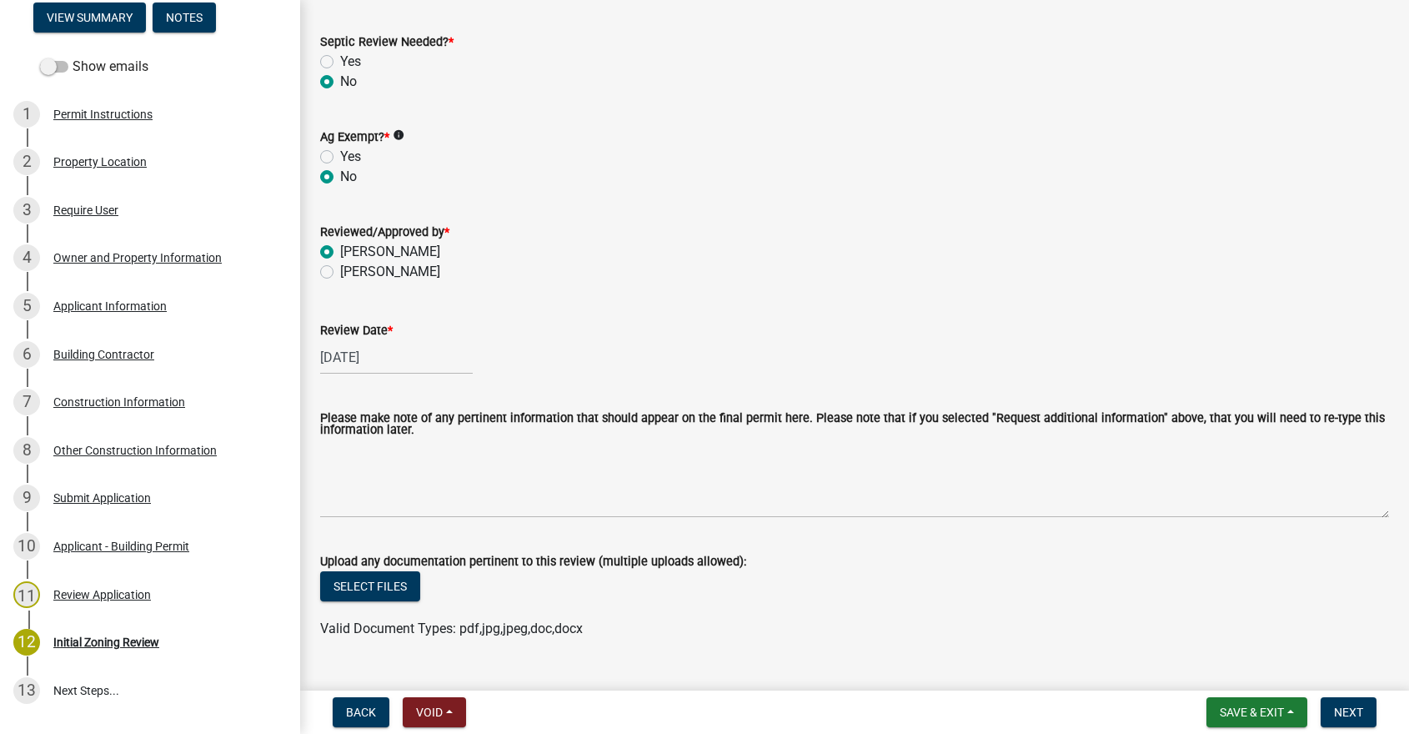
scroll to position [408, 0]
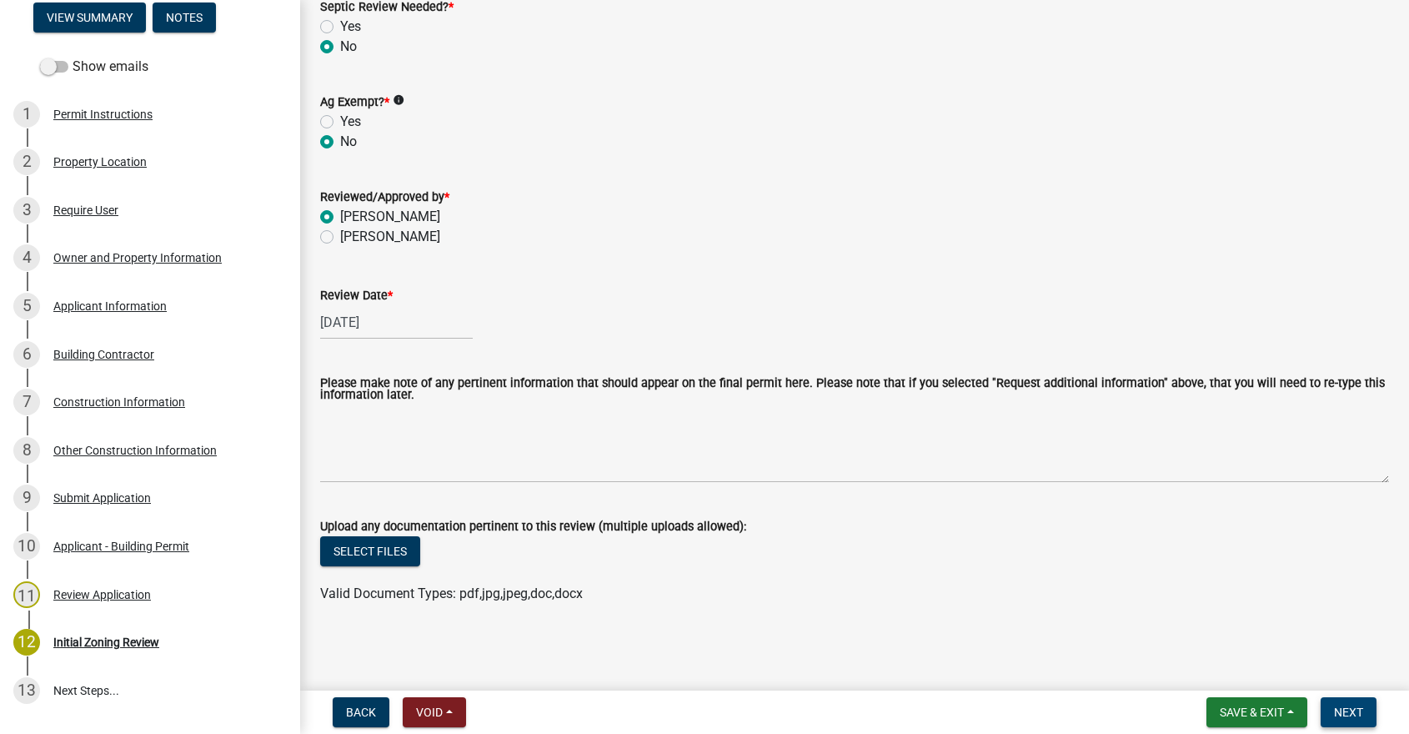
click at [1341, 703] on button "Next" at bounding box center [1349, 712] width 56 height 30
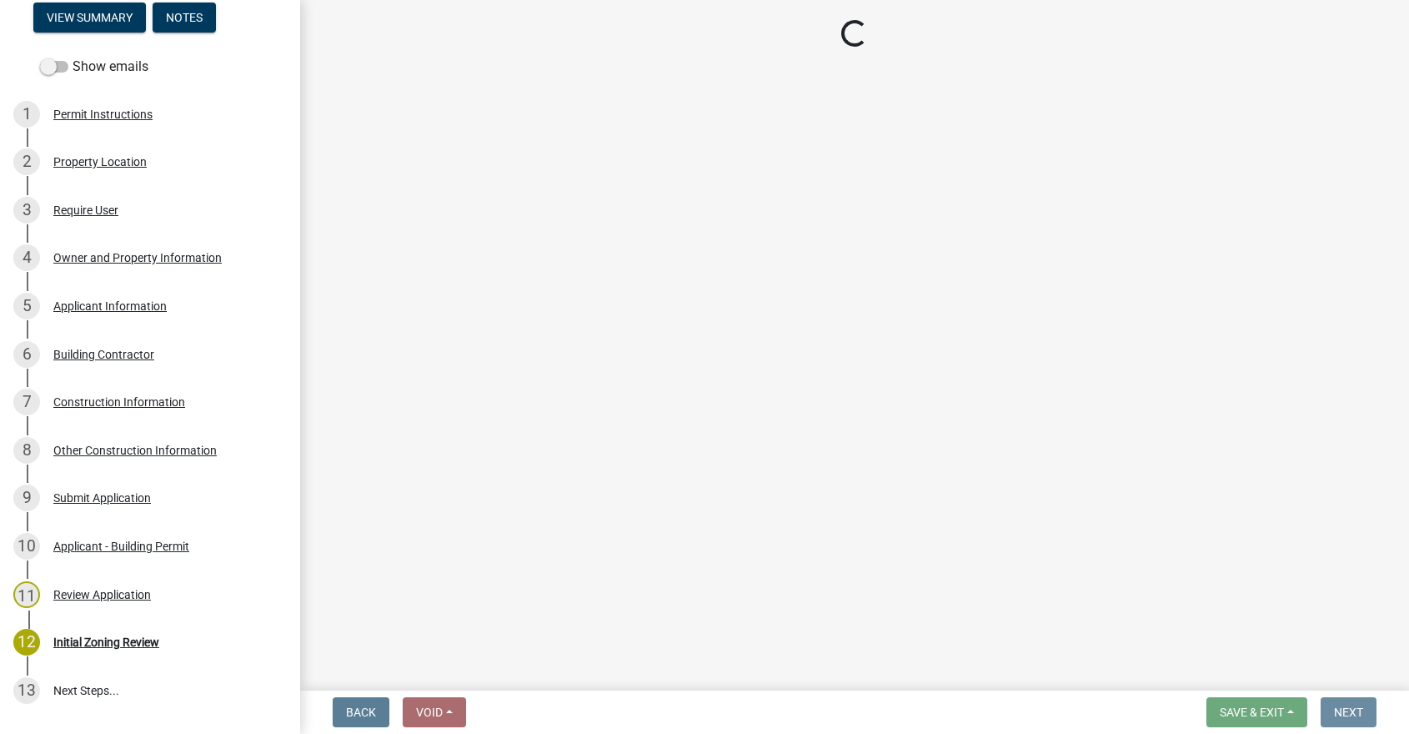
scroll to position [0, 0]
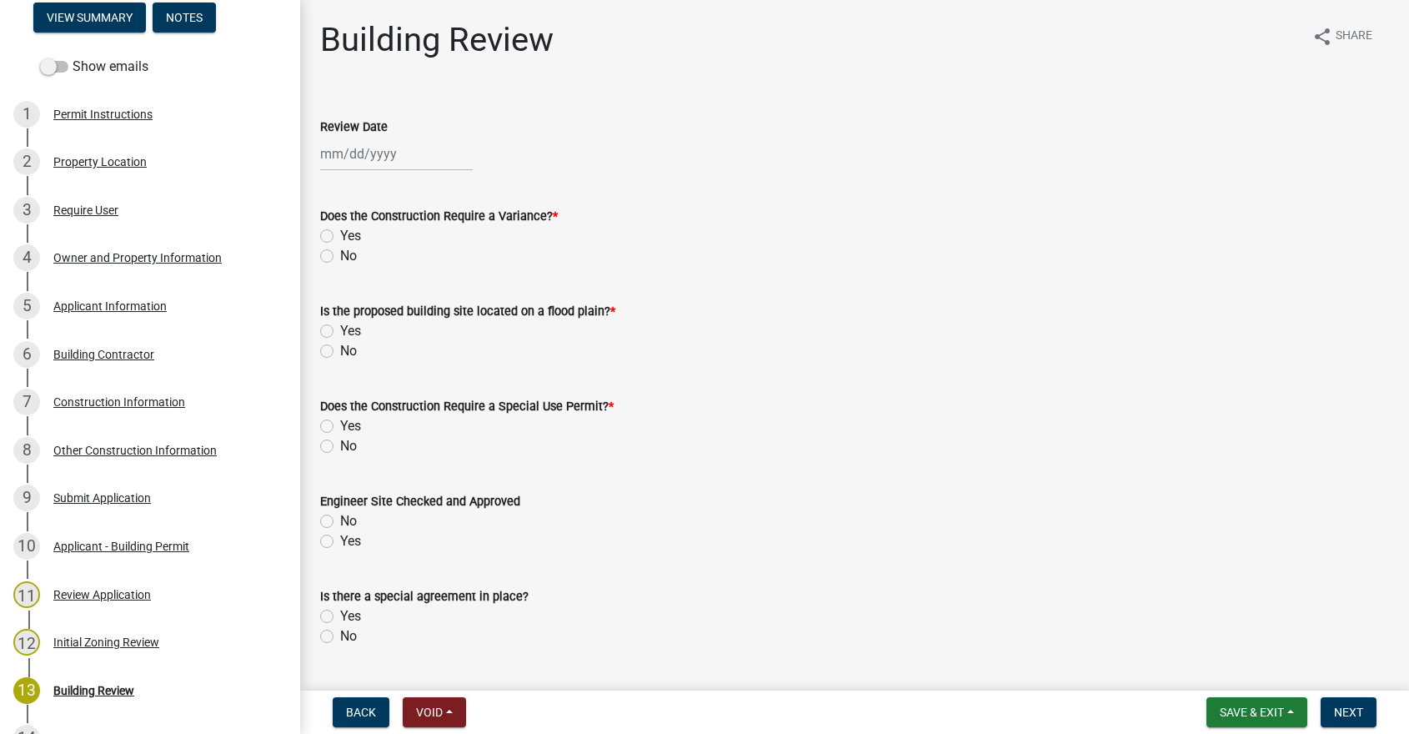
click at [393, 163] on div at bounding box center [396, 154] width 153 height 34
select select "10"
select select "2025"
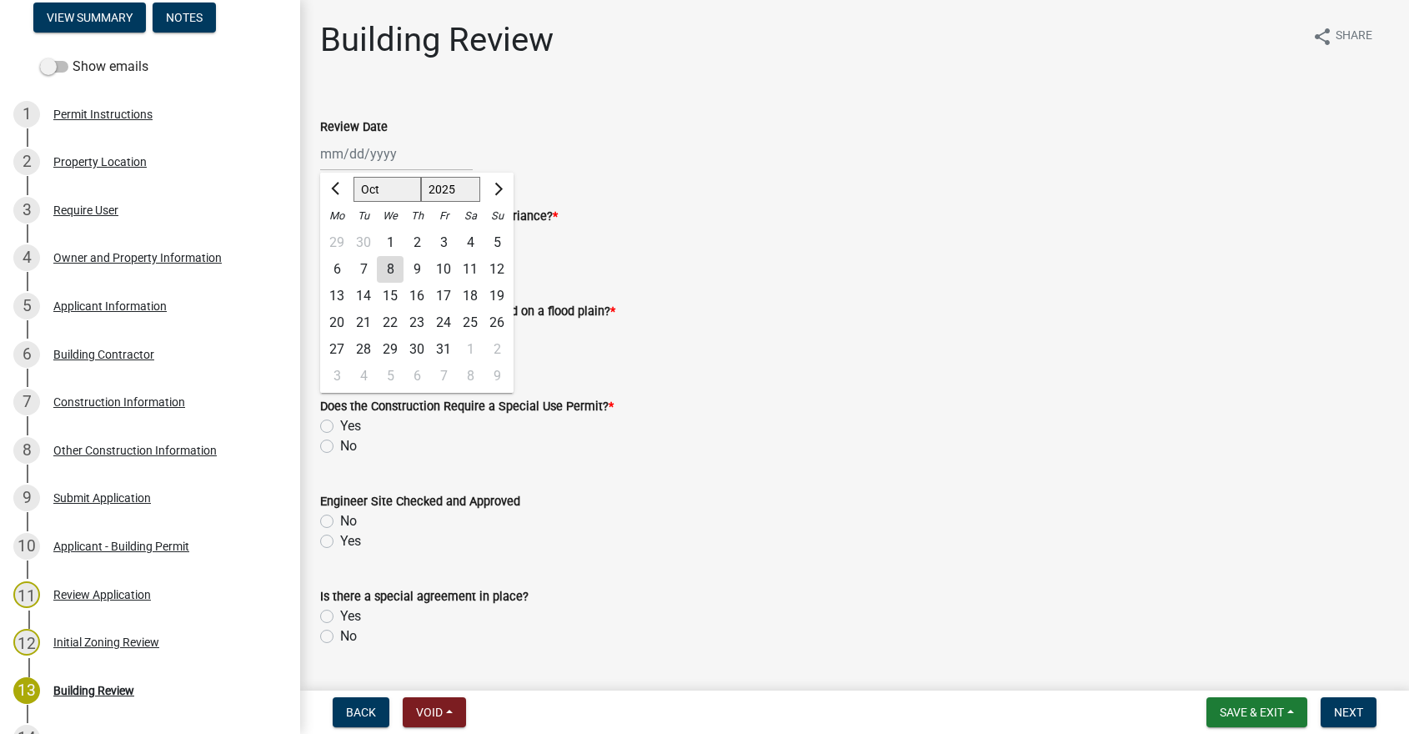
click at [394, 268] on div "8" at bounding box center [390, 269] width 27 height 27
type input "[DATE]"
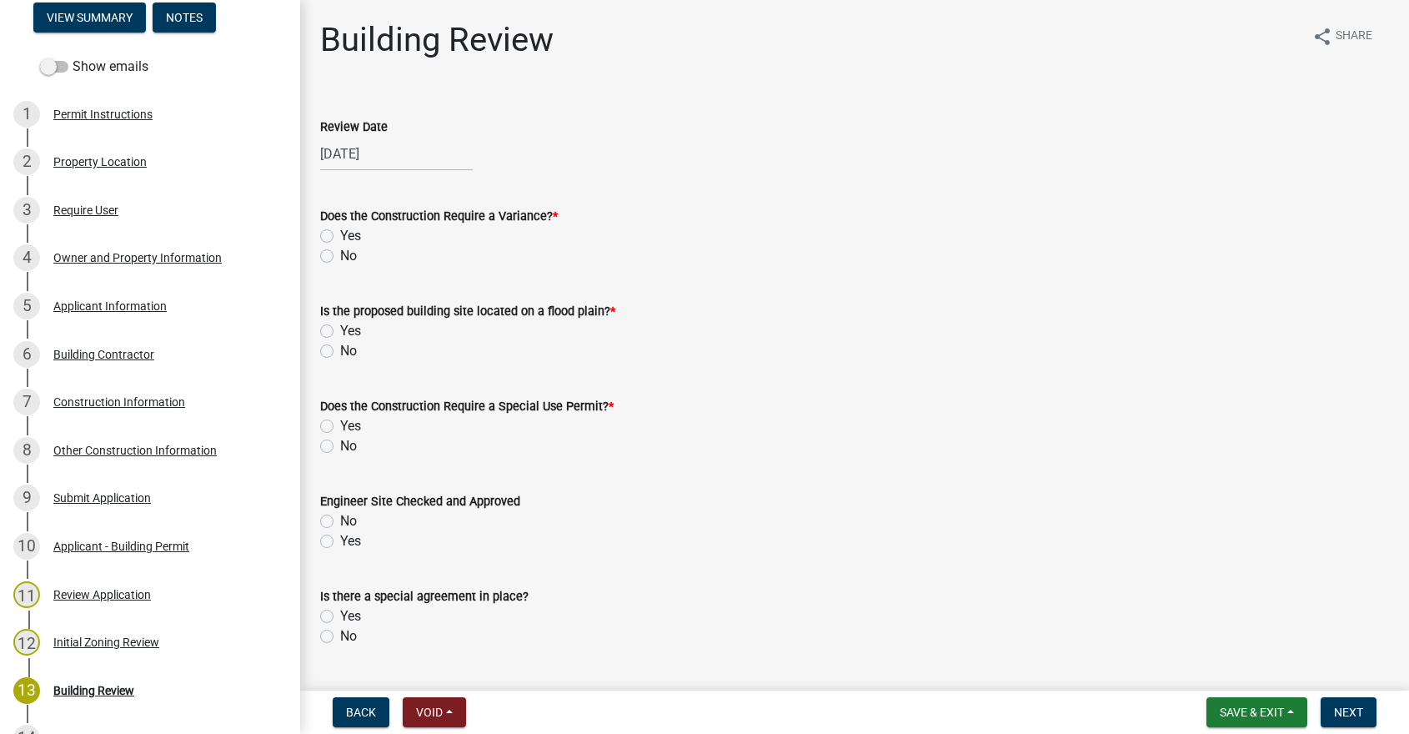
click at [340, 255] on label "No" at bounding box center [348, 256] width 17 height 20
click at [340, 255] on input "No" at bounding box center [345, 251] width 11 height 11
radio input "true"
click at [340, 348] on label "No" at bounding box center [348, 351] width 17 height 20
click at [340, 348] on input "No" at bounding box center [345, 346] width 11 height 11
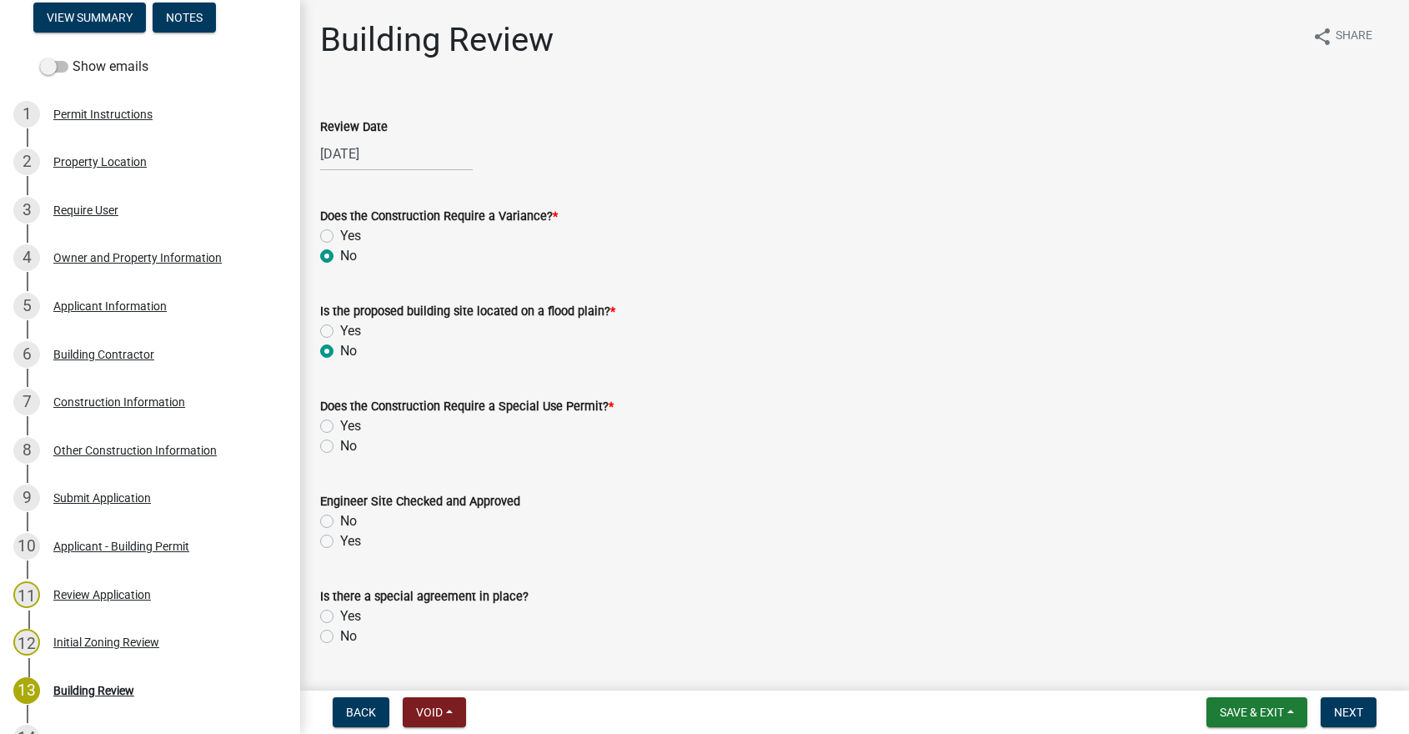
radio input "true"
click at [340, 442] on label "No" at bounding box center [348, 446] width 17 height 20
click at [340, 442] on input "No" at bounding box center [345, 441] width 11 height 11
radio input "true"
click at [340, 541] on label "Yes" at bounding box center [350, 541] width 21 height 20
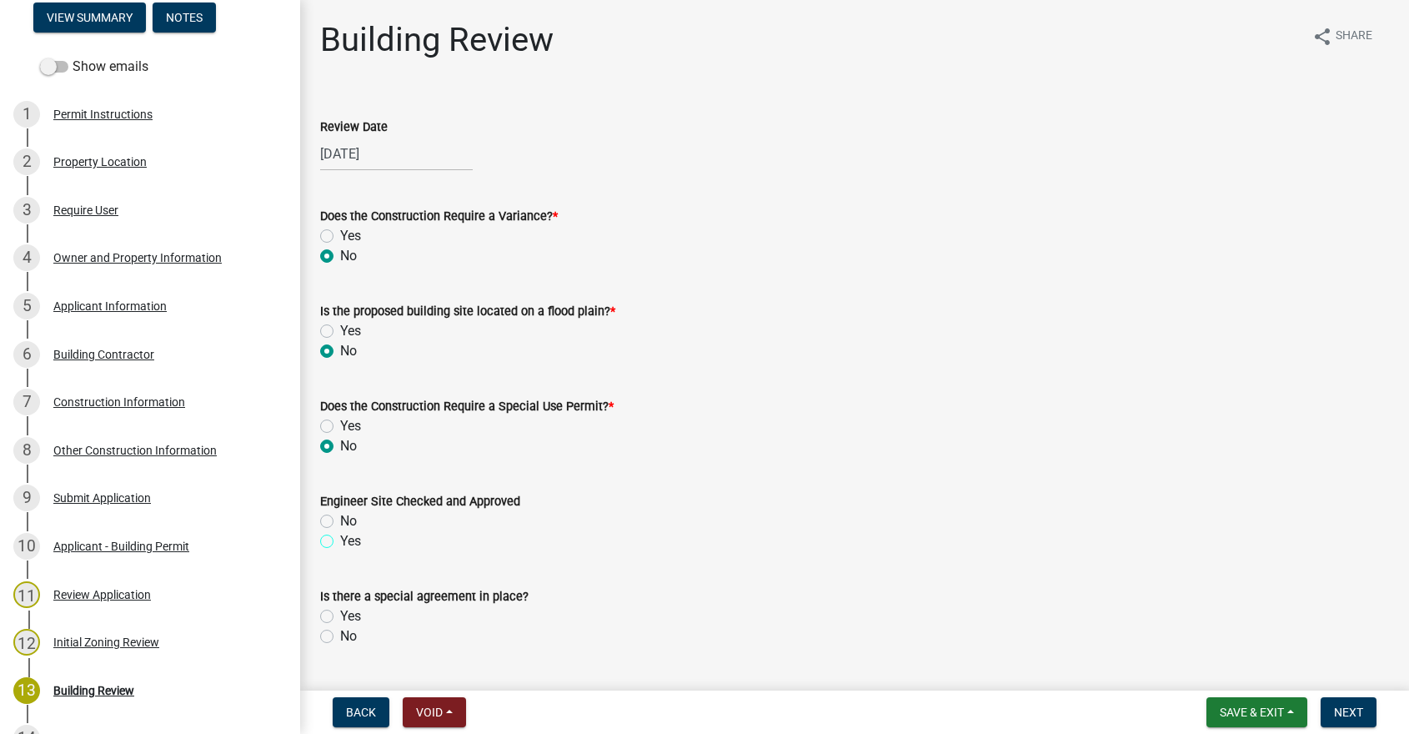
click at [340, 541] on input "Yes" at bounding box center [345, 536] width 11 height 11
radio input "true"
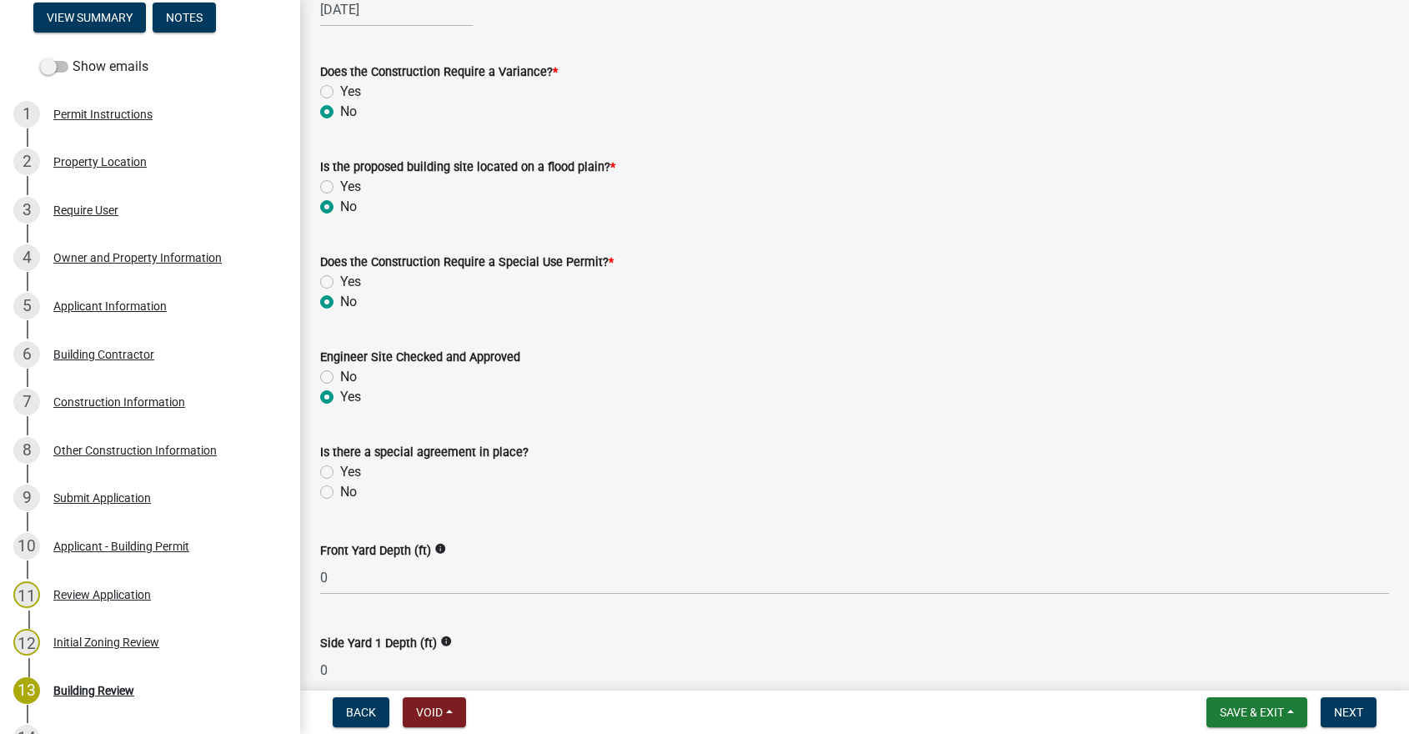
scroll to position [167, 0]
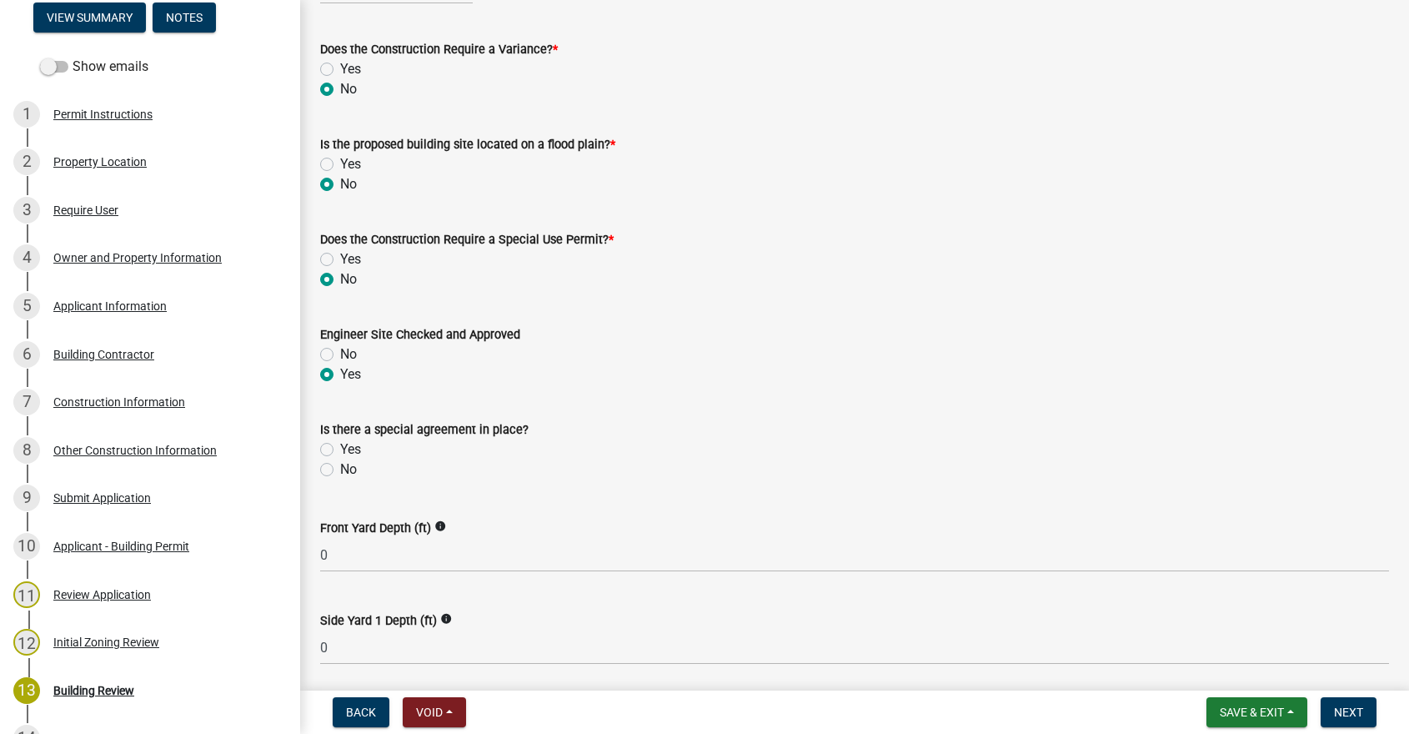
click at [340, 468] on label "No" at bounding box center [348, 469] width 17 height 20
click at [340, 468] on input "No" at bounding box center [345, 464] width 11 height 11
radio input "true"
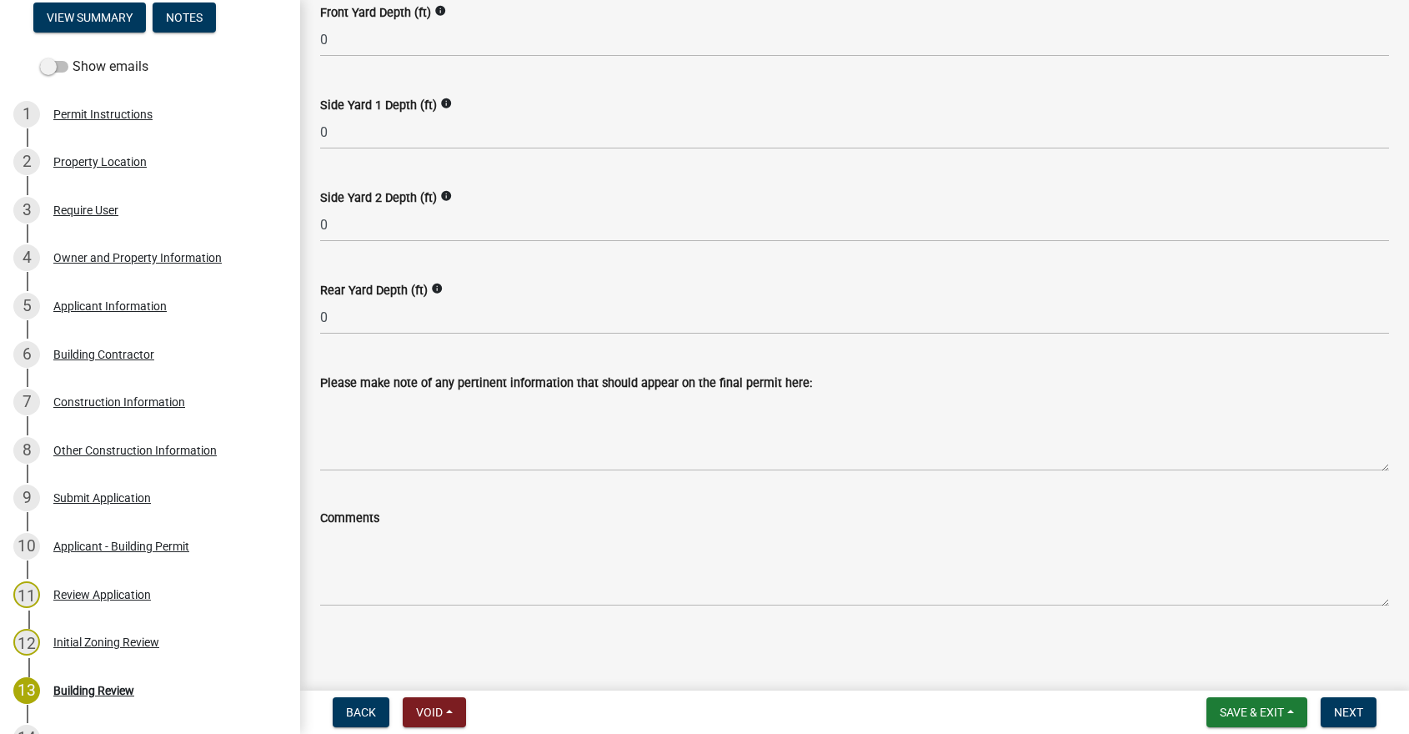
scroll to position [683, 0]
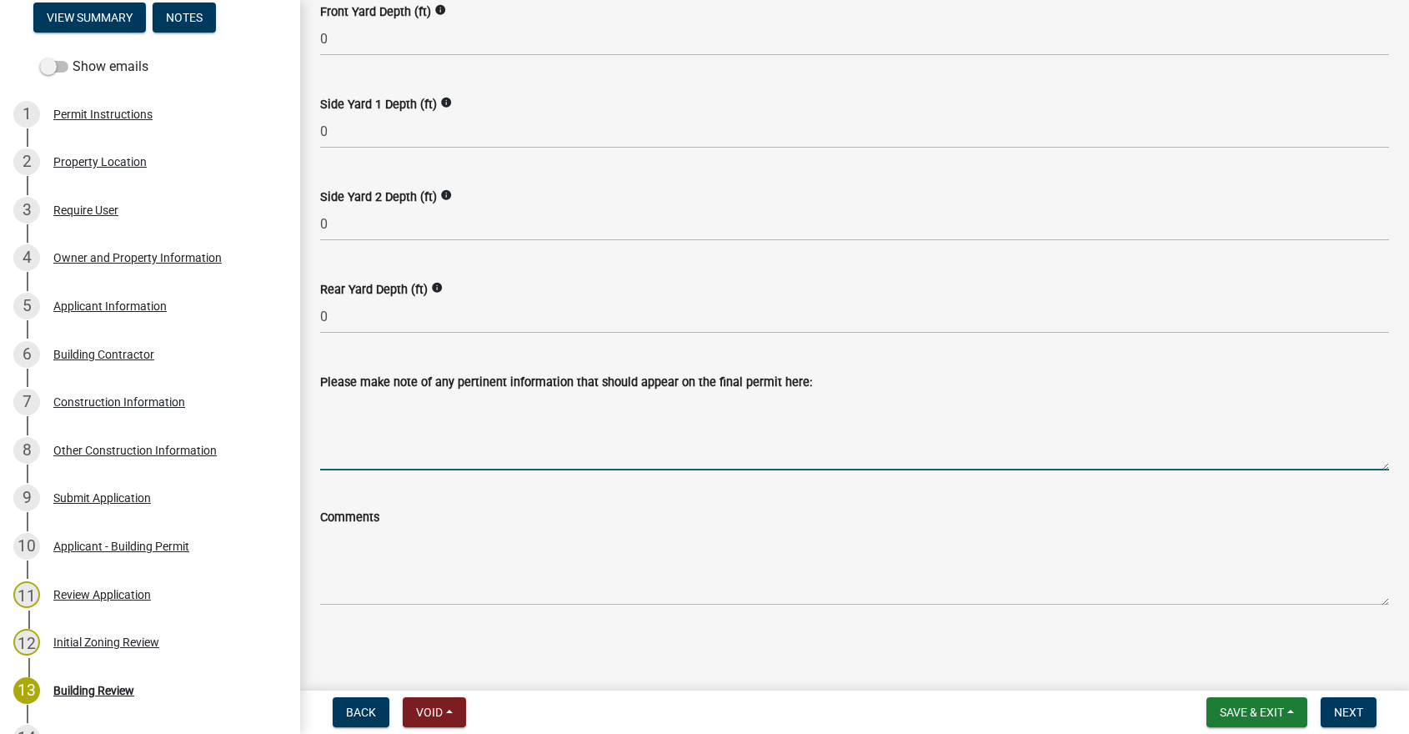
click at [357, 416] on textarea "Please make note of any pertinent information that should appear on the final p…" at bounding box center [854, 431] width 1069 height 78
type textarea "Replacing existing boiler system"
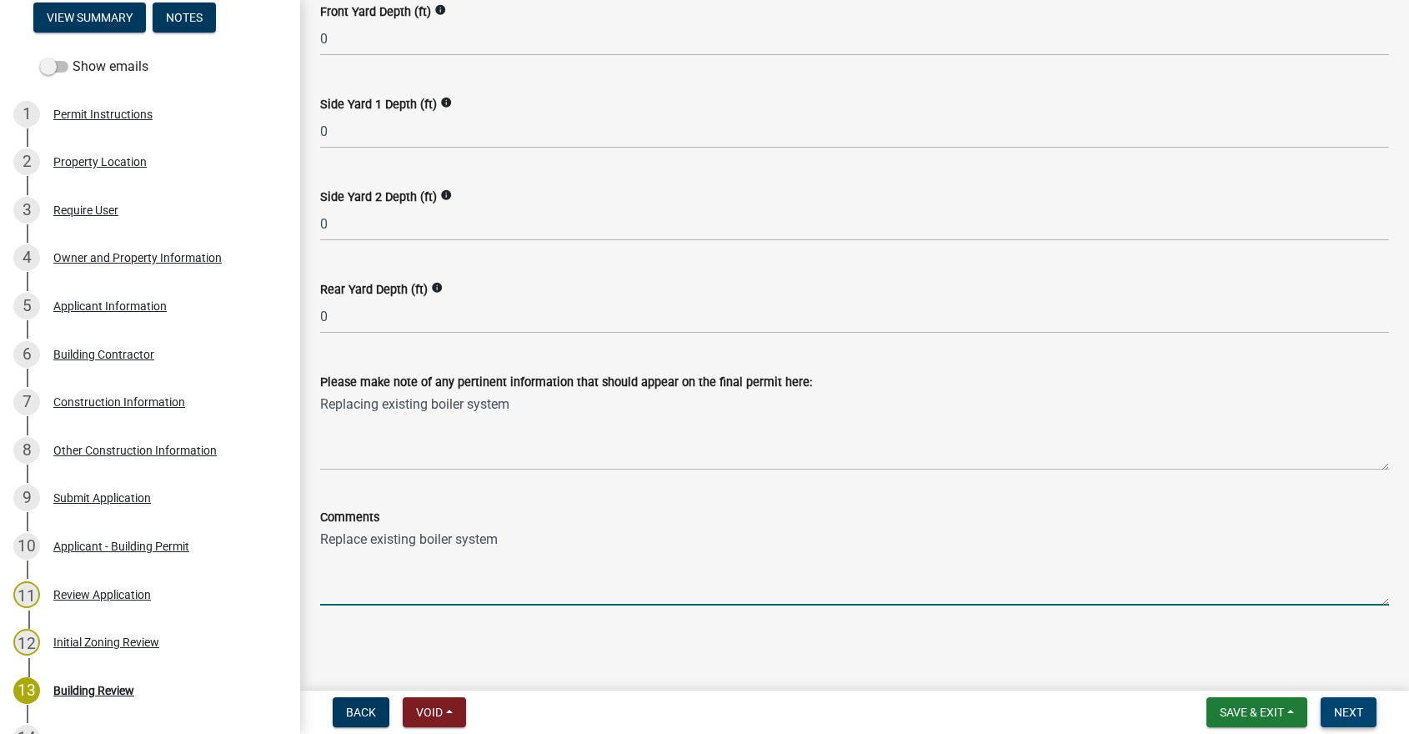
type textarea "Replace existing boiler system"
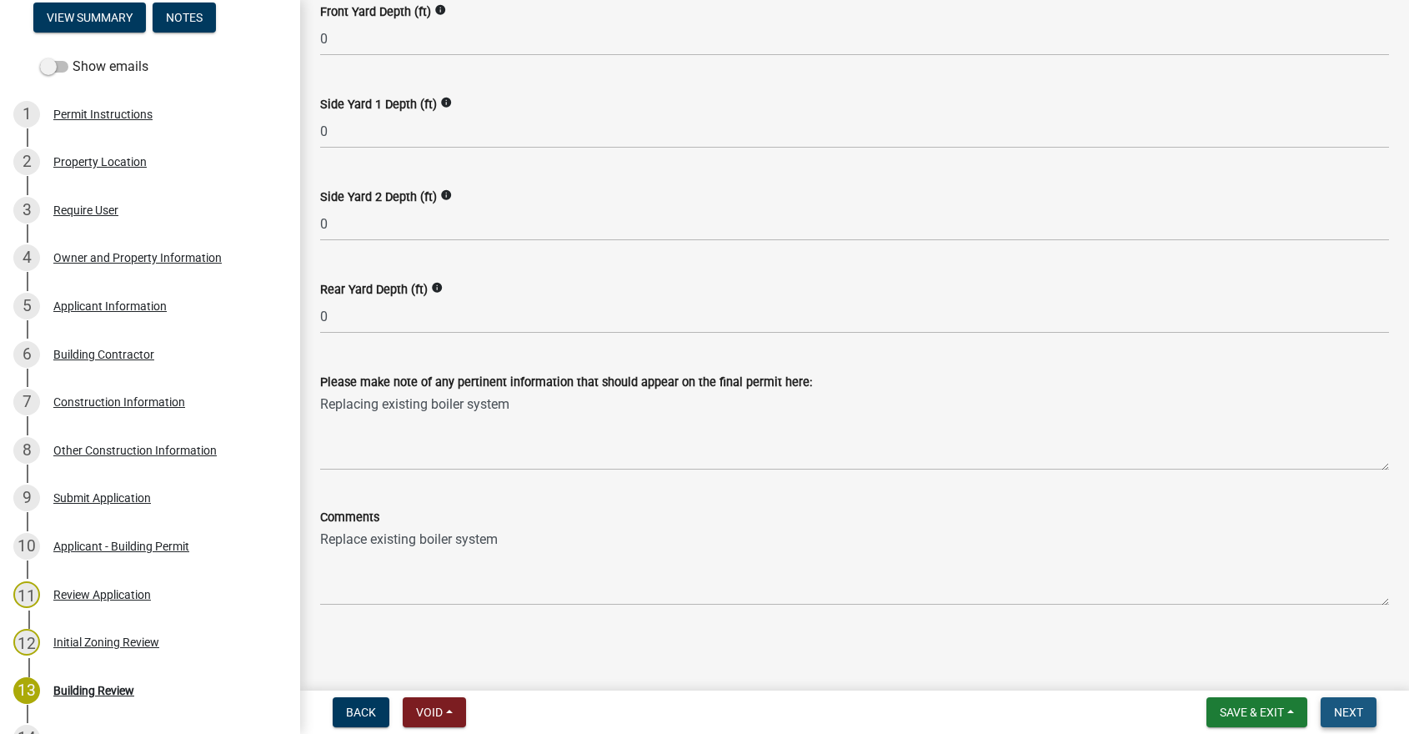
click at [1356, 714] on span "Next" at bounding box center [1348, 711] width 29 height 13
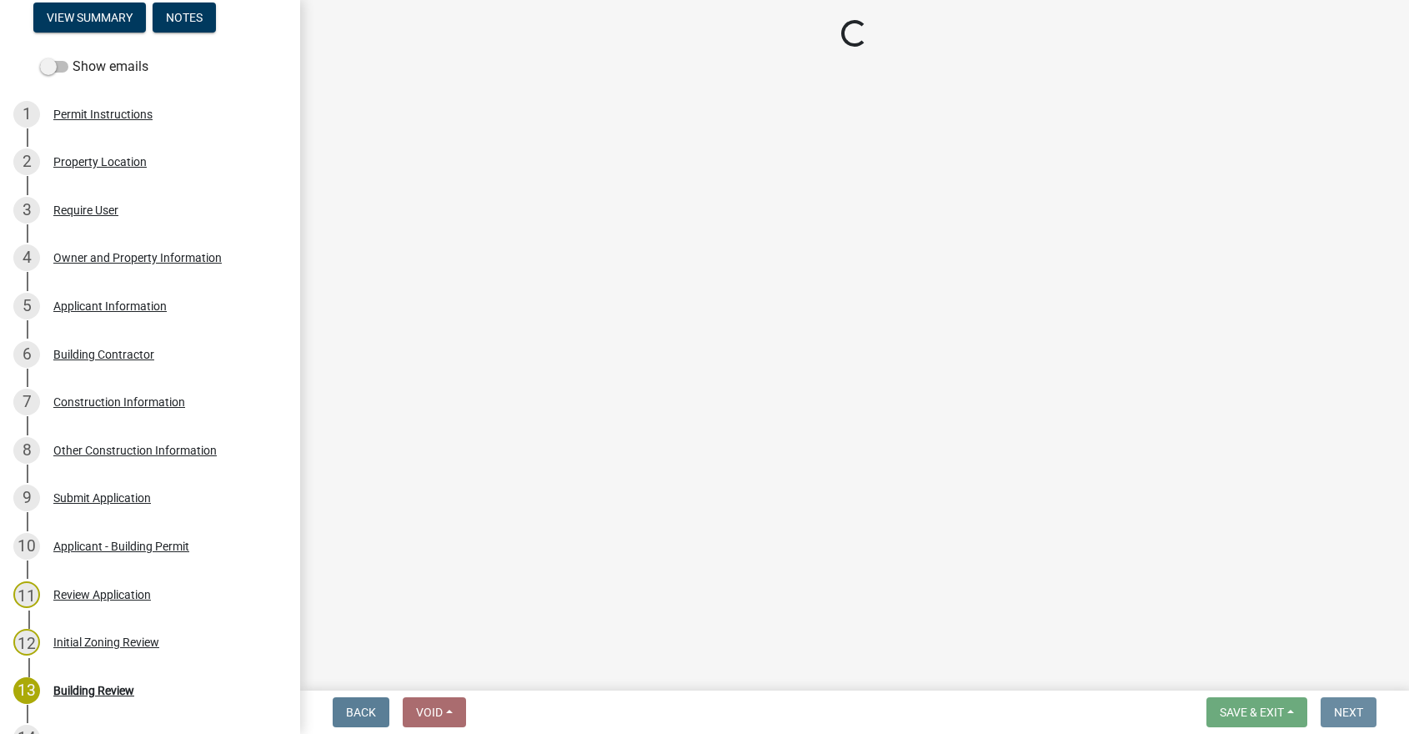
scroll to position [0, 0]
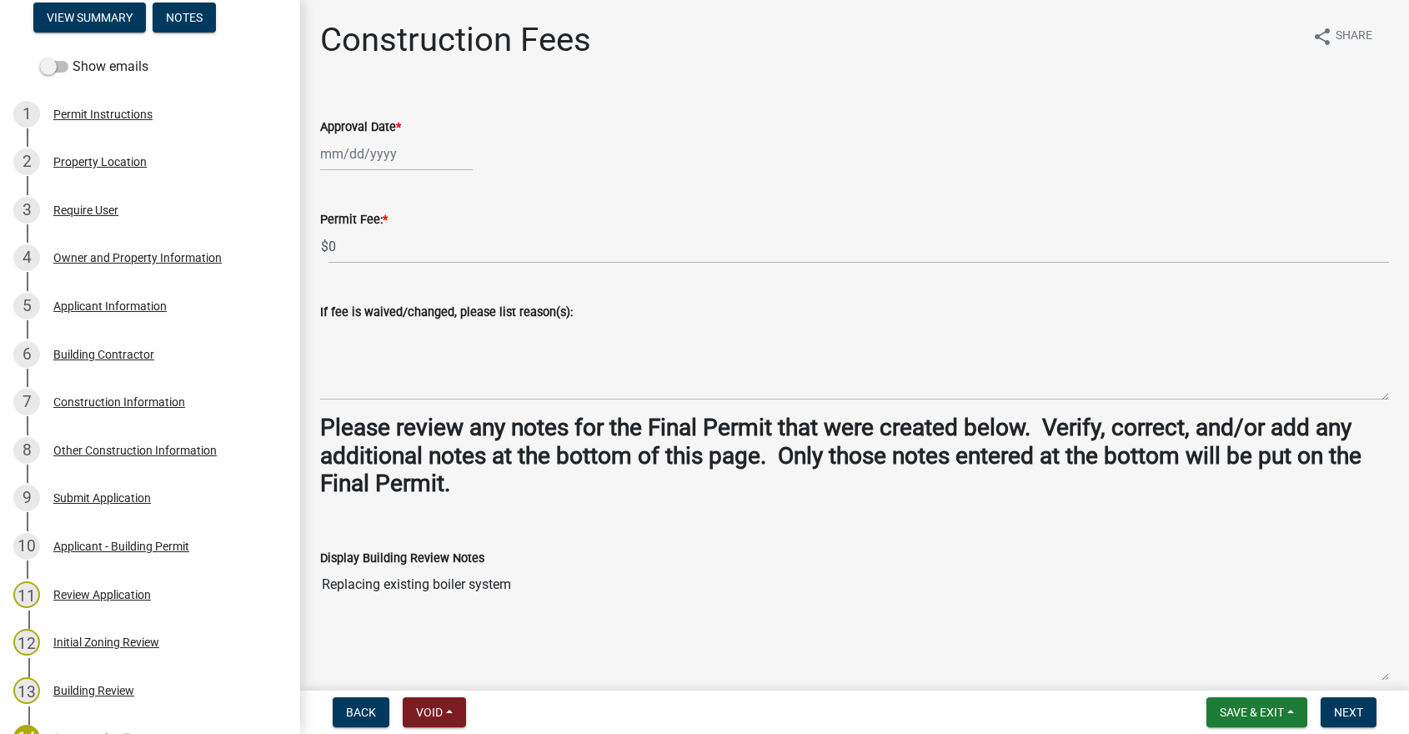
click at [395, 158] on div at bounding box center [396, 154] width 153 height 34
select select "10"
select select "2025"
click at [392, 265] on div "8" at bounding box center [390, 269] width 27 height 27
type input "[DATE]"
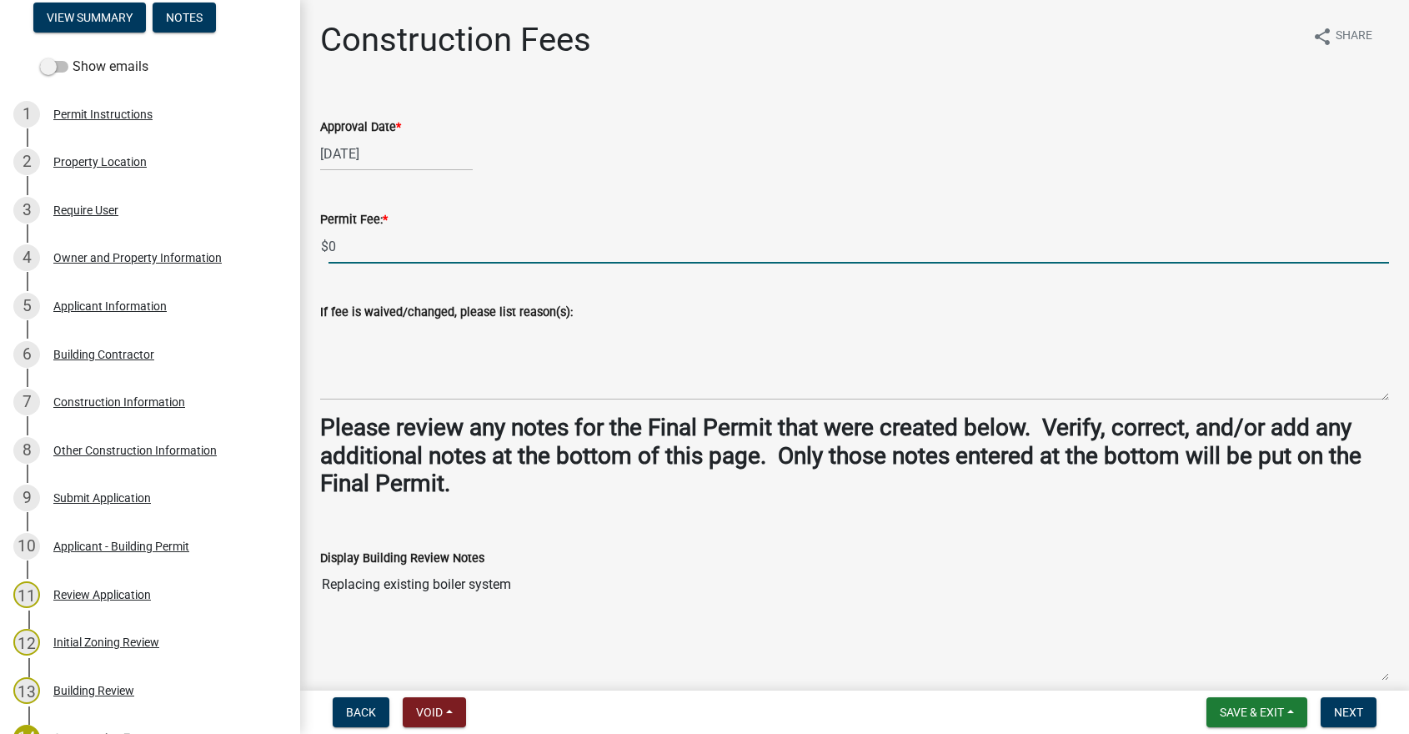
click at [366, 250] on input "0" at bounding box center [859, 246] width 1061 height 34
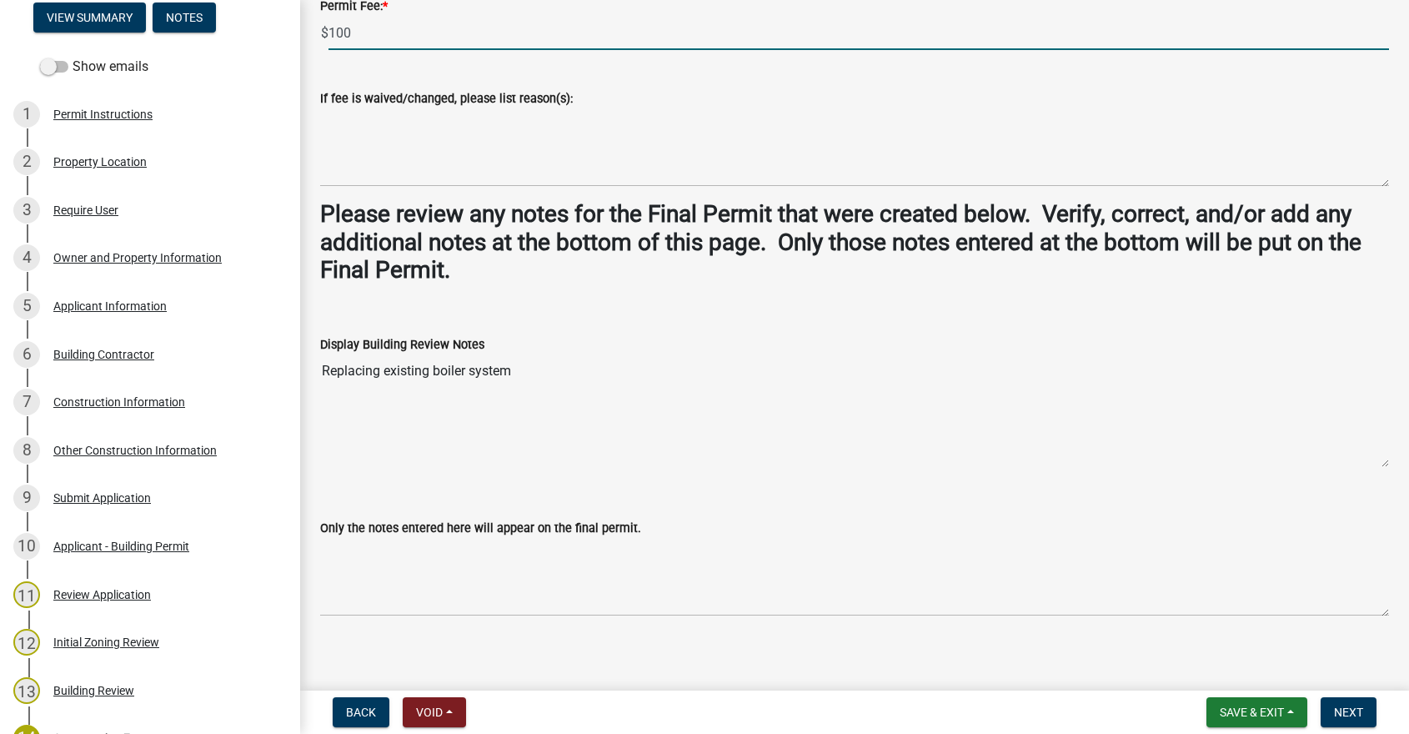
scroll to position [224, 0]
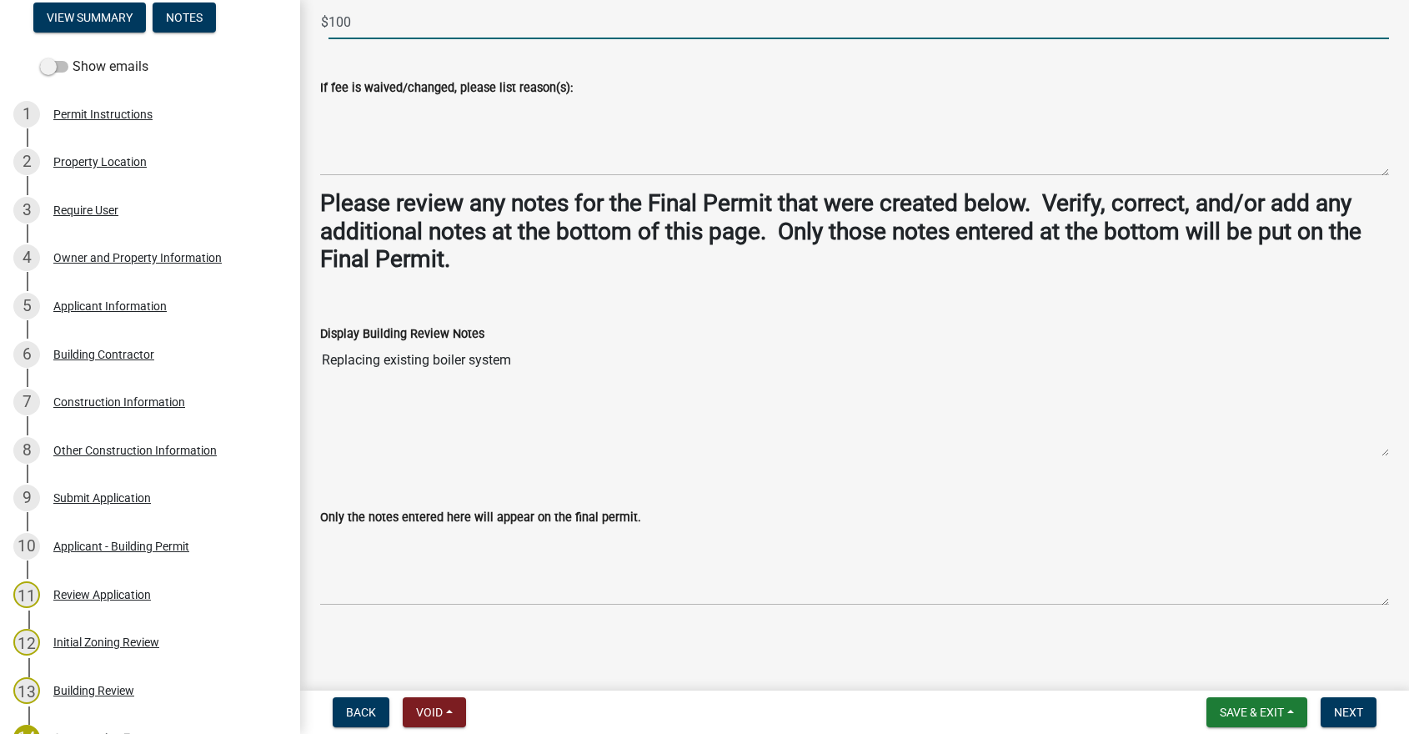
type input "100"
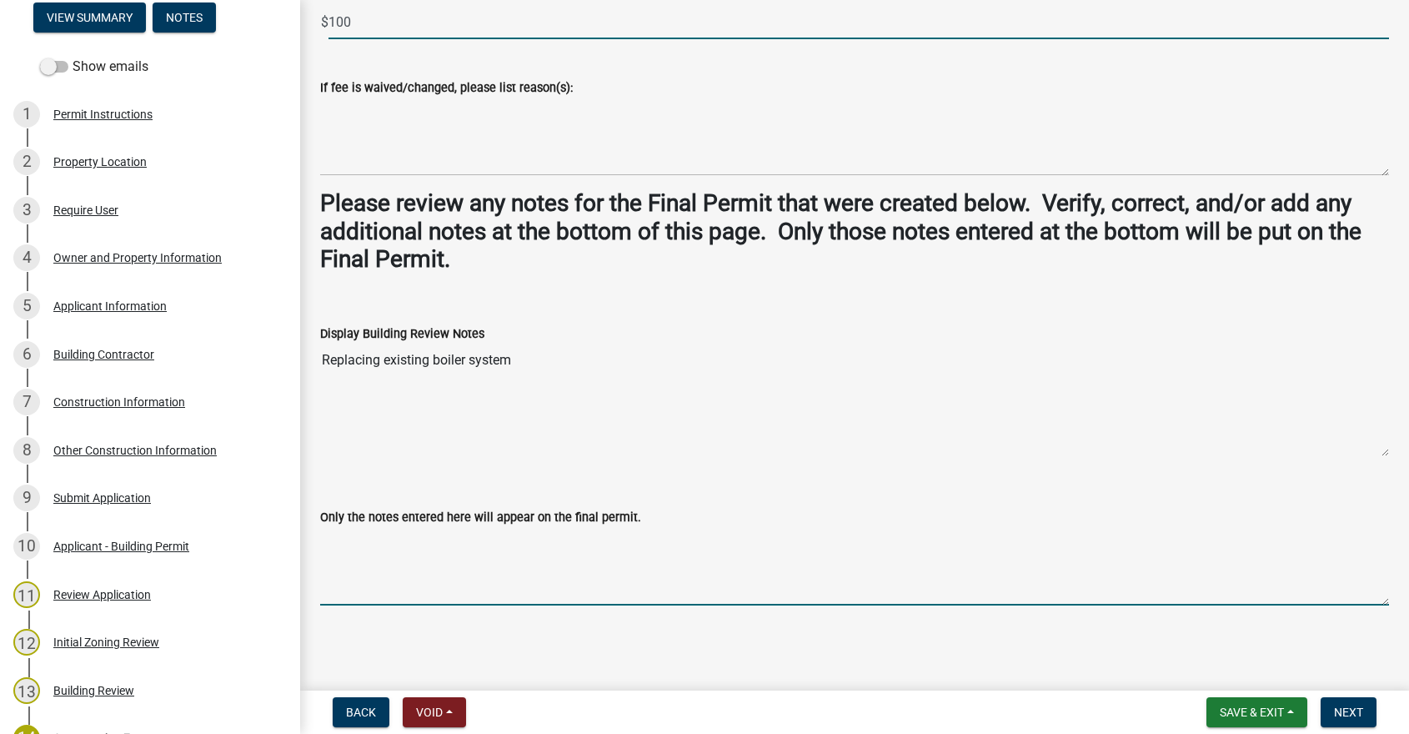
click at [343, 539] on textarea "Only the notes entered here will appear on the final permit." at bounding box center [854, 566] width 1069 height 78
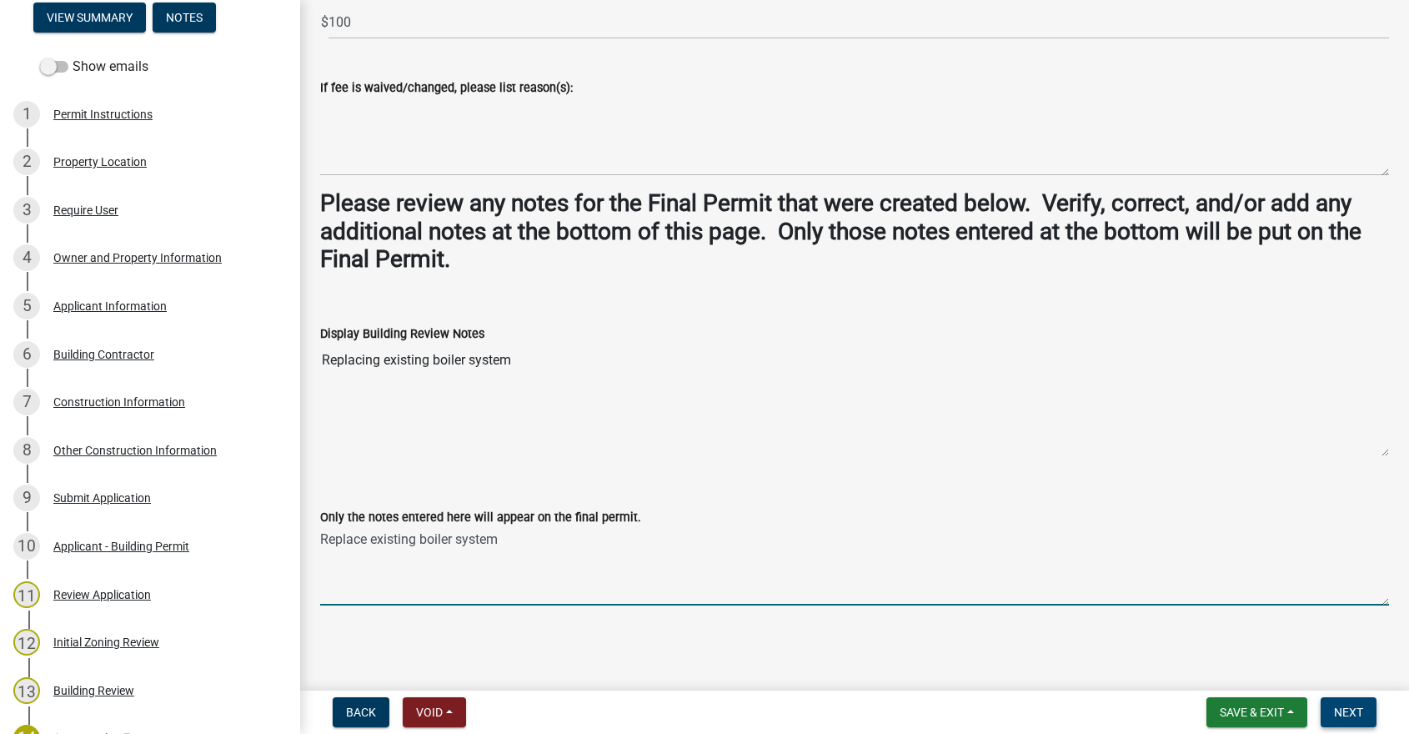
type textarea "Replace existing boiler system"
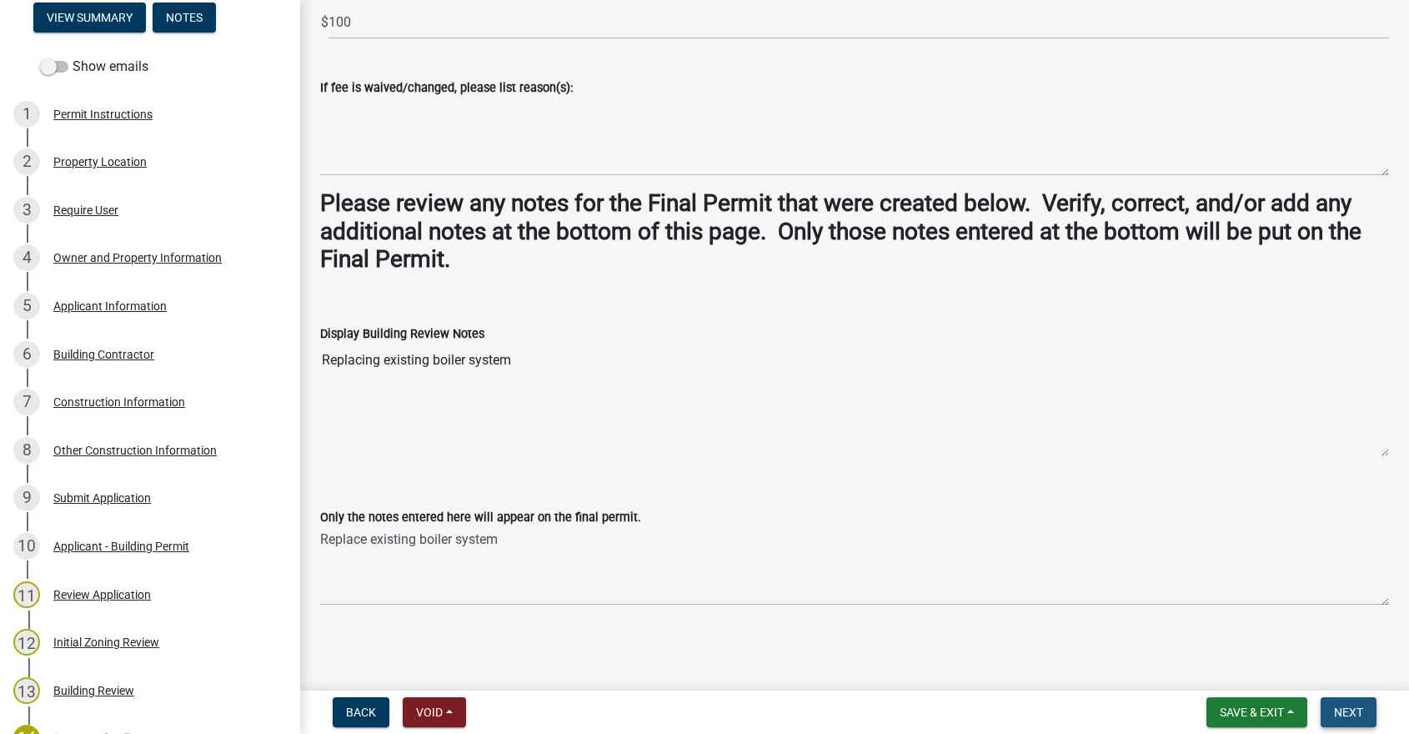
click at [1357, 711] on span "Next" at bounding box center [1348, 711] width 29 height 13
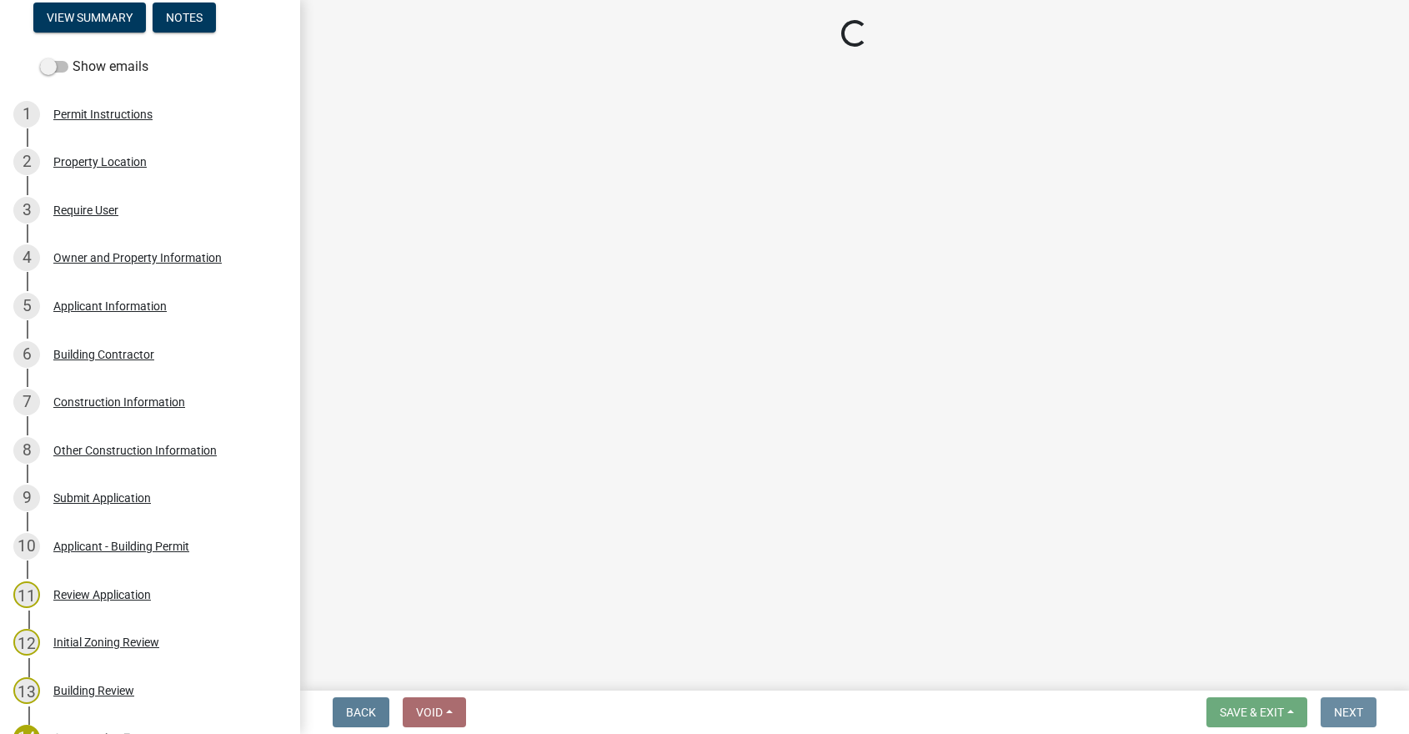
scroll to position [0, 0]
select select "3: 3"
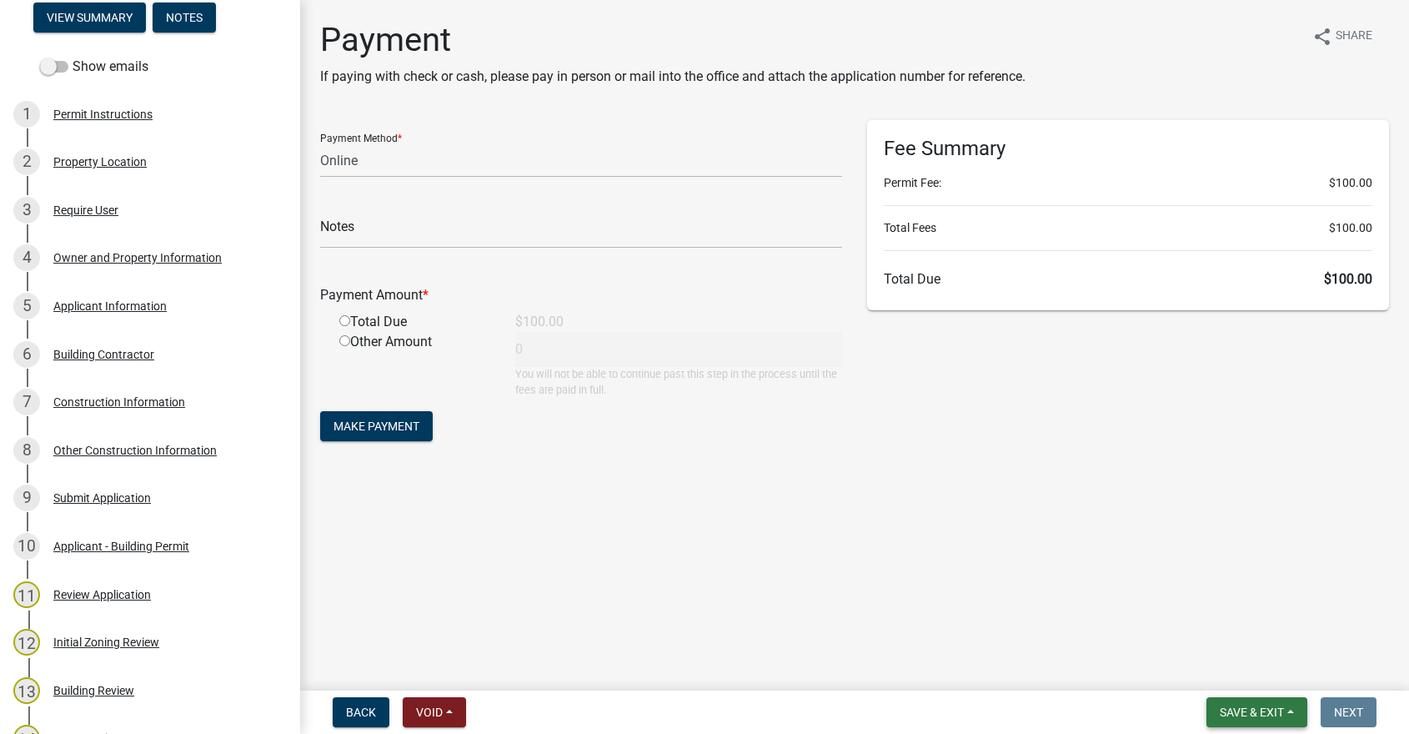
click at [1276, 707] on span "Save & Exit" at bounding box center [1252, 711] width 64 height 13
click at [1250, 671] on button "Save & Exit" at bounding box center [1240, 669] width 133 height 40
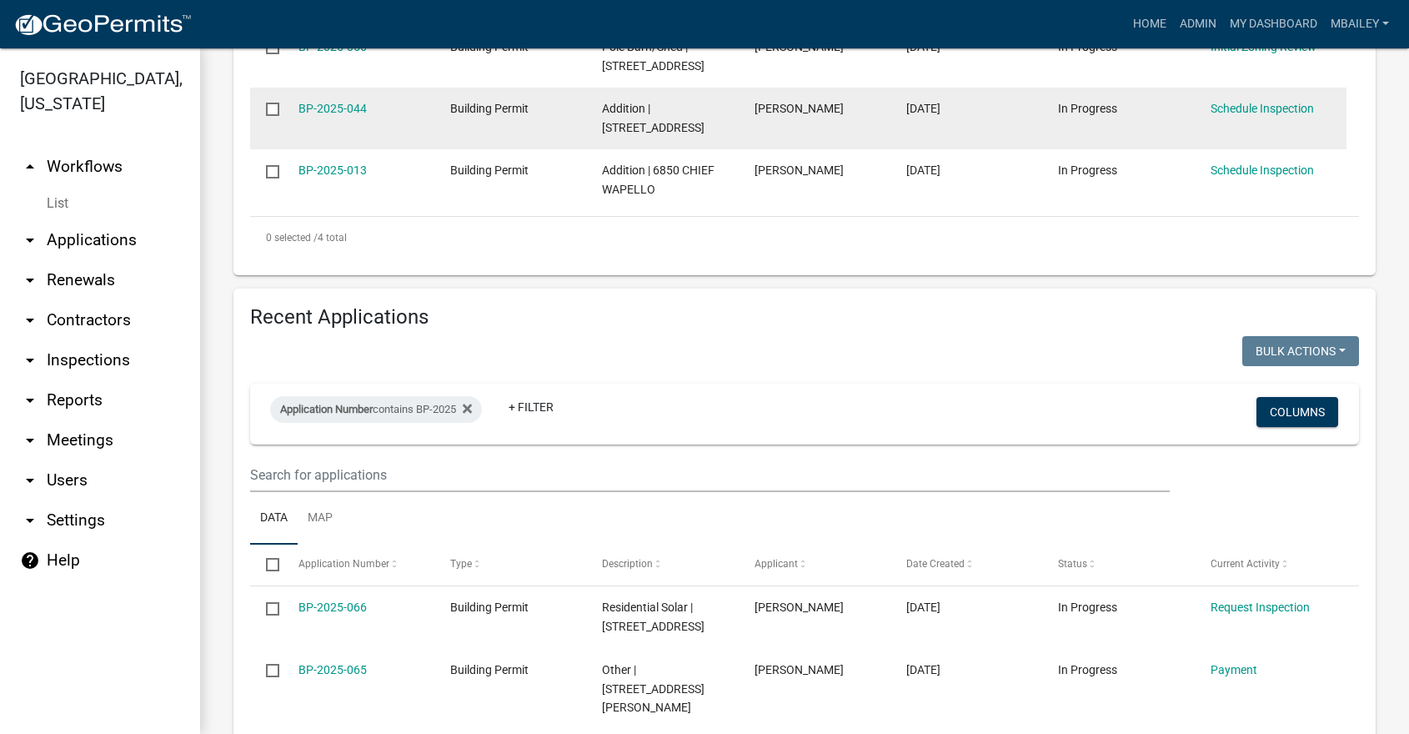
scroll to position [584, 0]
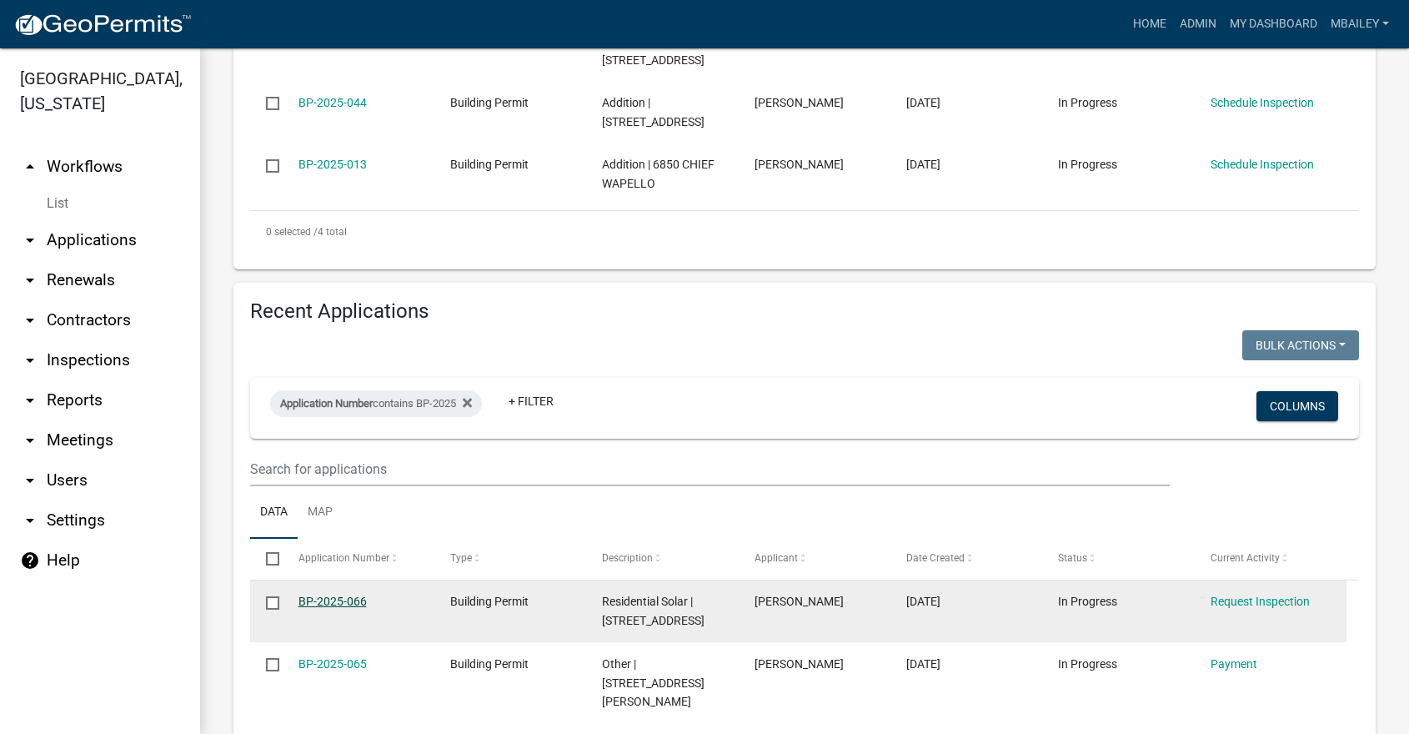
click at [328, 595] on link "BP-2025-066" at bounding box center [333, 601] width 68 height 13
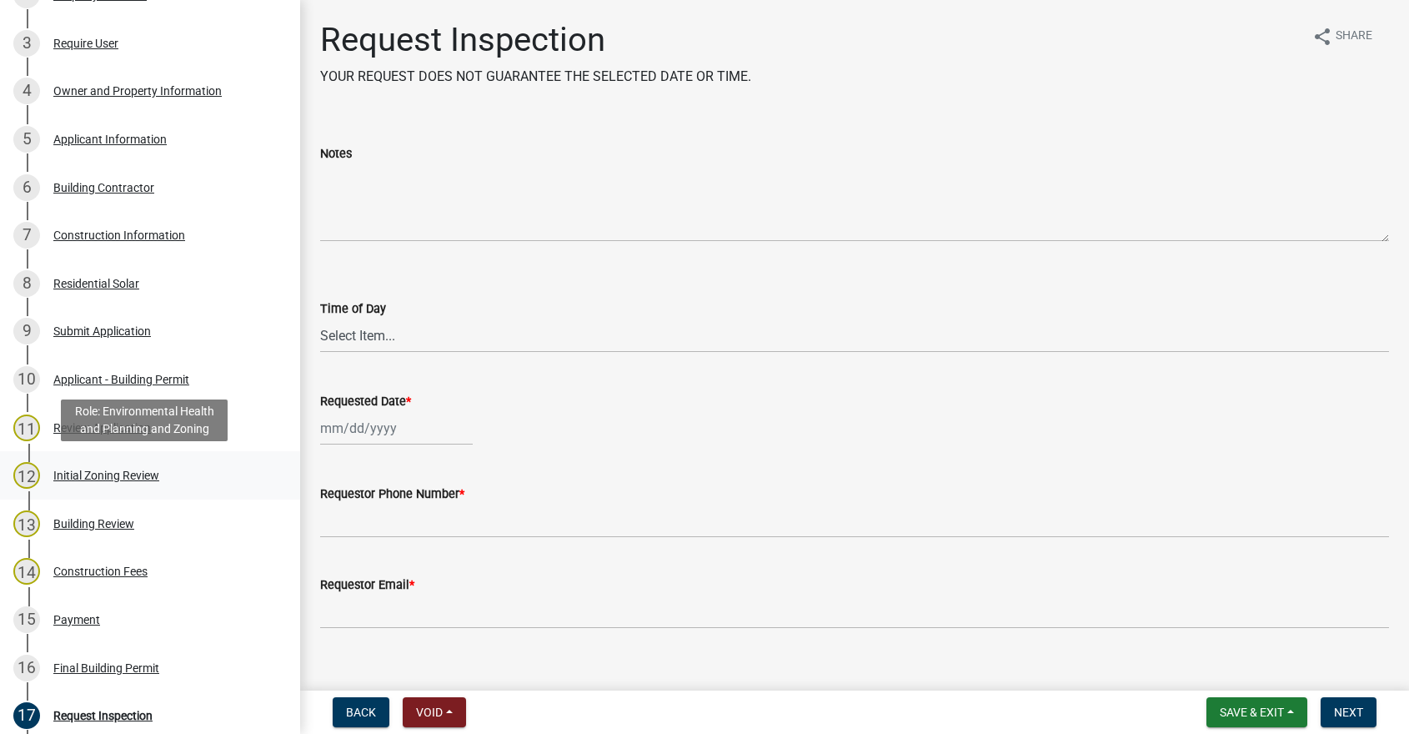
scroll to position [417, 0]
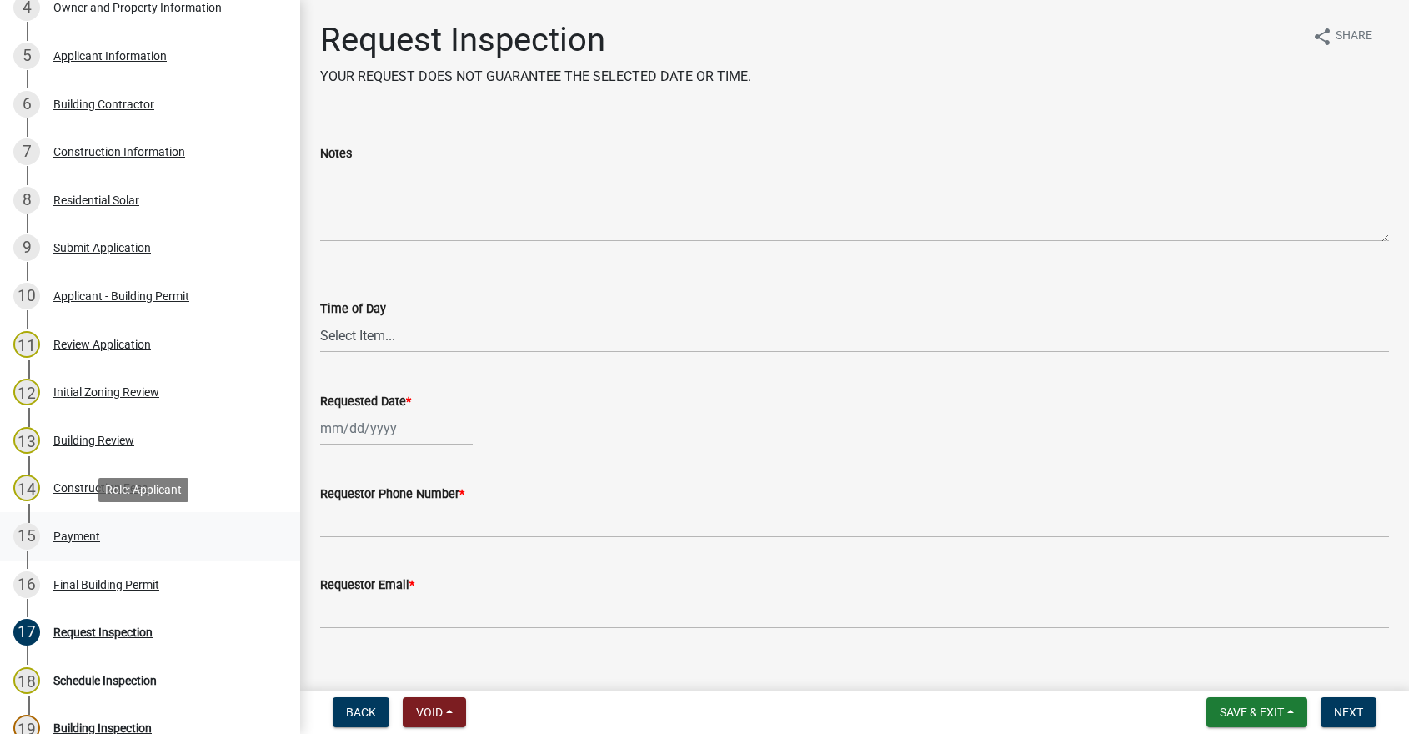
click at [80, 532] on div "Payment" at bounding box center [76, 536] width 47 height 12
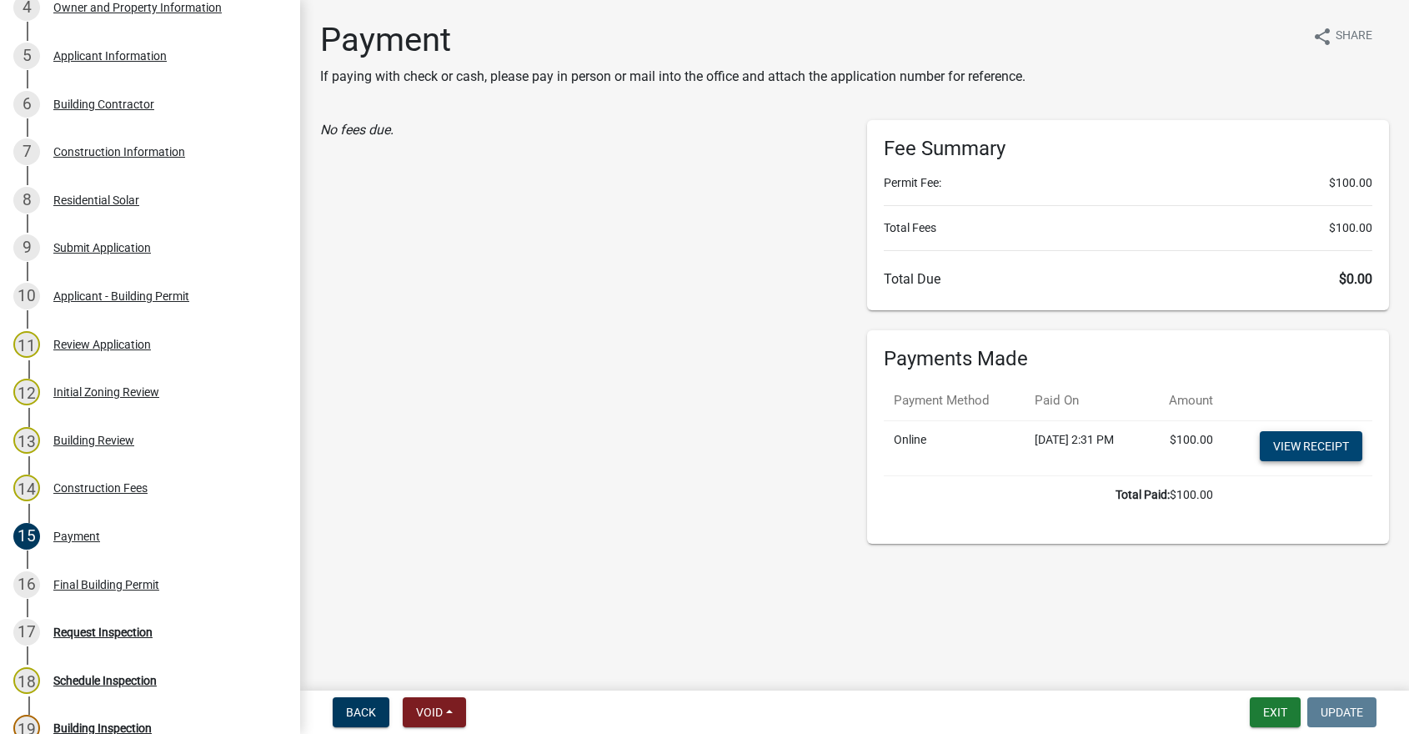
click at [1313, 448] on link "View receipt" at bounding box center [1311, 446] width 103 height 30
click at [1269, 716] on button "Exit" at bounding box center [1275, 712] width 51 height 30
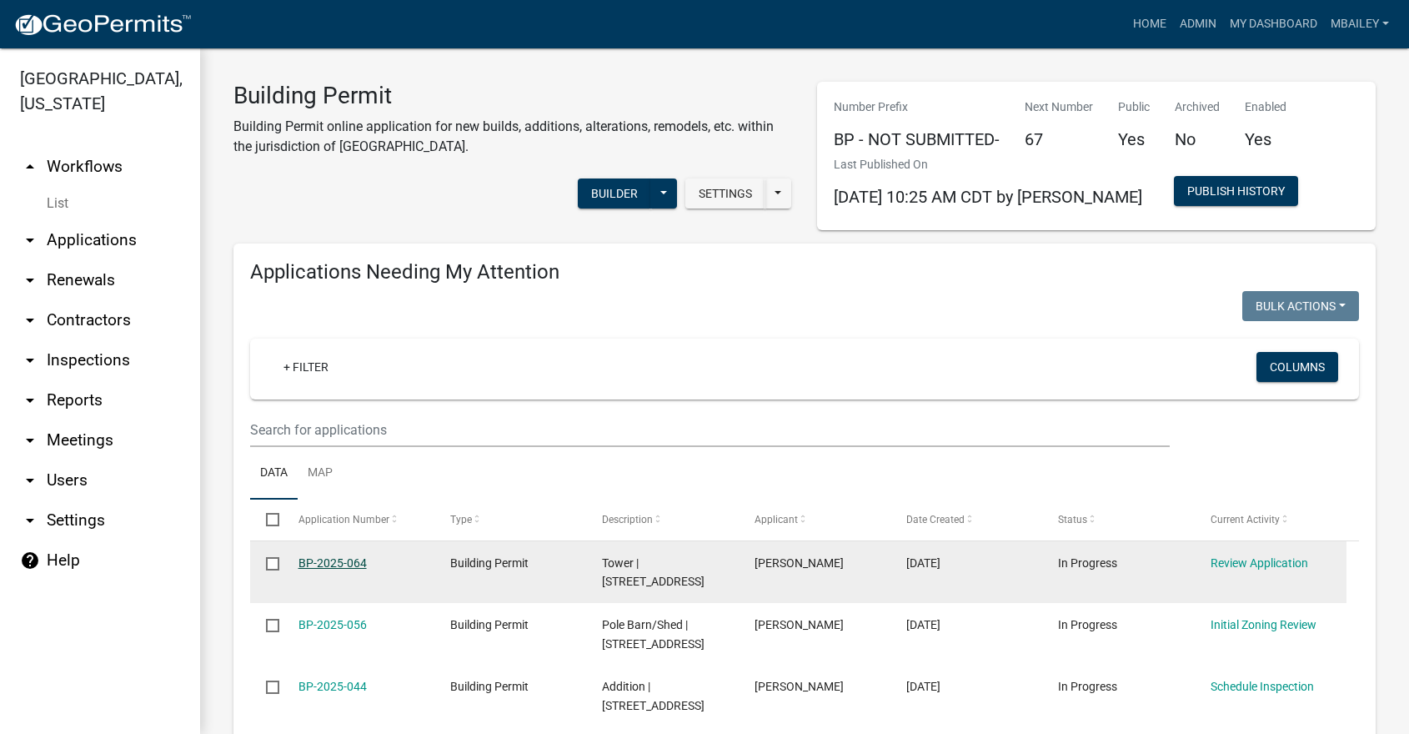
click at [335, 563] on link "BP-2025-064" at bounding box center [333, 562] width 68 height 13
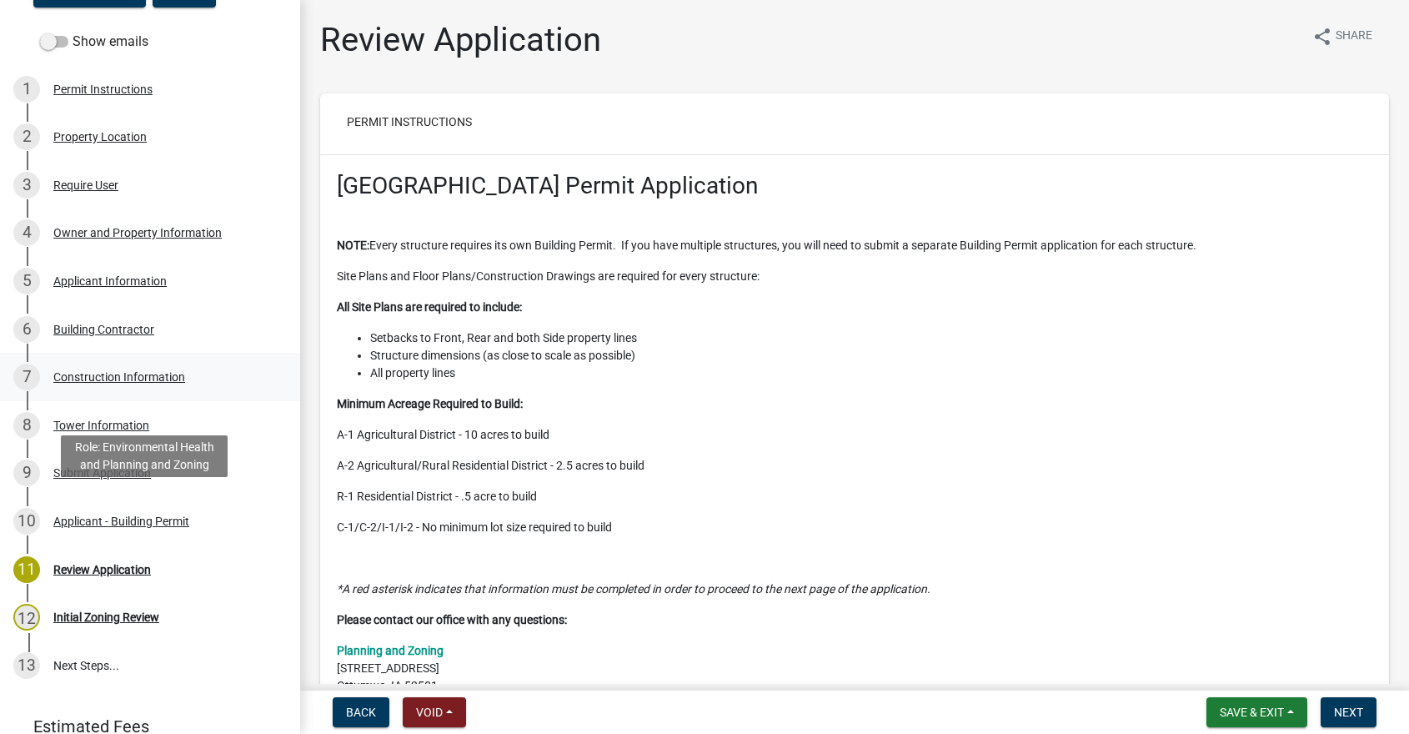
scroll to position [250, 0]
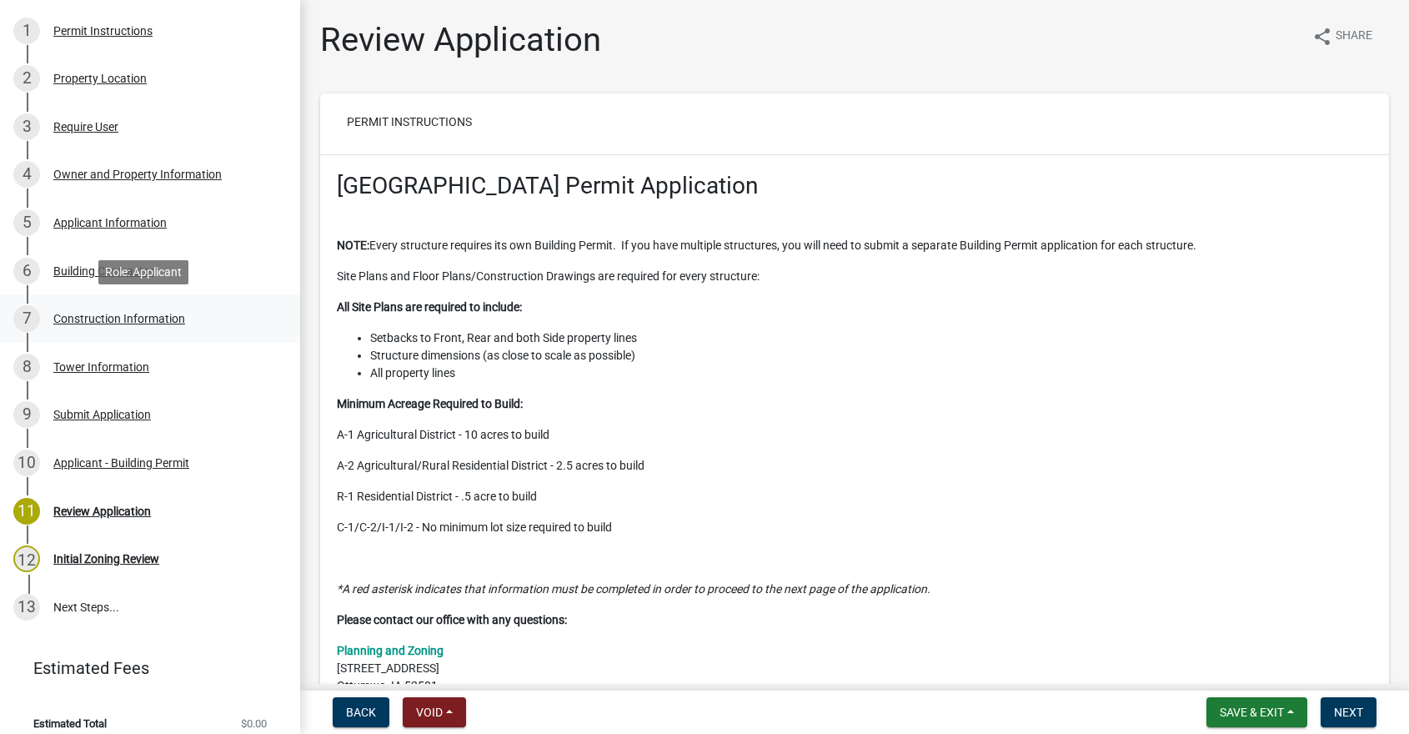
click at [93, 316] on div "Construction Information" at bounding box center [119, 319] width 132 height 12
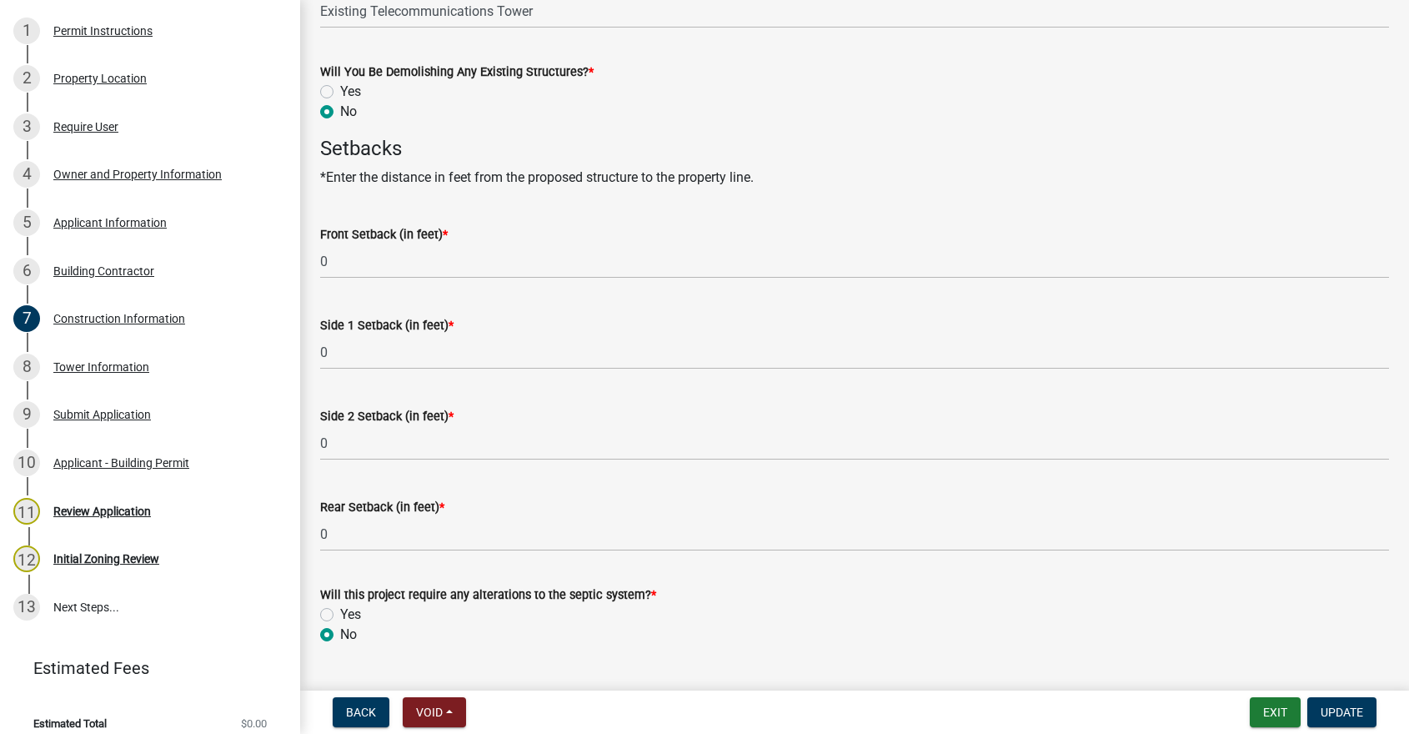
scroll to position [836, 0]
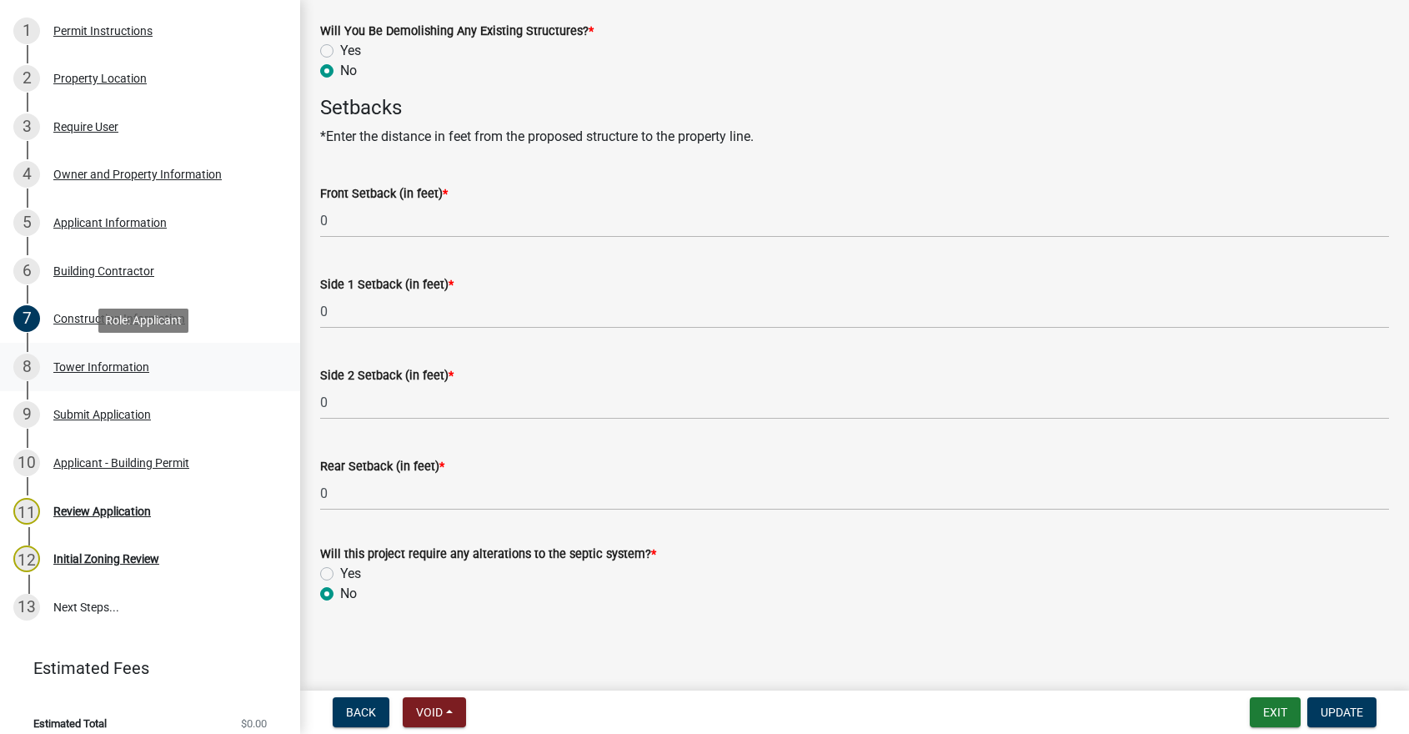
click at [86, 364] on div "Tower Information" at bounding box center [101, 367] width 96 height 12
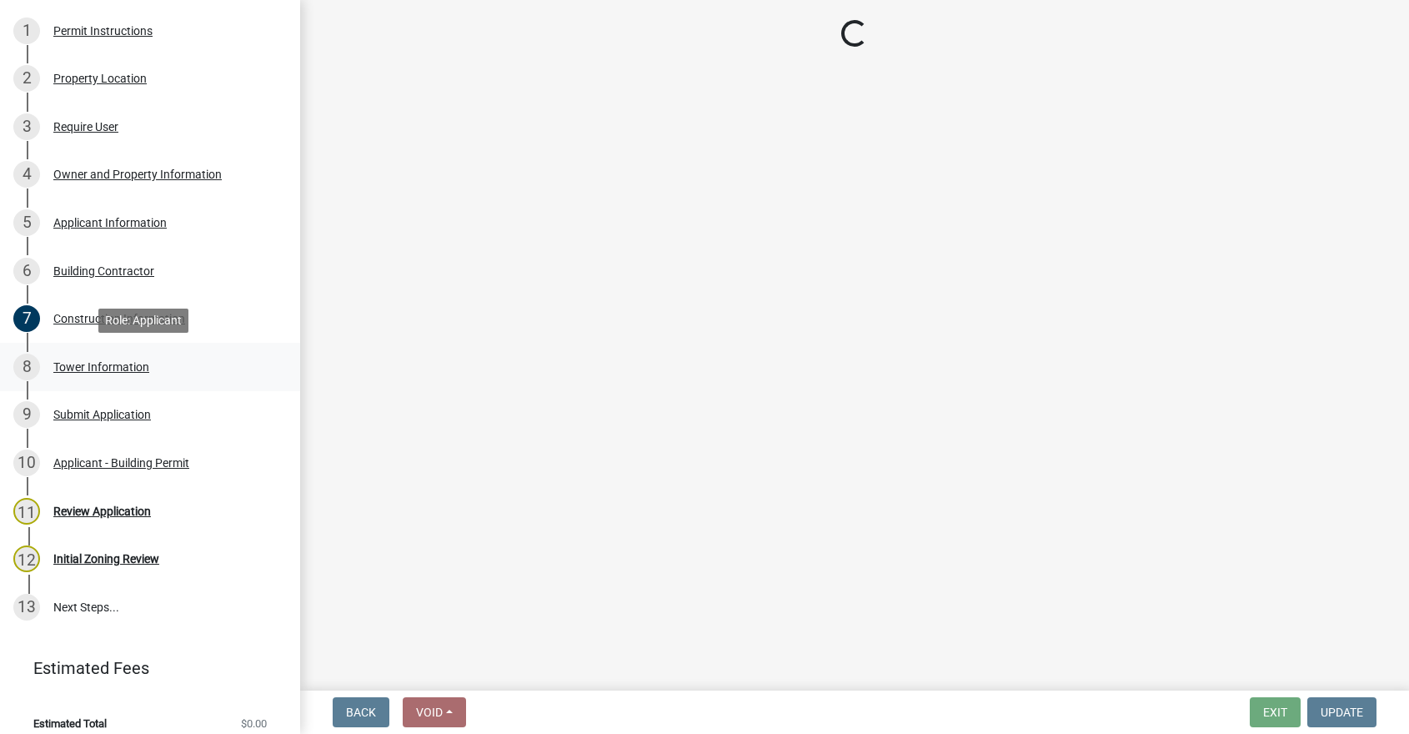
scroll to position [0, 0]
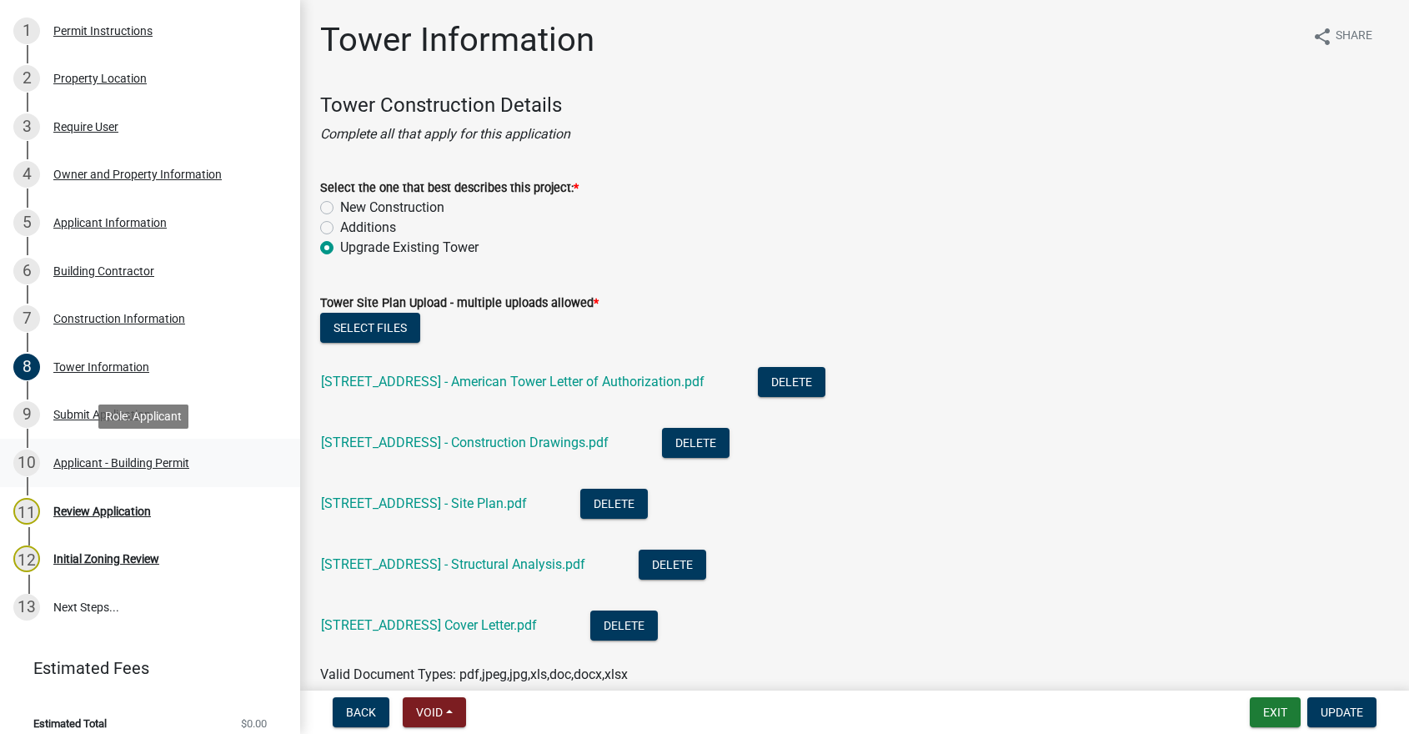
click at [78, 459] on div "Applicant - Building Permit" at bounding box center [121, 463] width 136 height 12
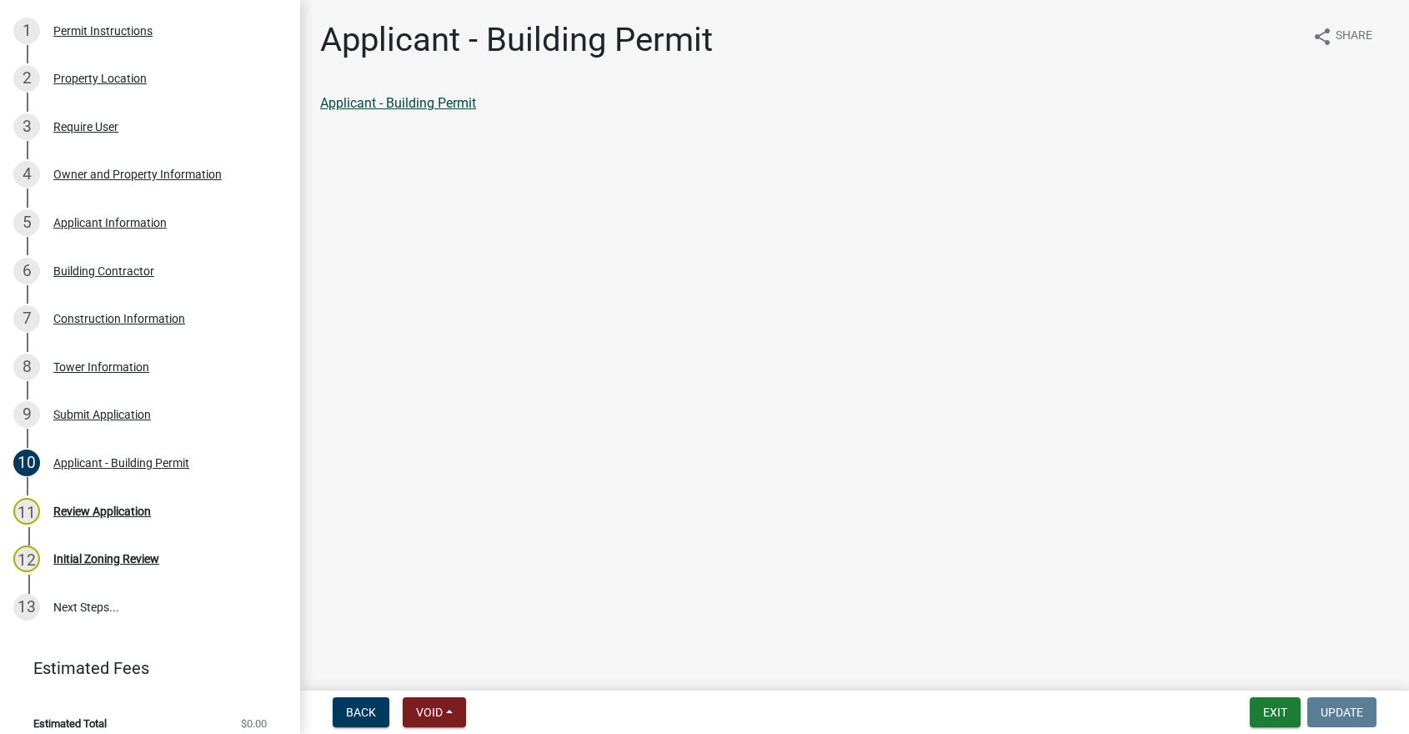
click at [380, 103] on link "Applicant - Building Permit" at bounding box center [398, 103] width 156 height 16
click at [1270, 712] on button "Exit" at bounding box center [1275, 712] width 51 height 30
